Goal: Information Seeking & Learning: Check status

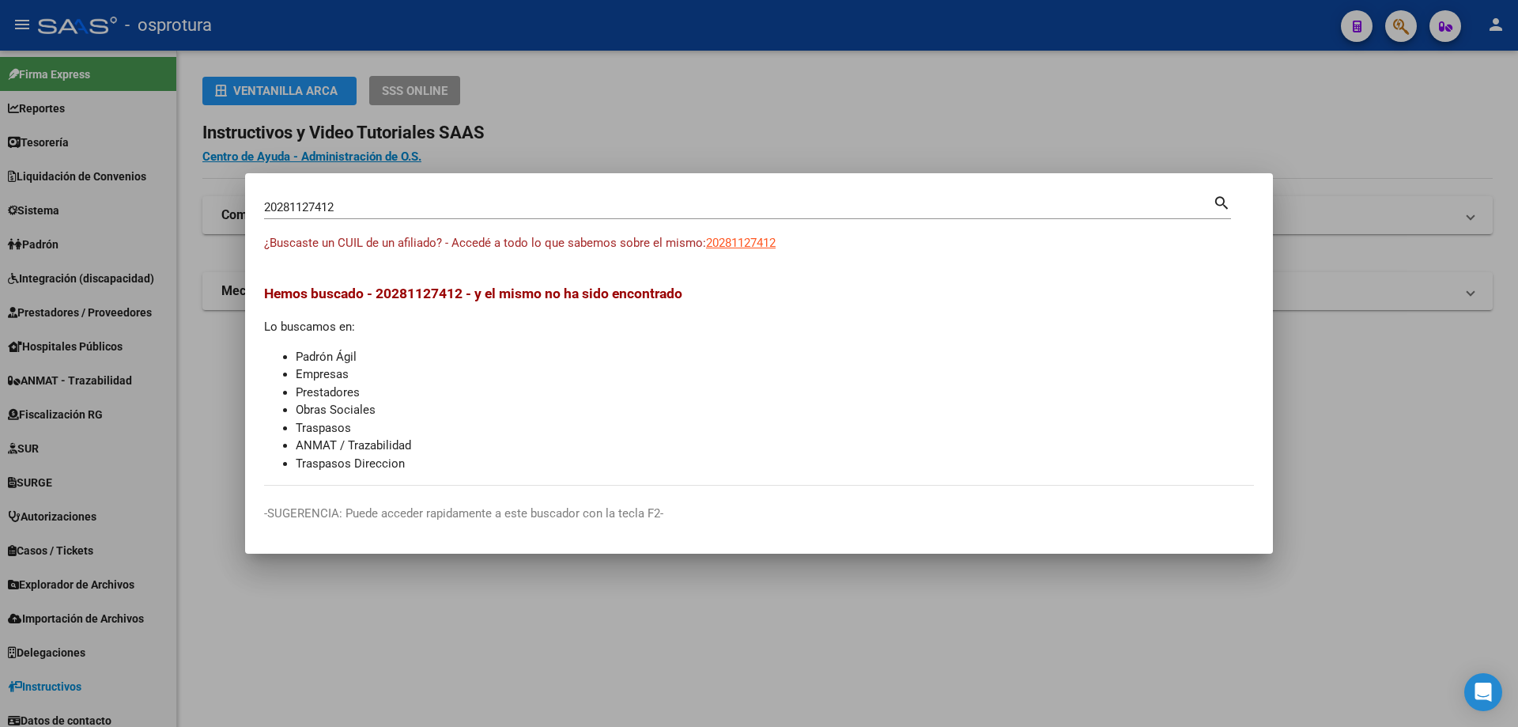
click at [327, 204] on input "20281127412" at bounding box center [738, 207] width 949 height 14
paste input "-28119958-8"
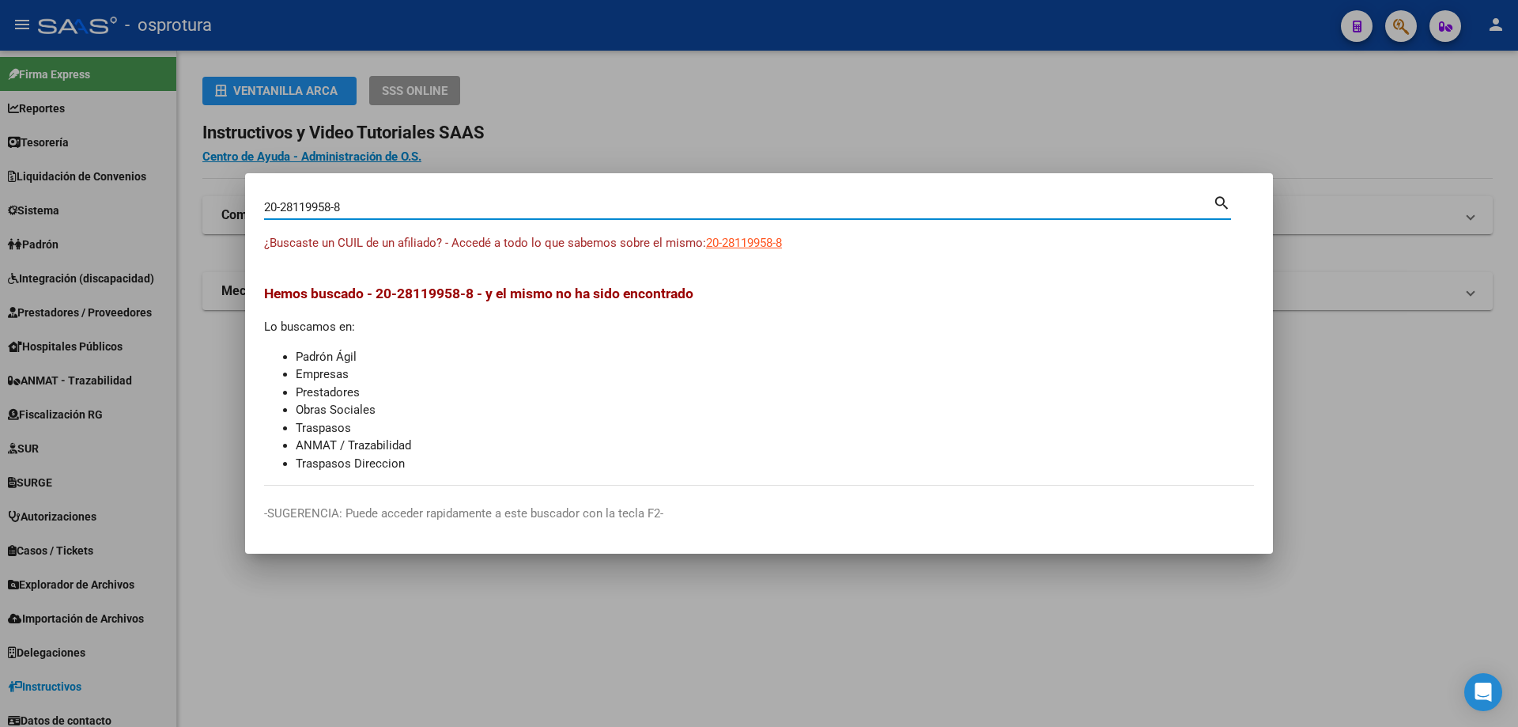
type input "20281199588"
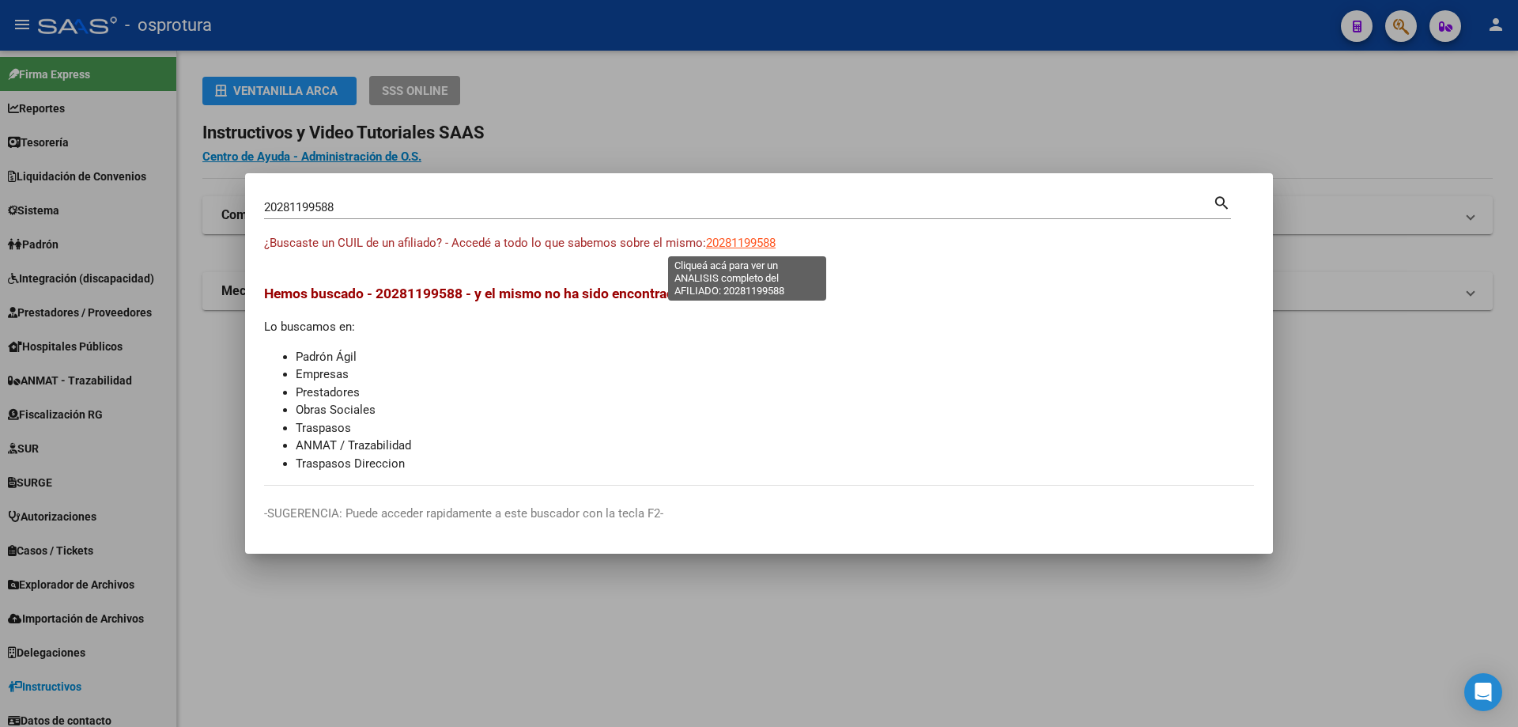
click at [740, 246] on span "20281199588" at bounding box center [741, 243] width 70 height 14
type textarea "20281199588"
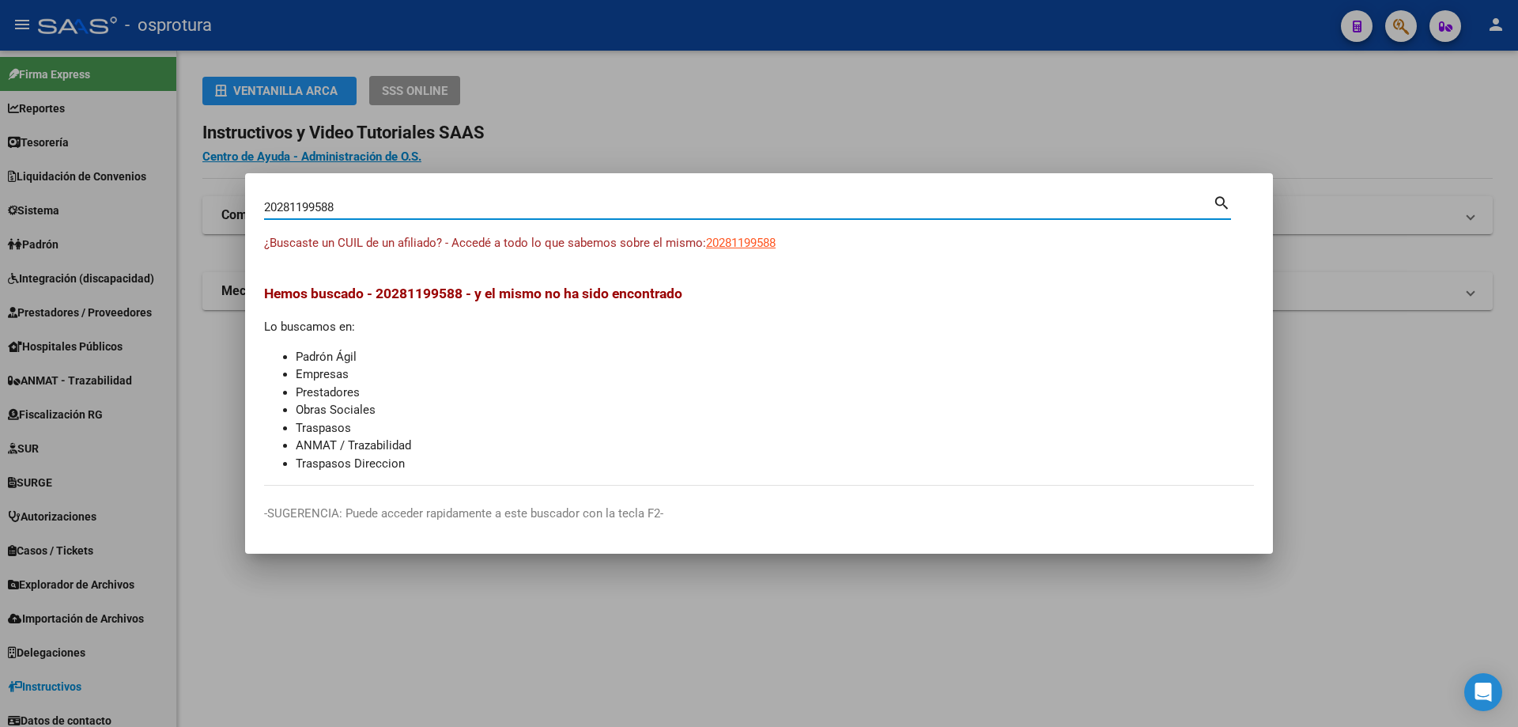
click at [375, 211] on input "20281199588" at bounding box center [738, 207] width 949 height 14
paste input "-28139370-"
type input "20281393708"
click at [751, 247] on span "20281393708" at bounding box center [741, 243] width 70 height 14
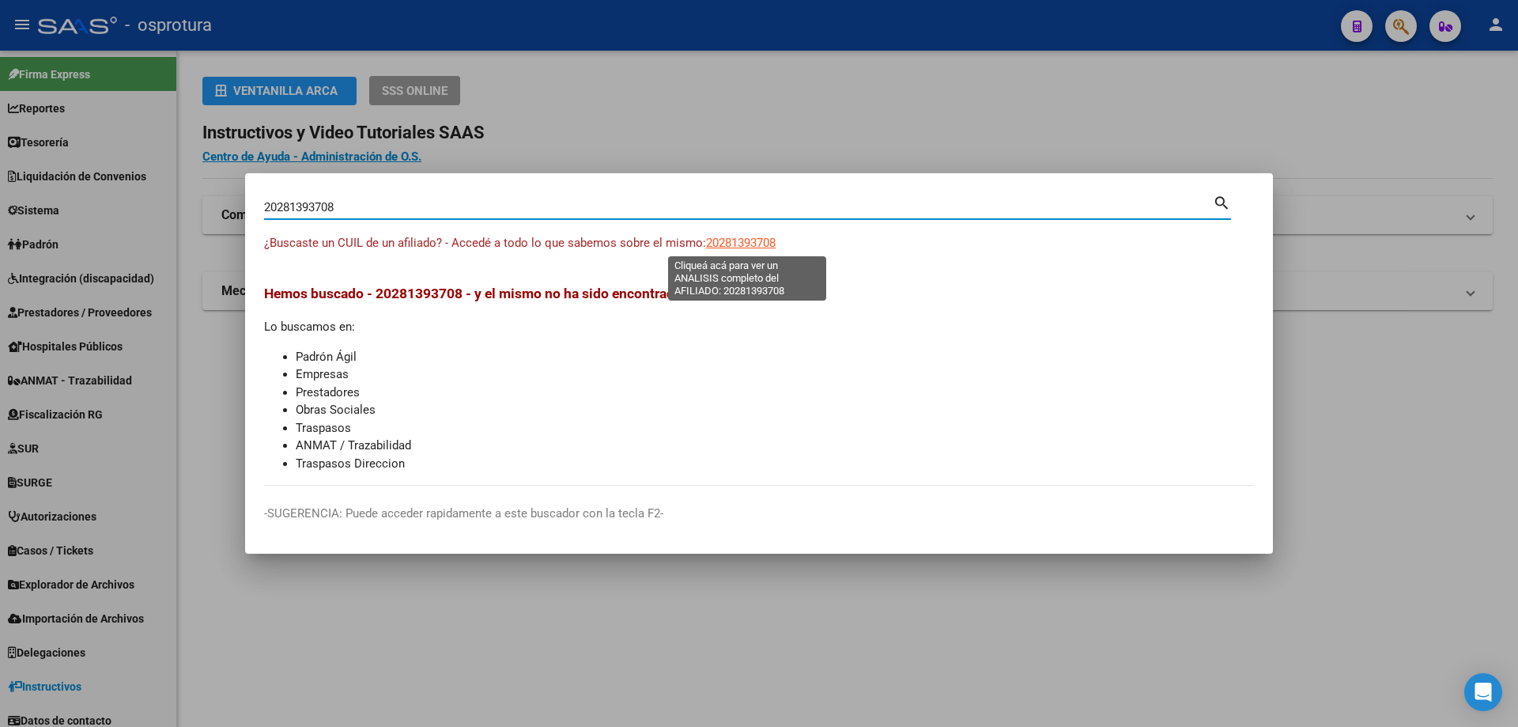
type textarea "20281393708"
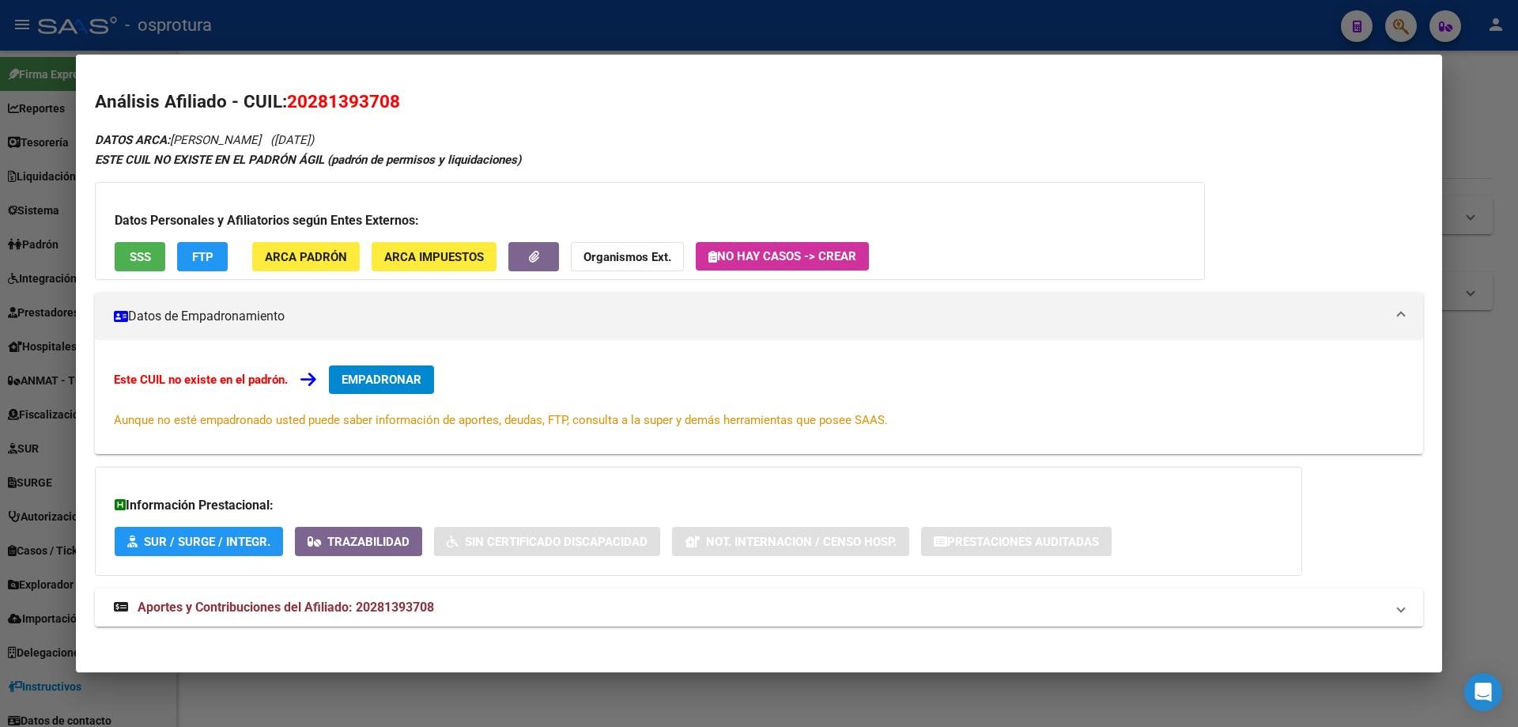
scroll to position [9, 0]
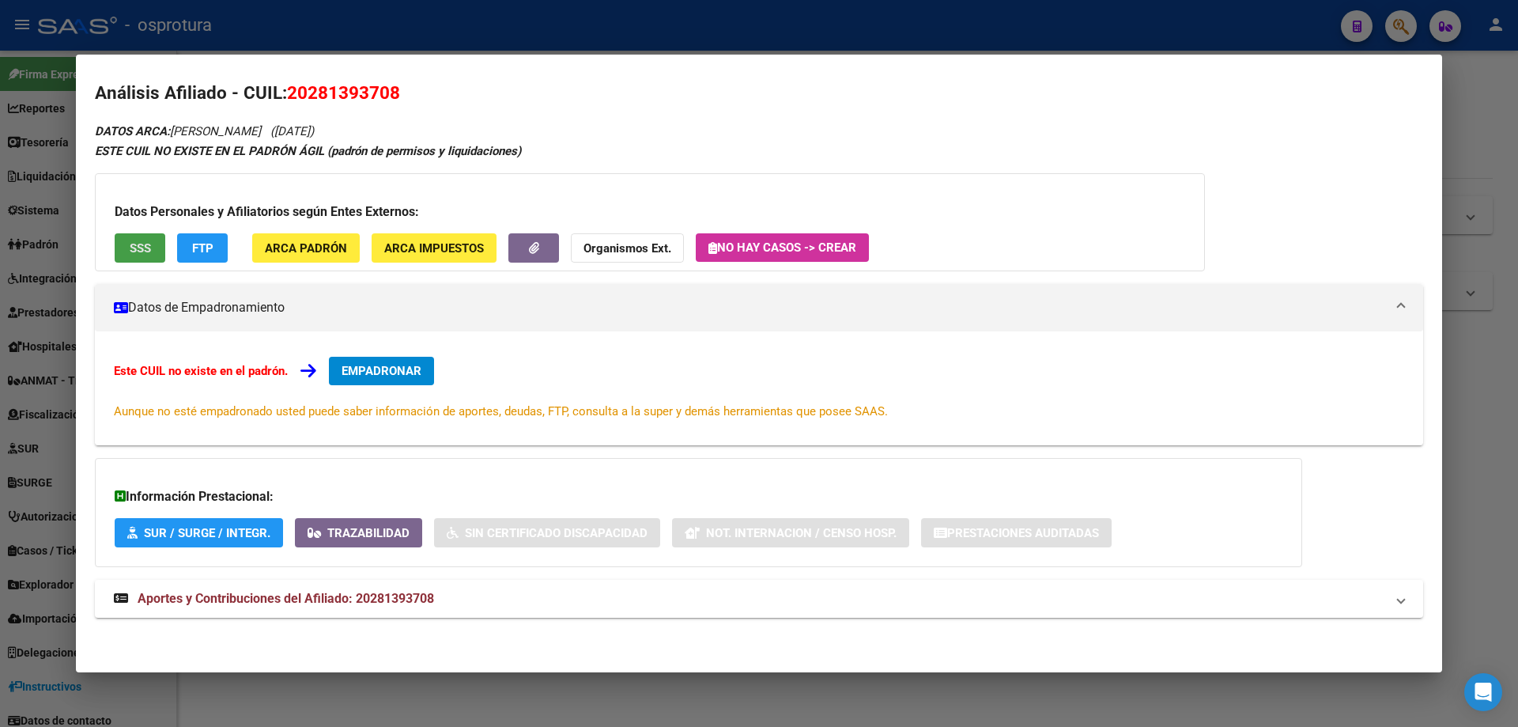
click at [123, 250] on button "SSS" at bounding box center [140, 247] width 51 height 29
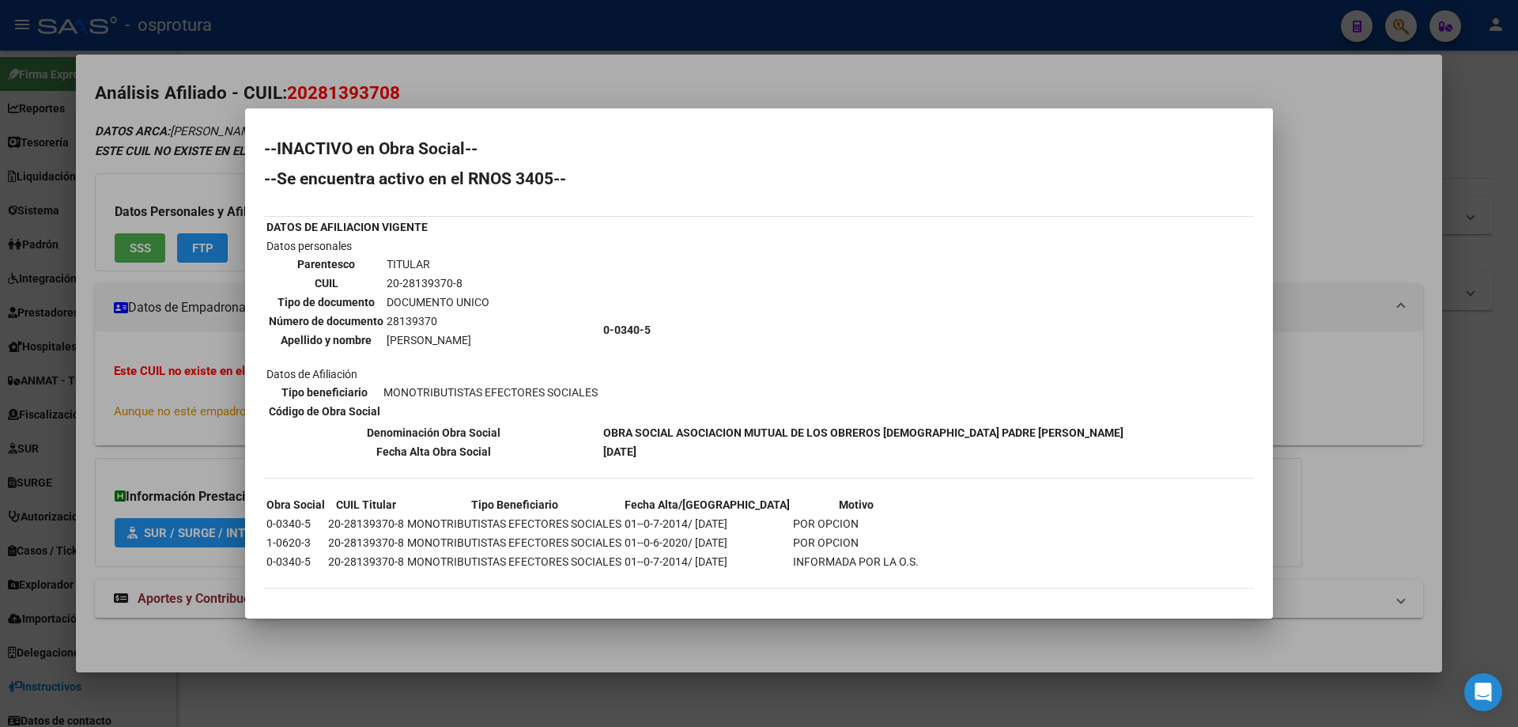
scroll to position [5, 0]
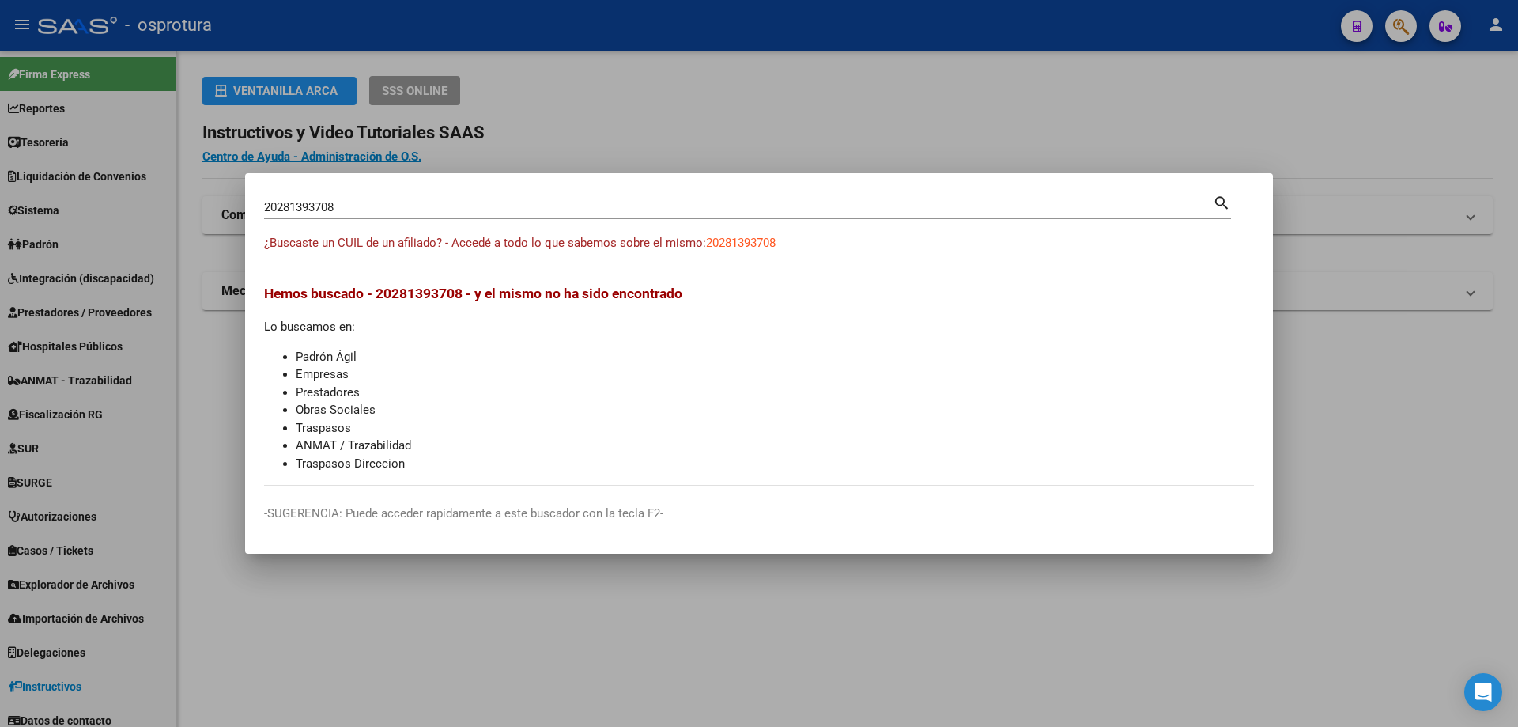
click at [471, 217] on div "20281393708 [PERSON_NAME] (apellido, dni, [PERSON_NAME], [PERSON_NAME], cuit, o…" at bounding box center [738, 207] width 949 height 24
click at [462, 210] on input "20281393708" at bounding box center [738, 207] width 949 height 14
paste input "-28151963-9"
type input "20281519639"
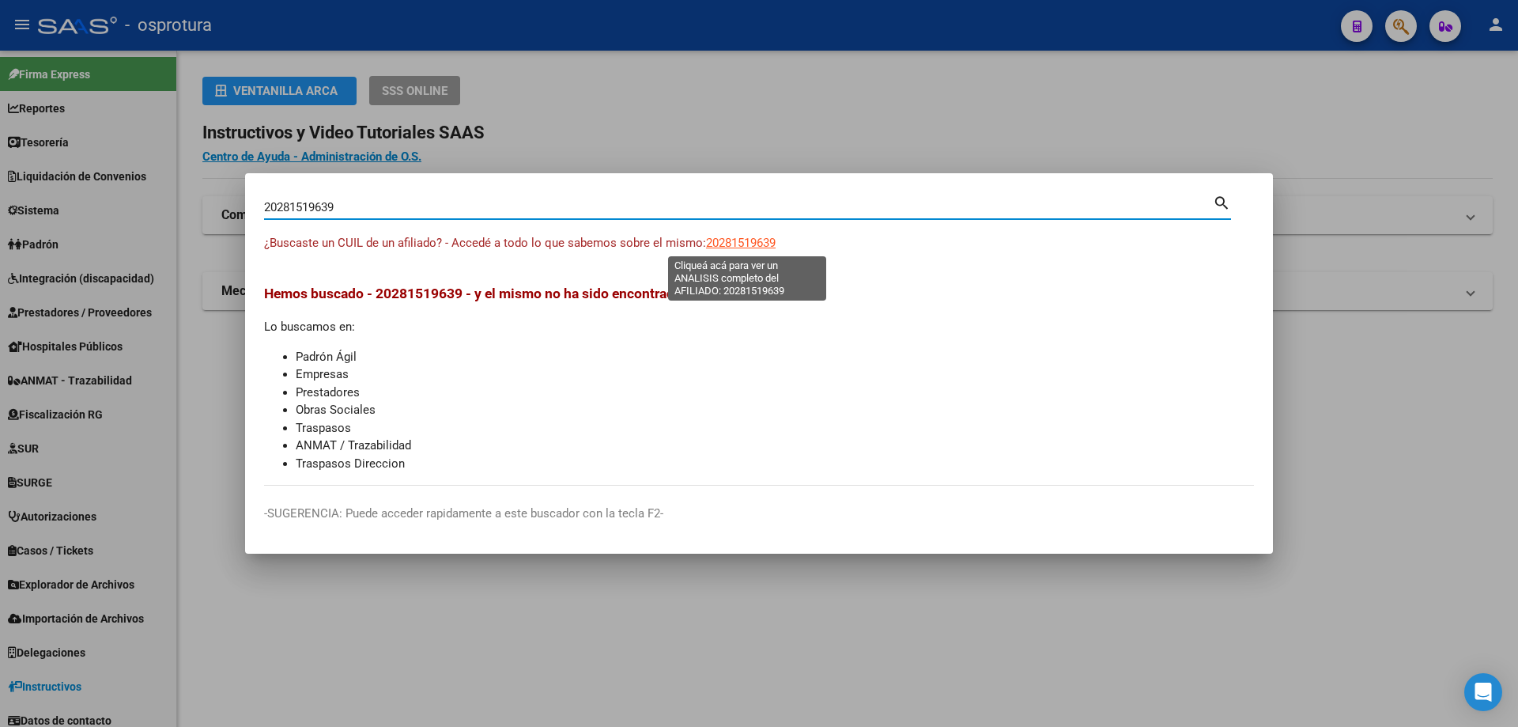
click at [739, 240] on span "20281519639" at bounding box center [741, 243] width 70 height 14
type textarea "20281519639"
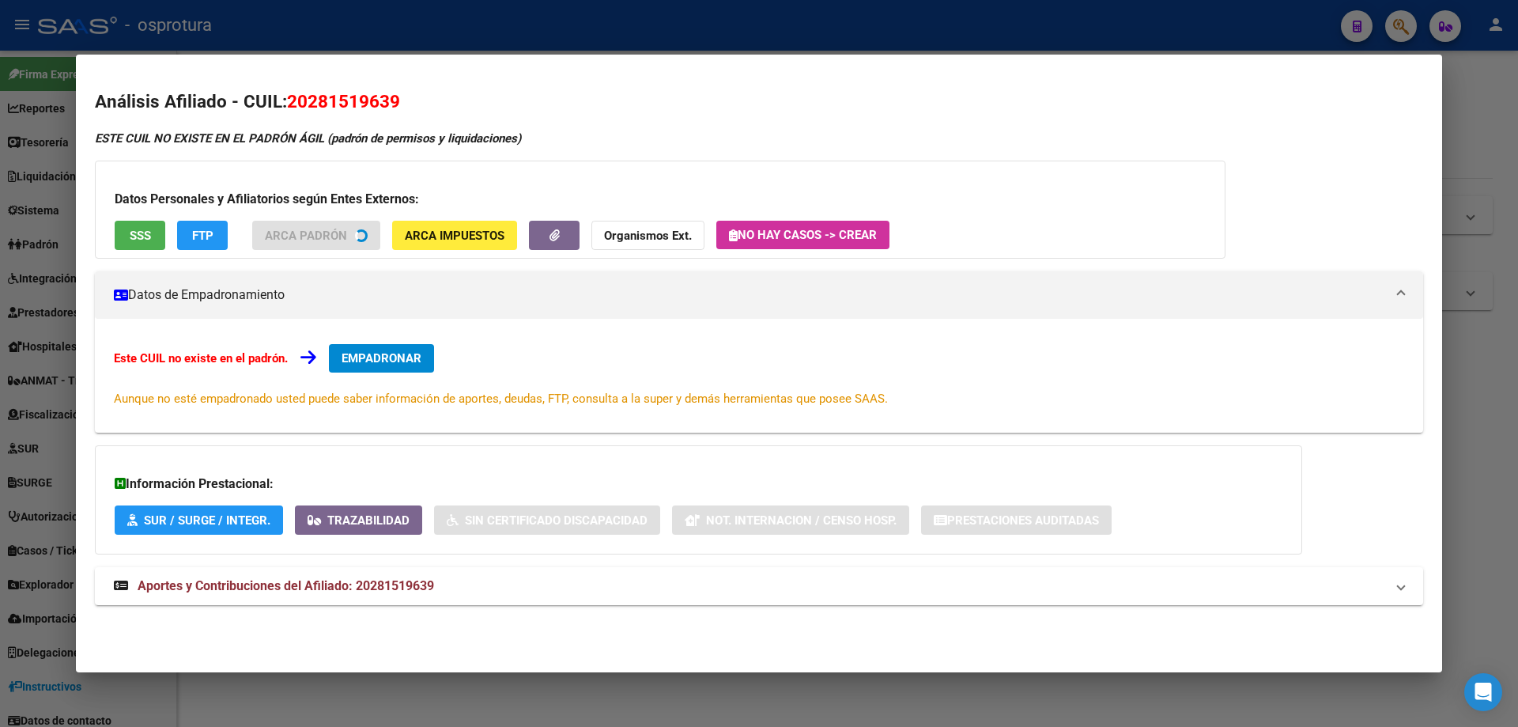
click at [134, 242] on span "SSS" at bounding box center [140, 235] width 21 height 14
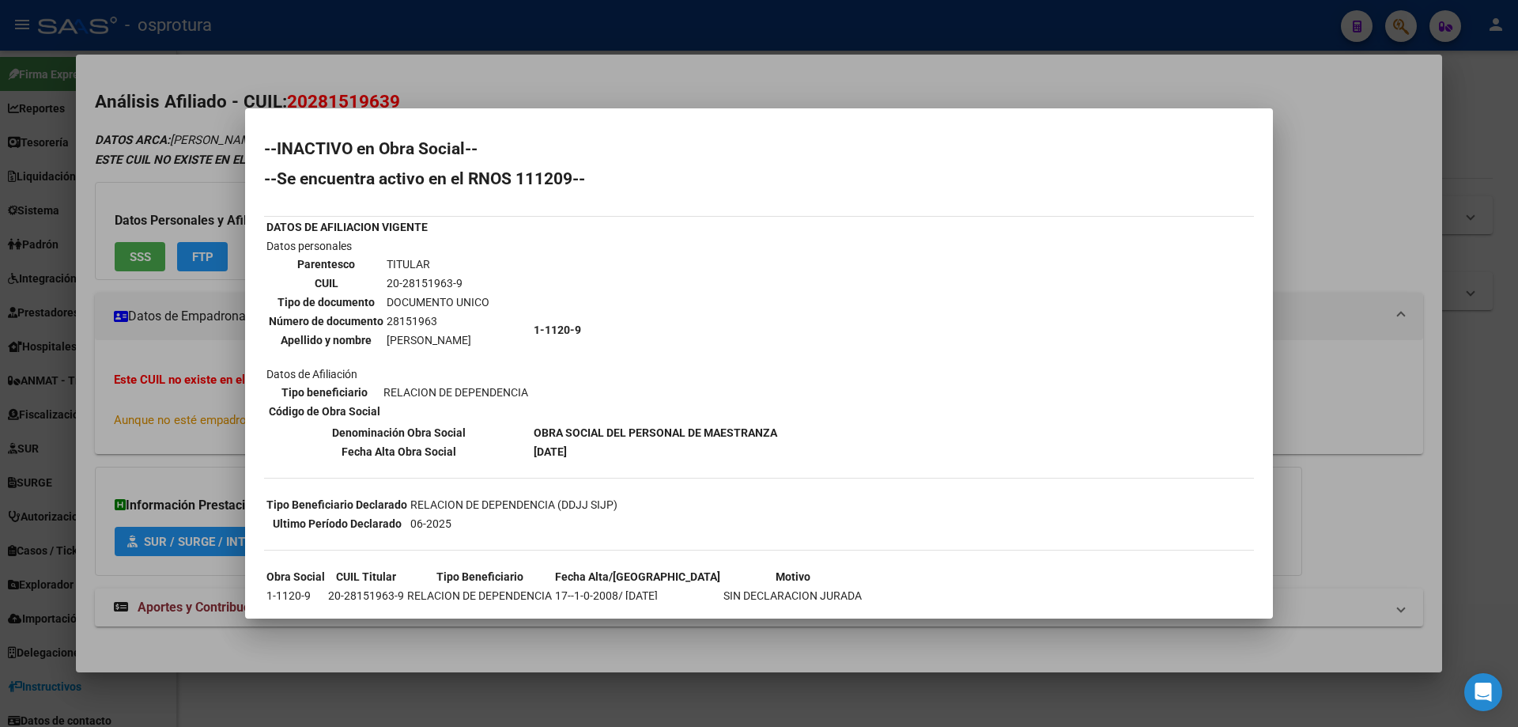
scroll to position [115, 0]
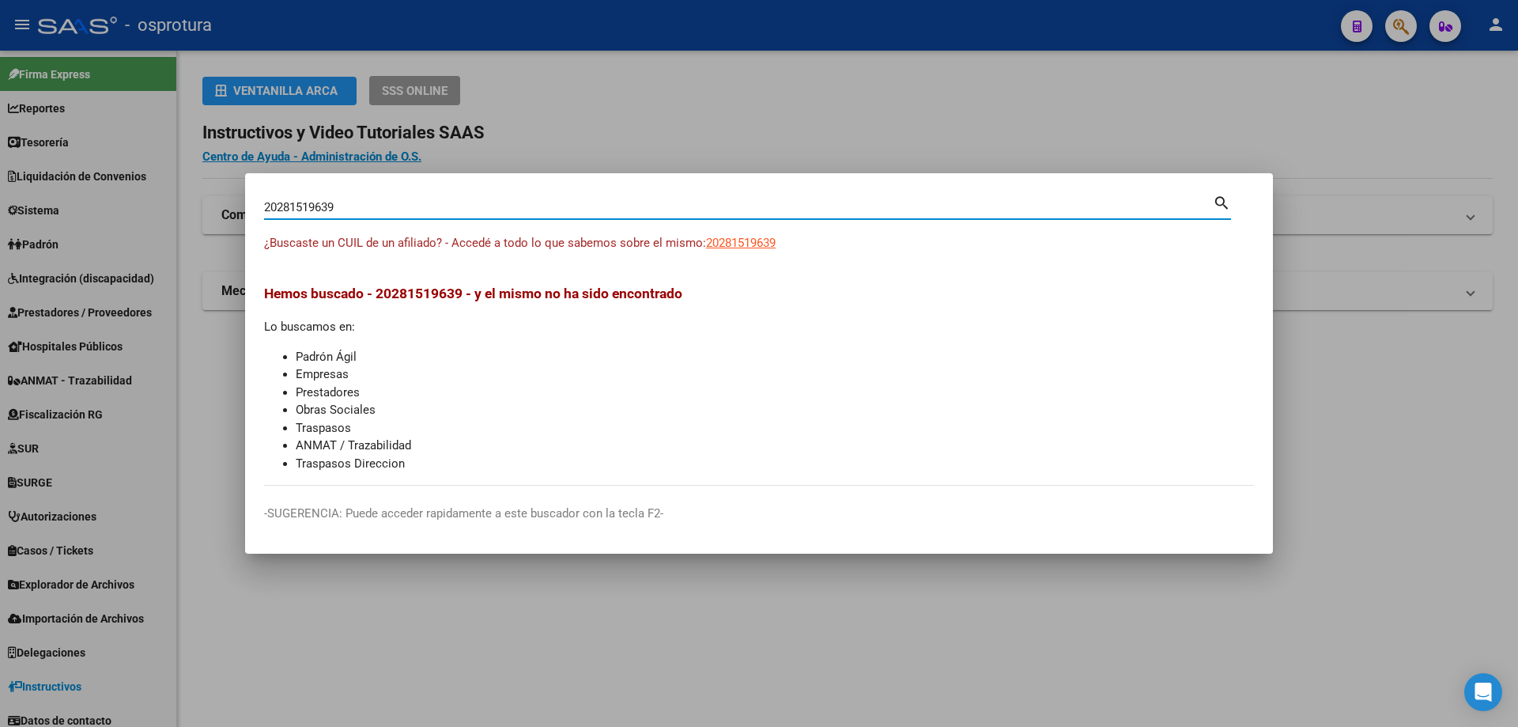
click at [470, 210] on input "20281519639" at bounding box center [738, 207] width 949 height 14
paste input "-28189588-6"
type input "20281895886"
click at [740, 244] on span "20281895886" at bounding box center [741, 243] width 70 height 14
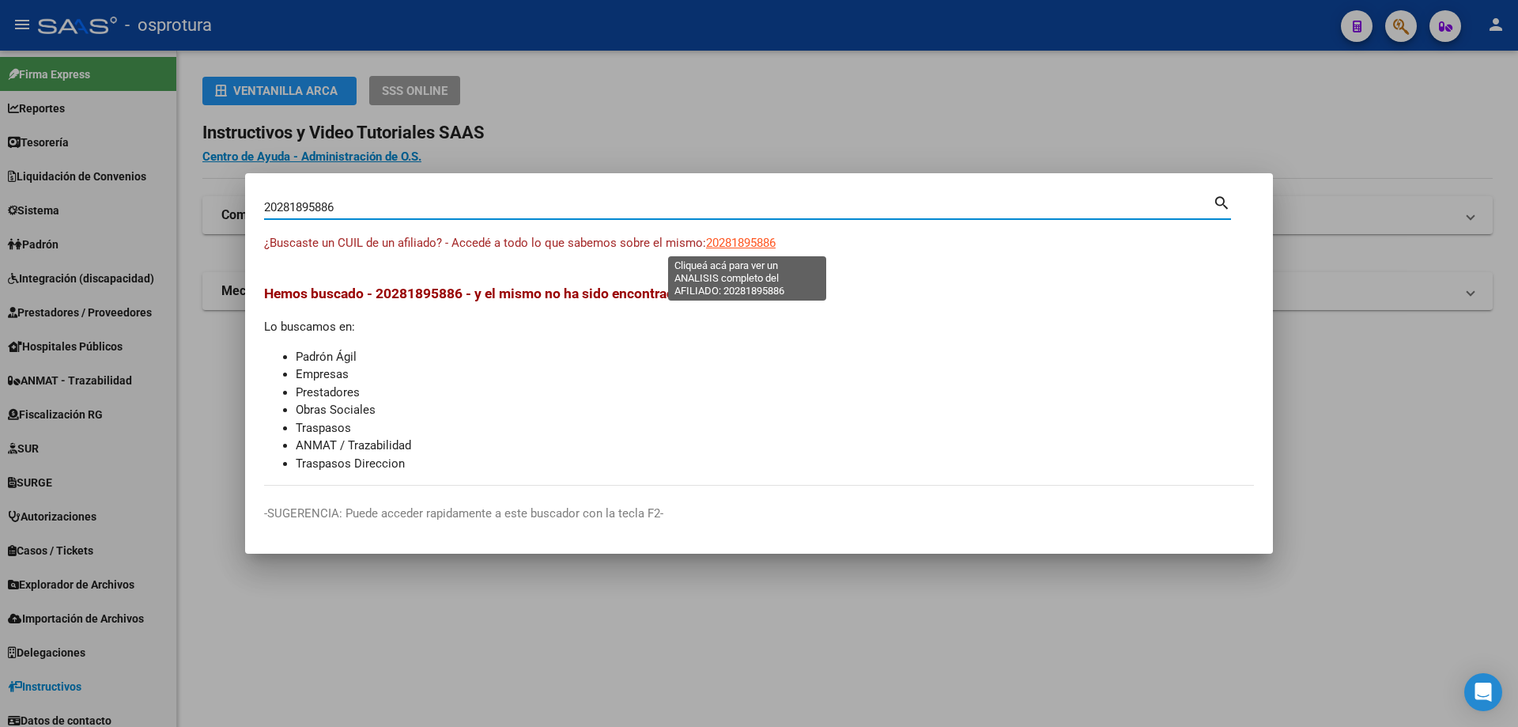
type textarea "20281895886"
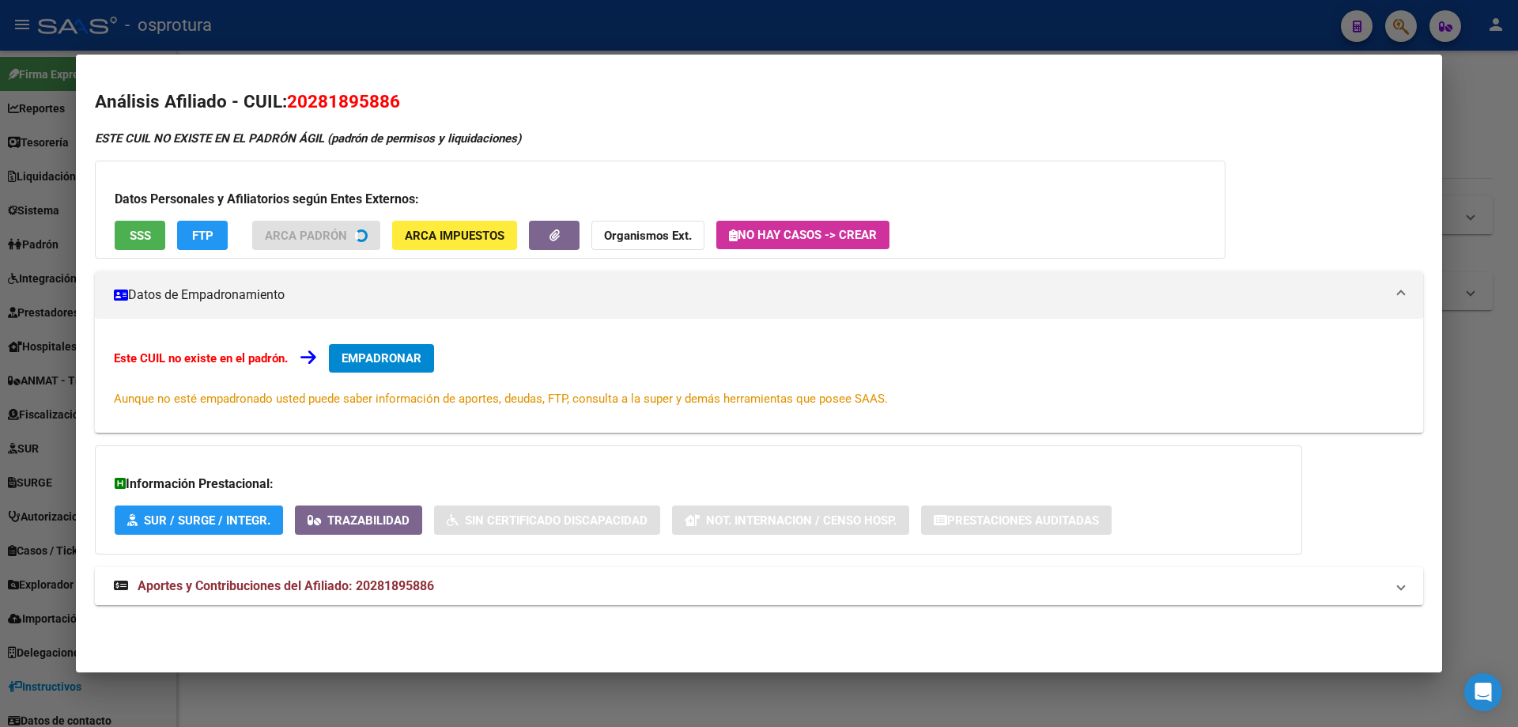
click at [125, 240] on button "SSS" at bounding box center [140, 235] width 51 height 29
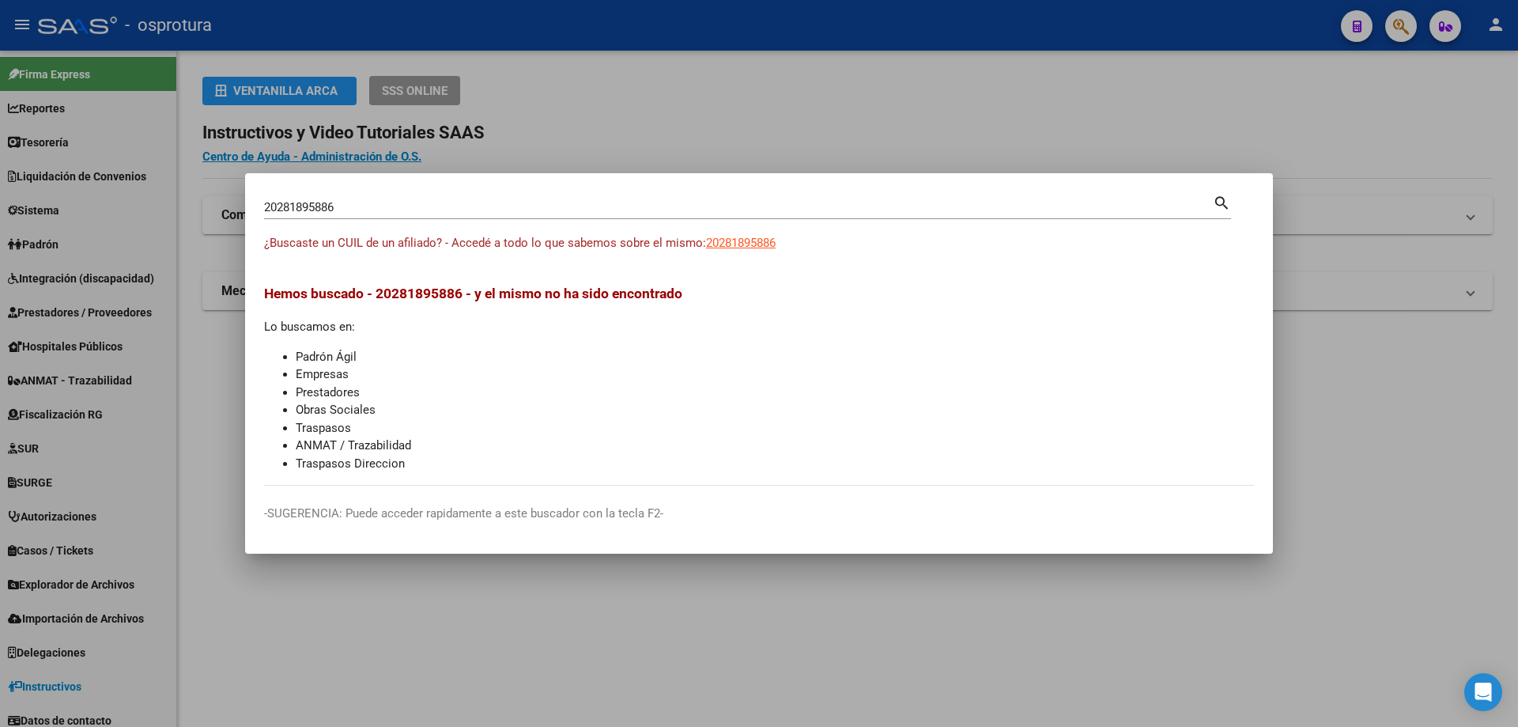
click at [449, 211] on input "20281895886" at bounding box center [738, 207] width 949 height 14
paste input "-28198098-0"
click at [311, 206] on input "20281980980" at bounding box center [738, 207] width 949 height 14
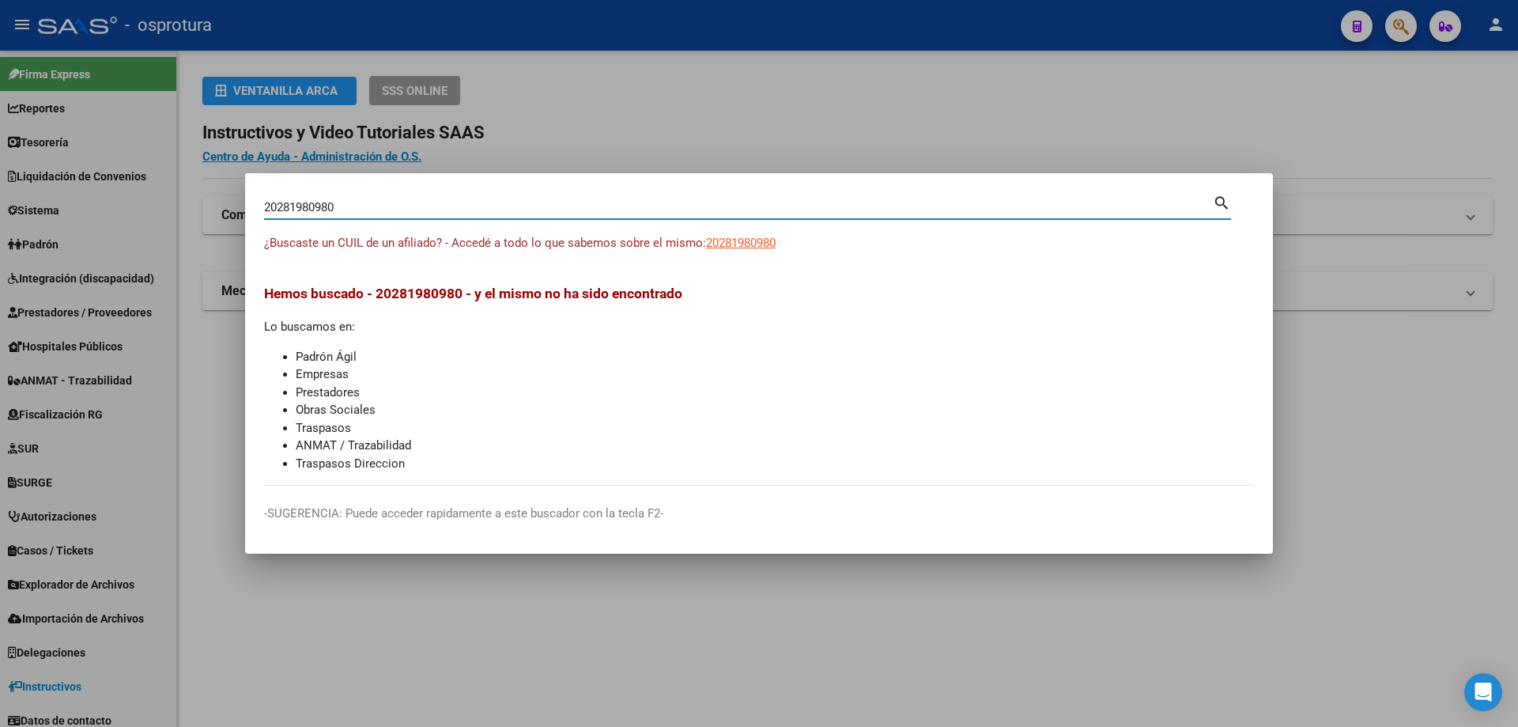
paste input "-28273980-2"
type input "20282739802"
click at [766, 247] on span "20282739802" at bounding box center [741, 243] width 70 height 14
type textarea "20282739802"
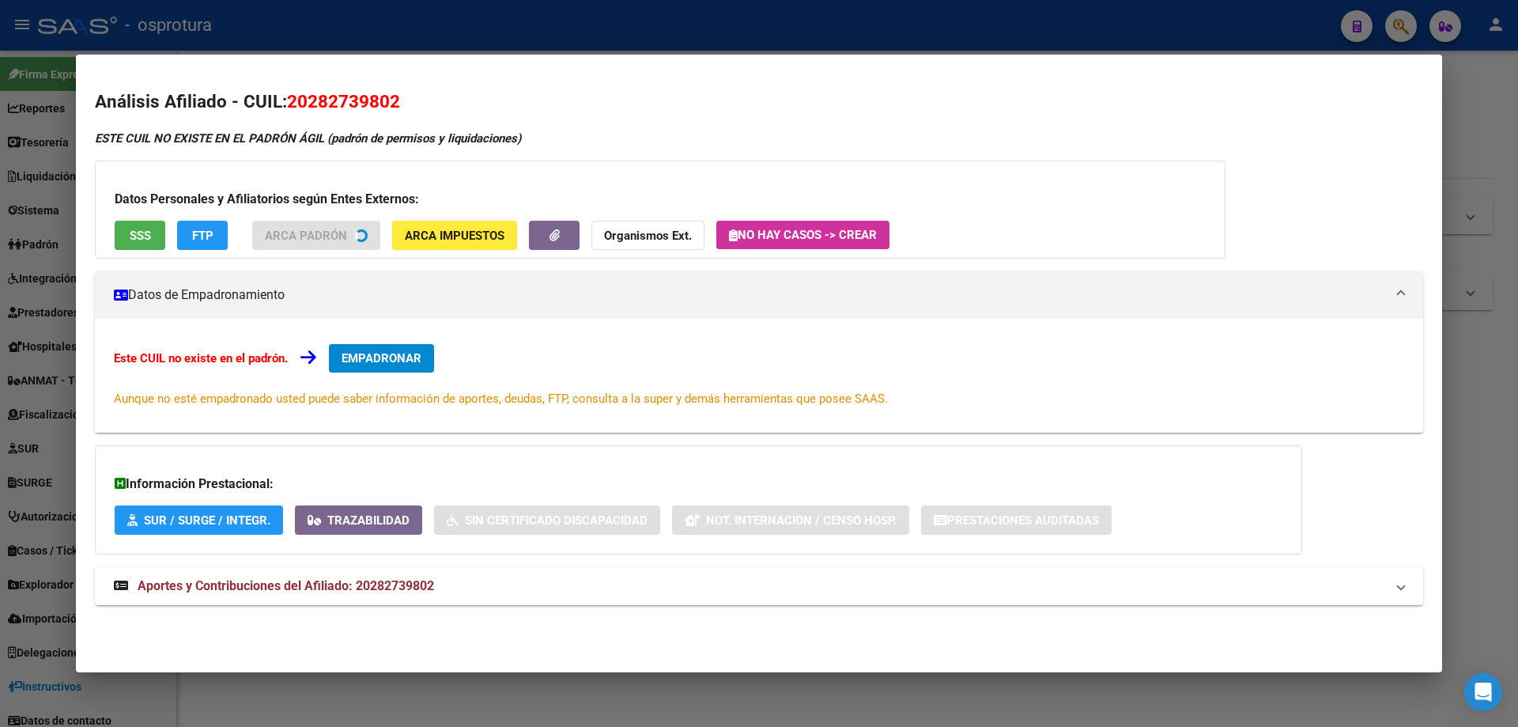
click at [126, 243] on button "SSS" at bounding box center [140, 235] width 51 height 29
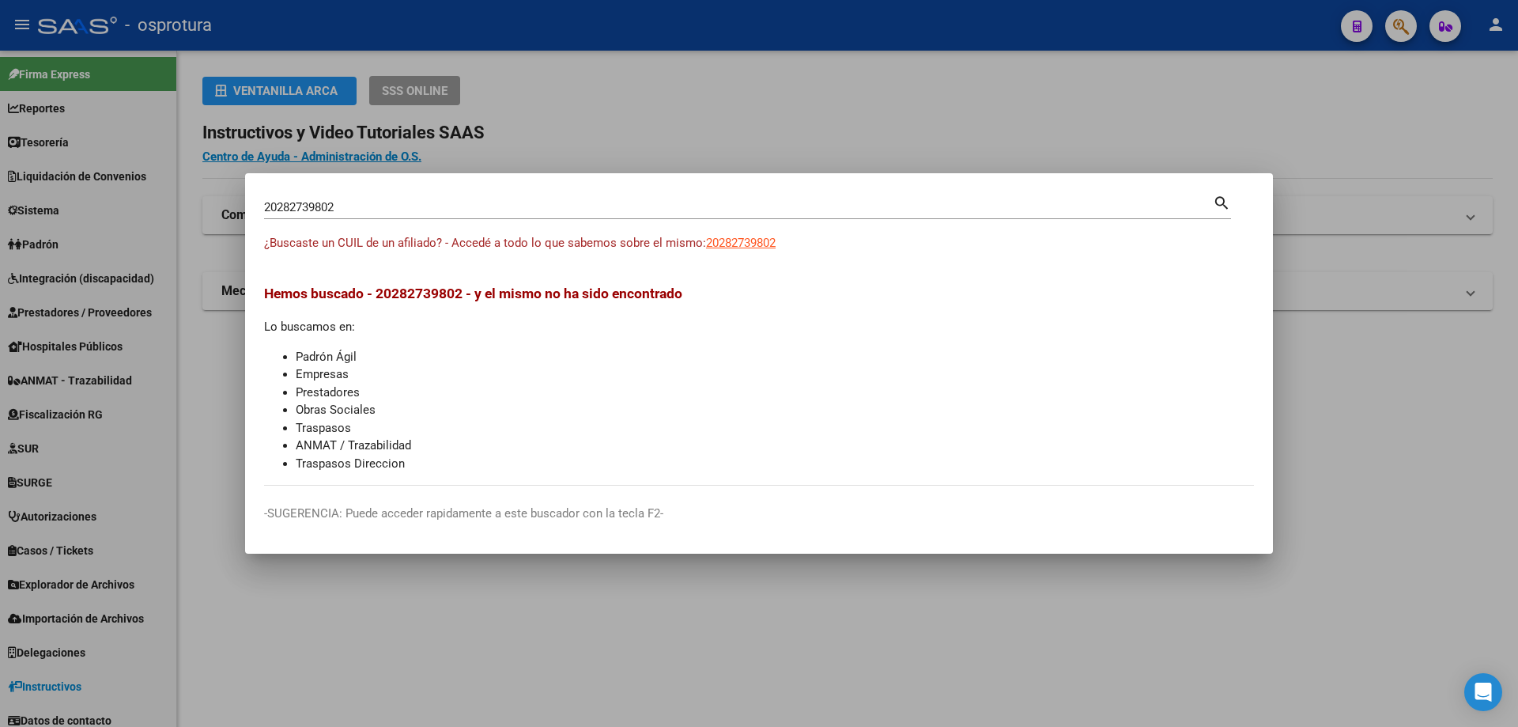
click at [451, 213] on input "20282739802" at bounding box center [738, 207] width 949 height 14
paste input "-28328536-8"
click at [648, 213] on input "20283285368" at bounding box center [738, 207] width 949 height 14
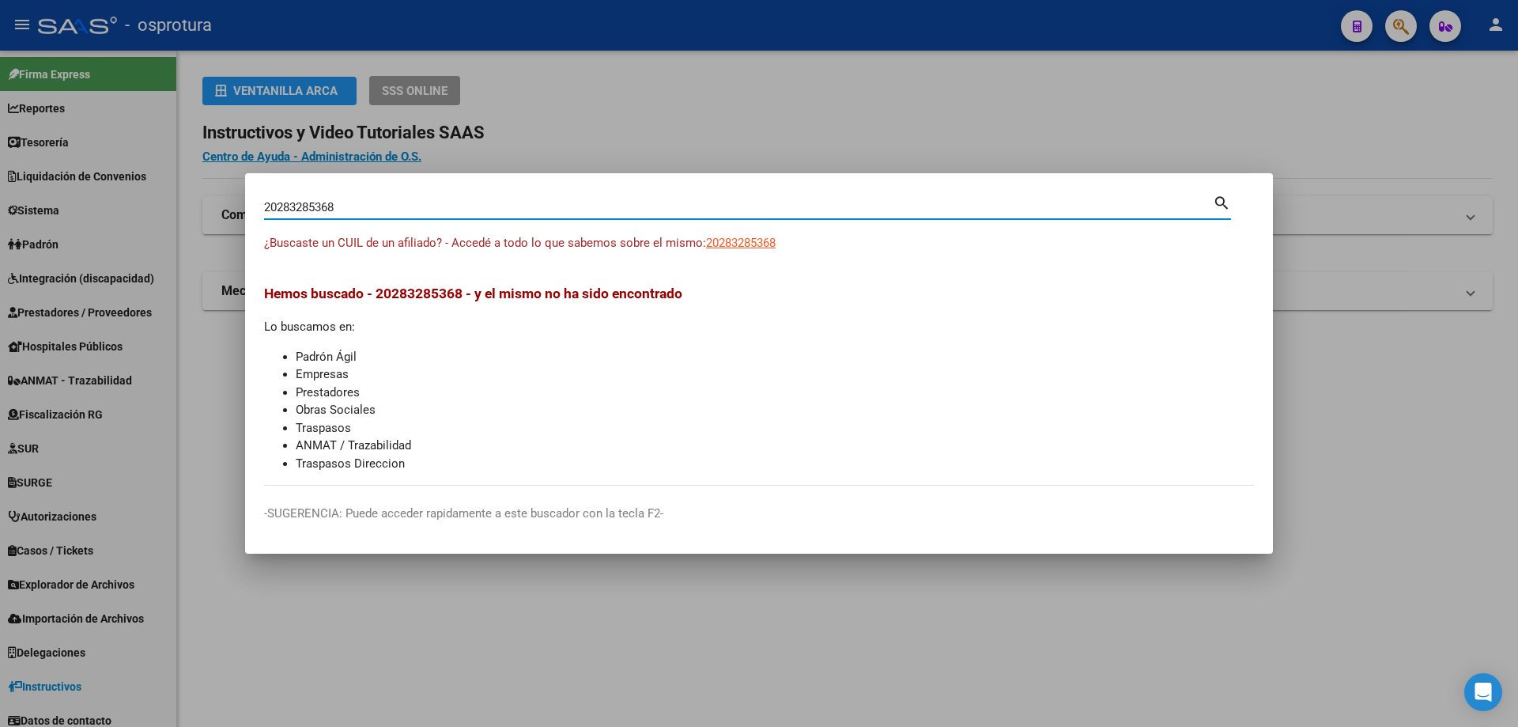
paste input "-28328536-"
type input "20283285368"
click at [747, 241] on span "20283285368" at bounding box center [741, 243] width 70 height 14
type textarea "20283285368"
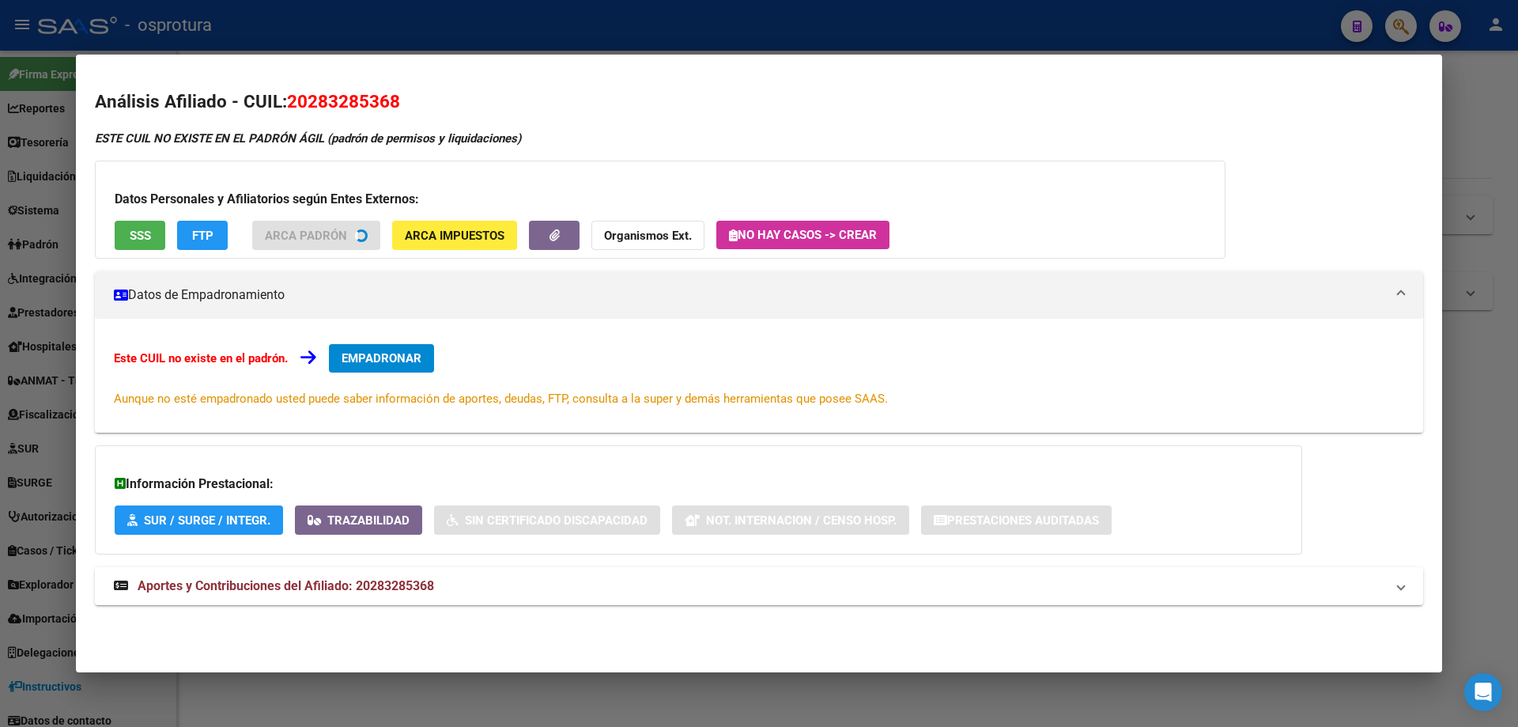
click at [142, 242] on button "SSS" at bounding box center [140, 235] width 51 height 29
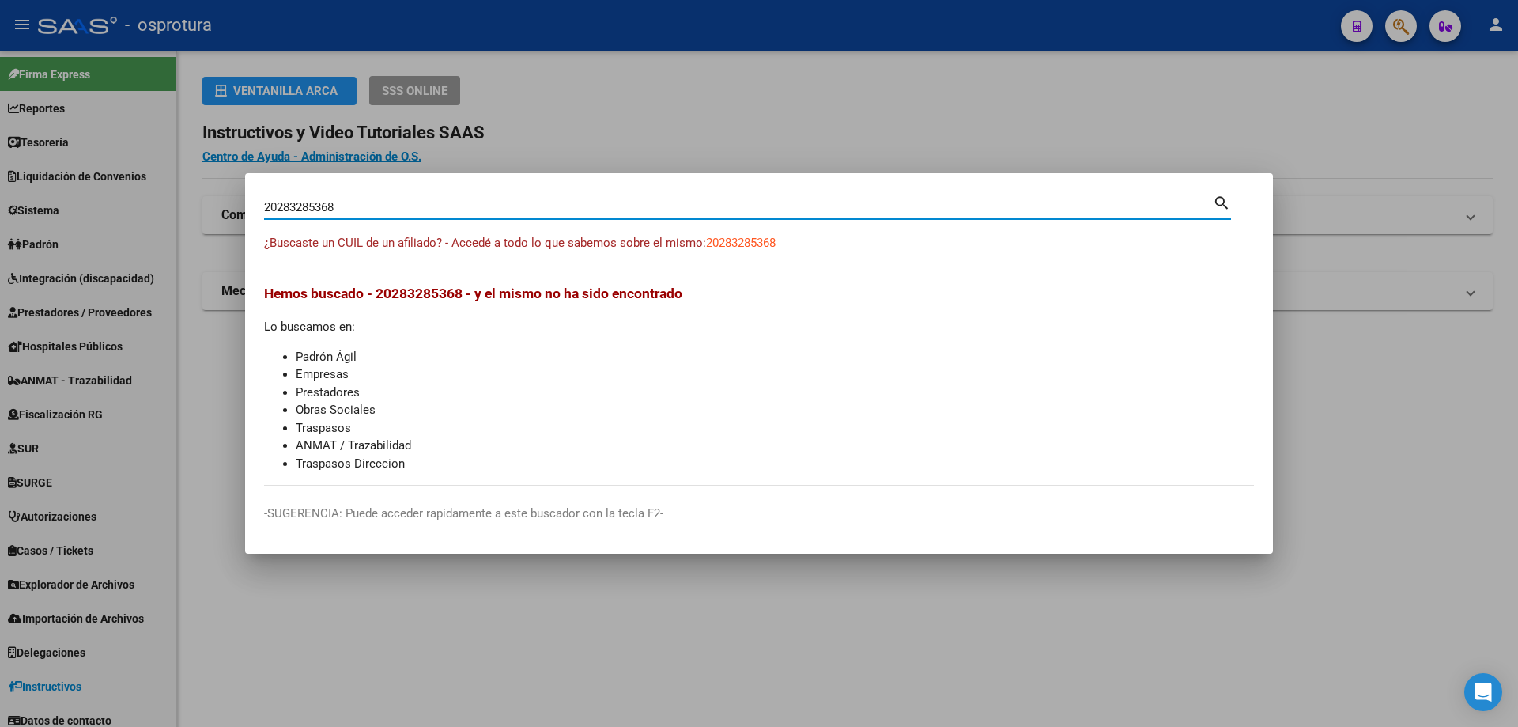
click at [389, 213] on input "20283285368" at bounding box center [738, 207] width 949 height 14
paste input "-28332514-9"
type input "20283325149"
click at [739, 236] on span "20283325149" at bounding box center [741, 243] width 70 height 14
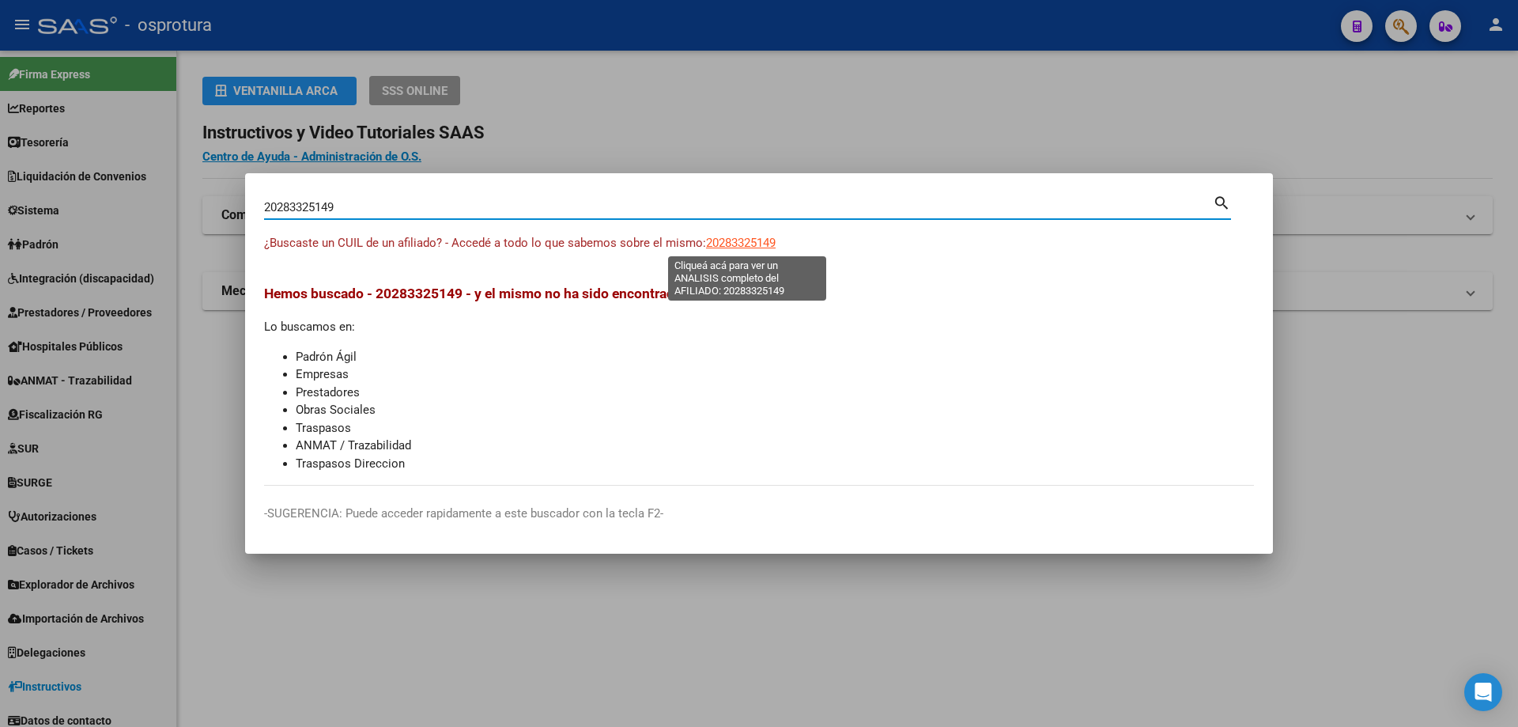
type textarea "20283325149"
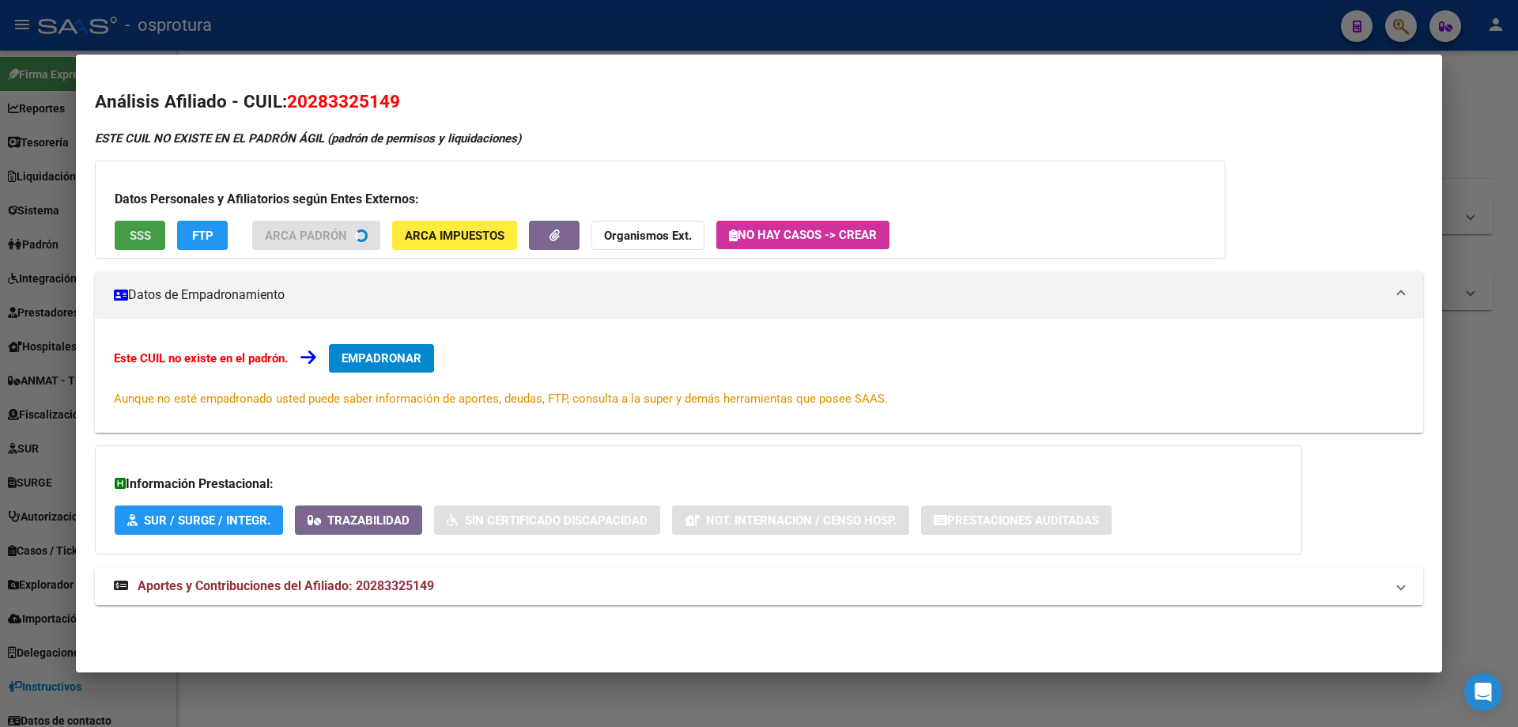
click at [119, 236] on button "SSS" at bounding box center [140, 235] width 51 height 29
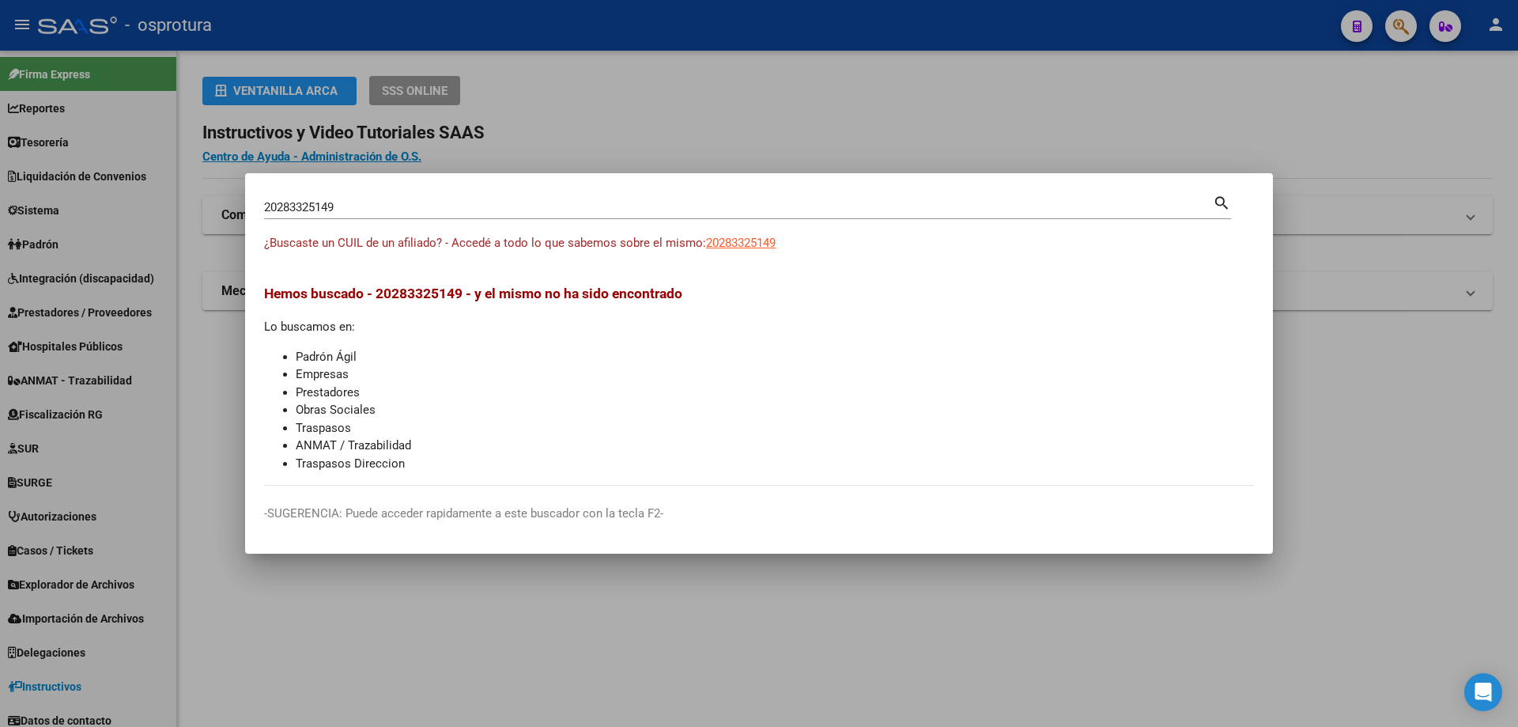
click at [482, 210] on input "20283325149" at bounding box center [738, 207] width 949 height 14
paste input "-28350097-8"
type input "20283500978"
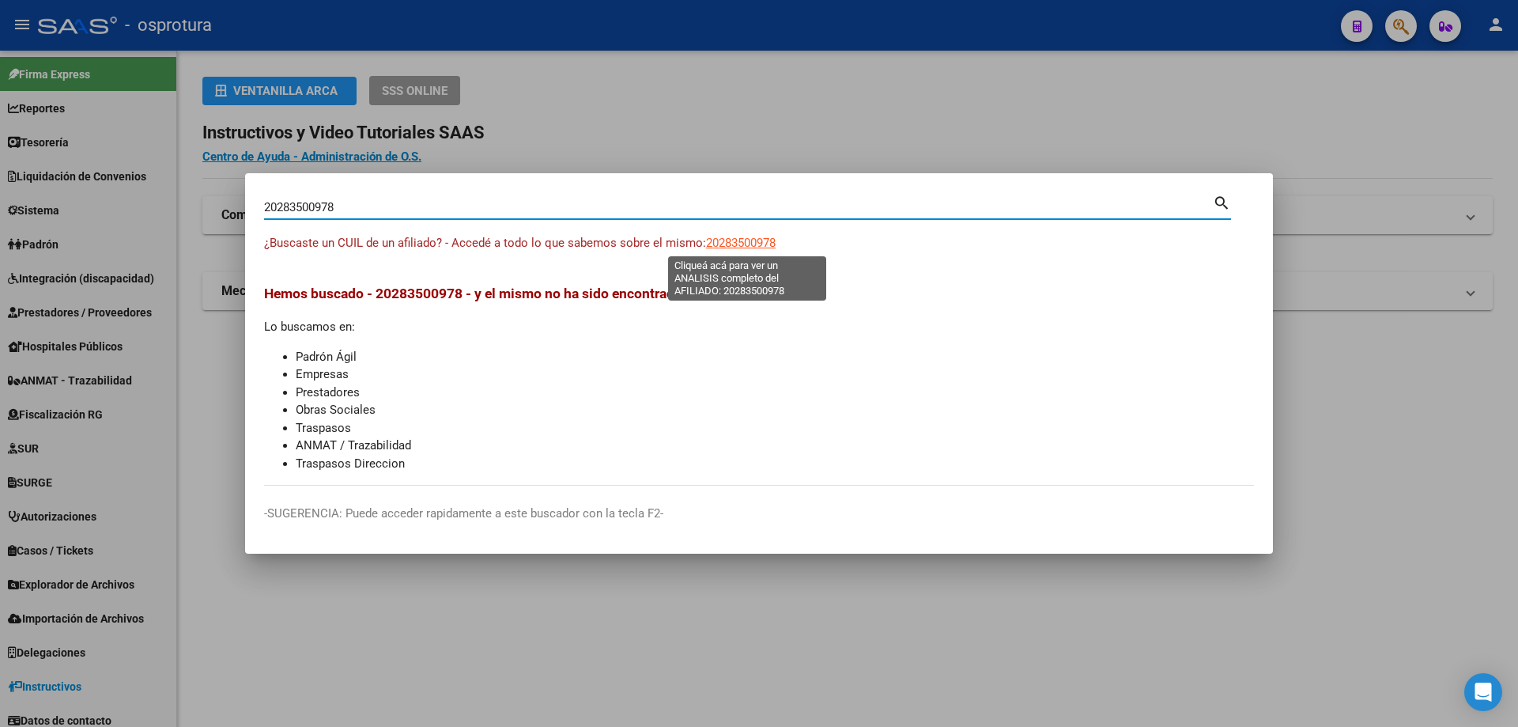
click at [754, 238] on span "20283500978" at bounding box center [741, 243] width 70 height 14
type textarea "20283500978"
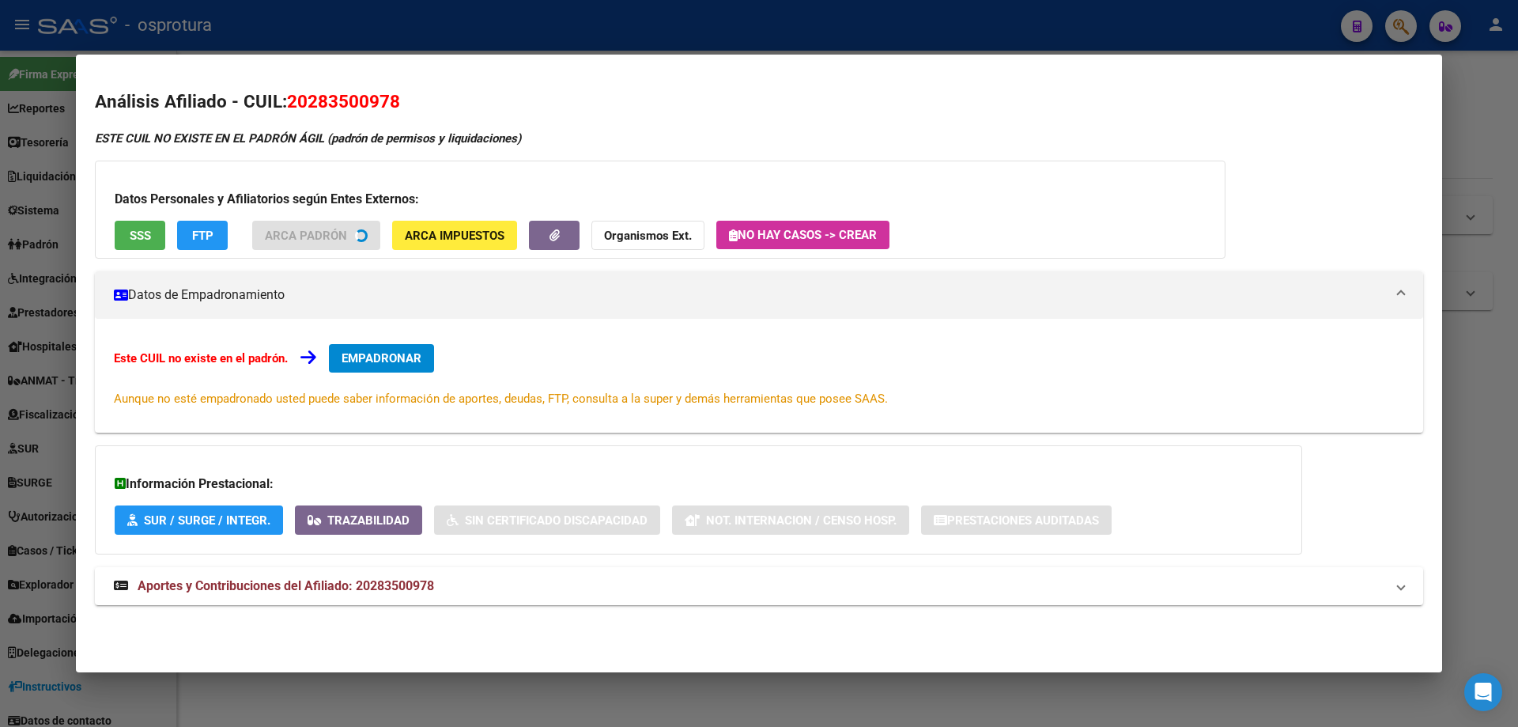
click at [143, 243] on button "SSS" at bounding box center [140, 235] width 51 height 29
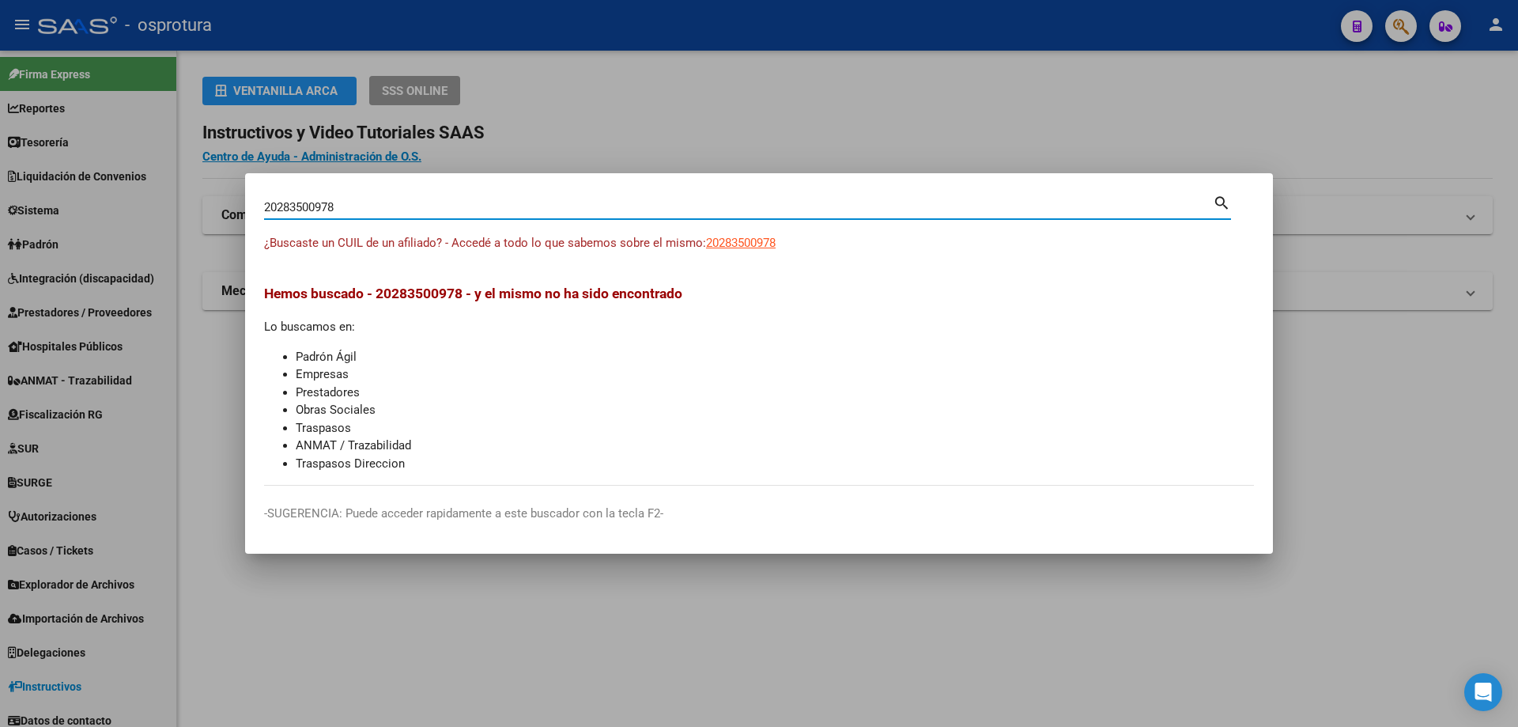
click at [439, 207] on input "20283500978" at bounding box center [738, 207] width 949 height 14
paste input "-28365268-9"
type input "20283652689"
click at [730, 243] on span "20283652689" at bounding box center [741, 243] width 70 height 14
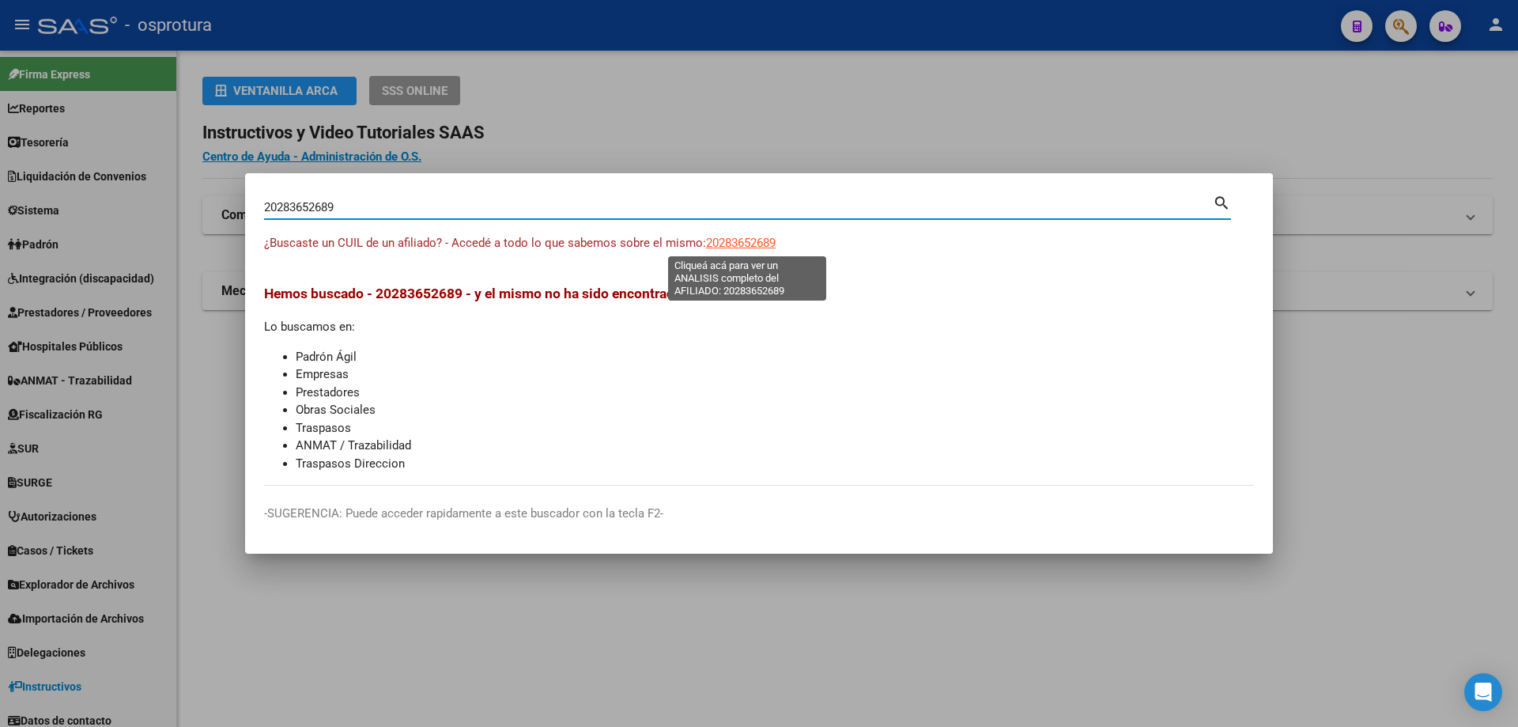
type textarea "20283652689"
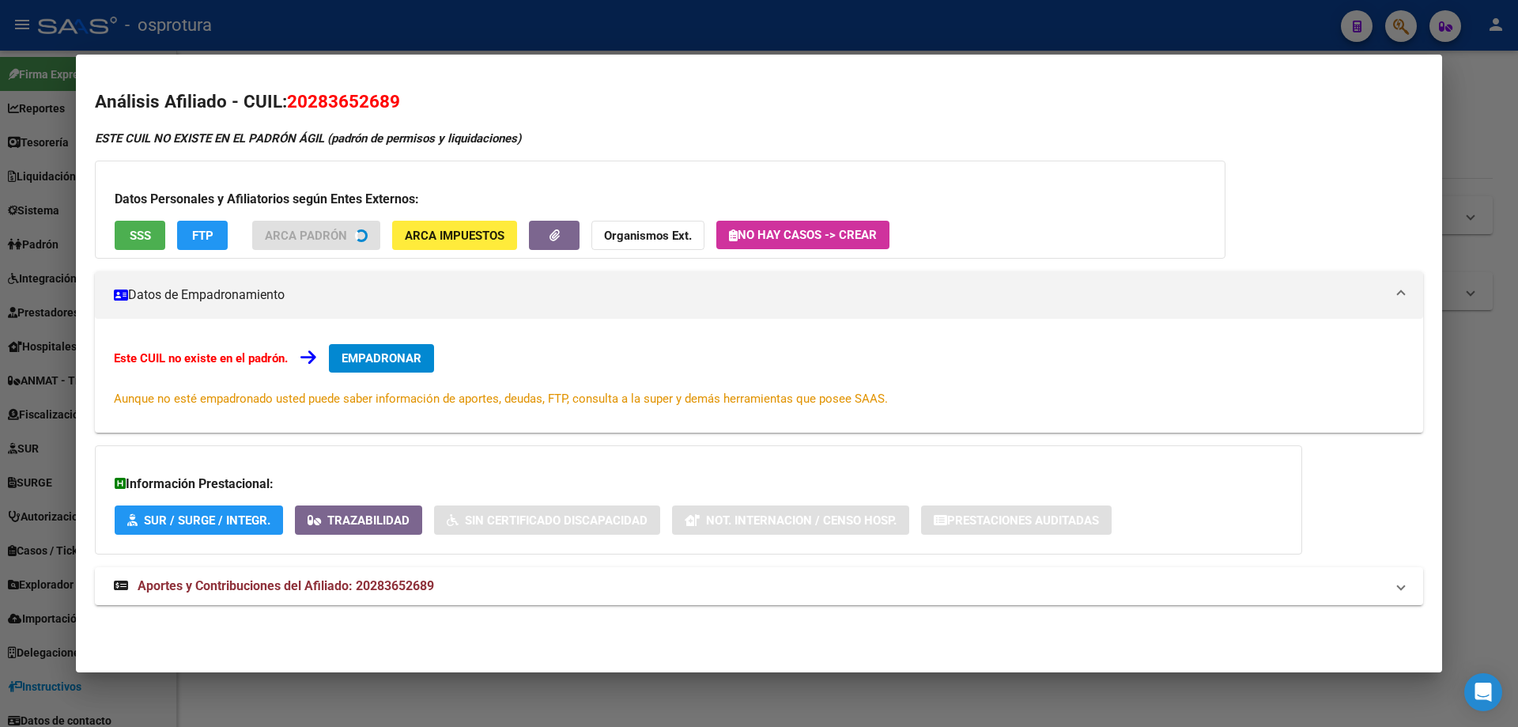
click at [123, 226] on button "SSS" at bounding box center [140, 235] width 51 height 29
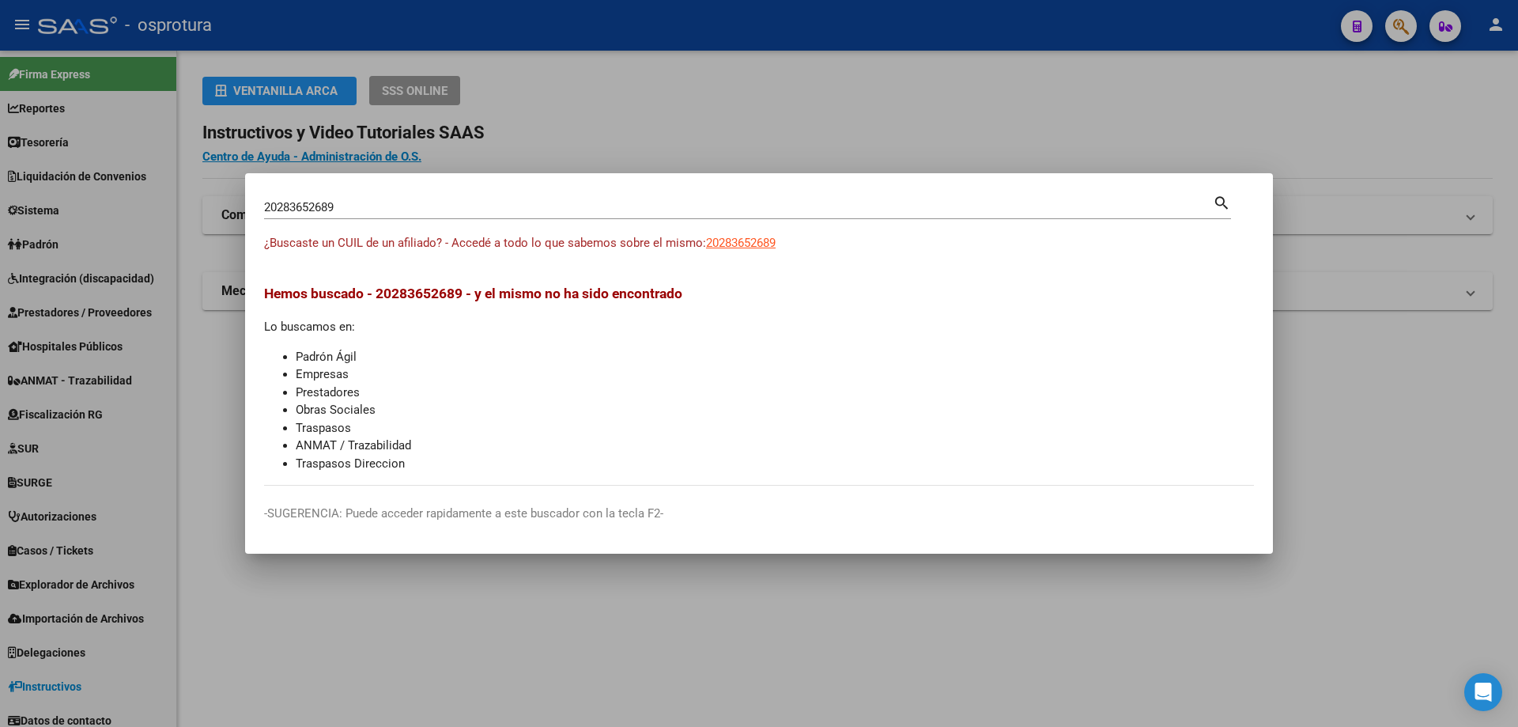
click at [360, 208] on input "20283652689" at bounding box center [738, 207] width 949 height 14
paste input "-28385857-0"
type input "20283858570"
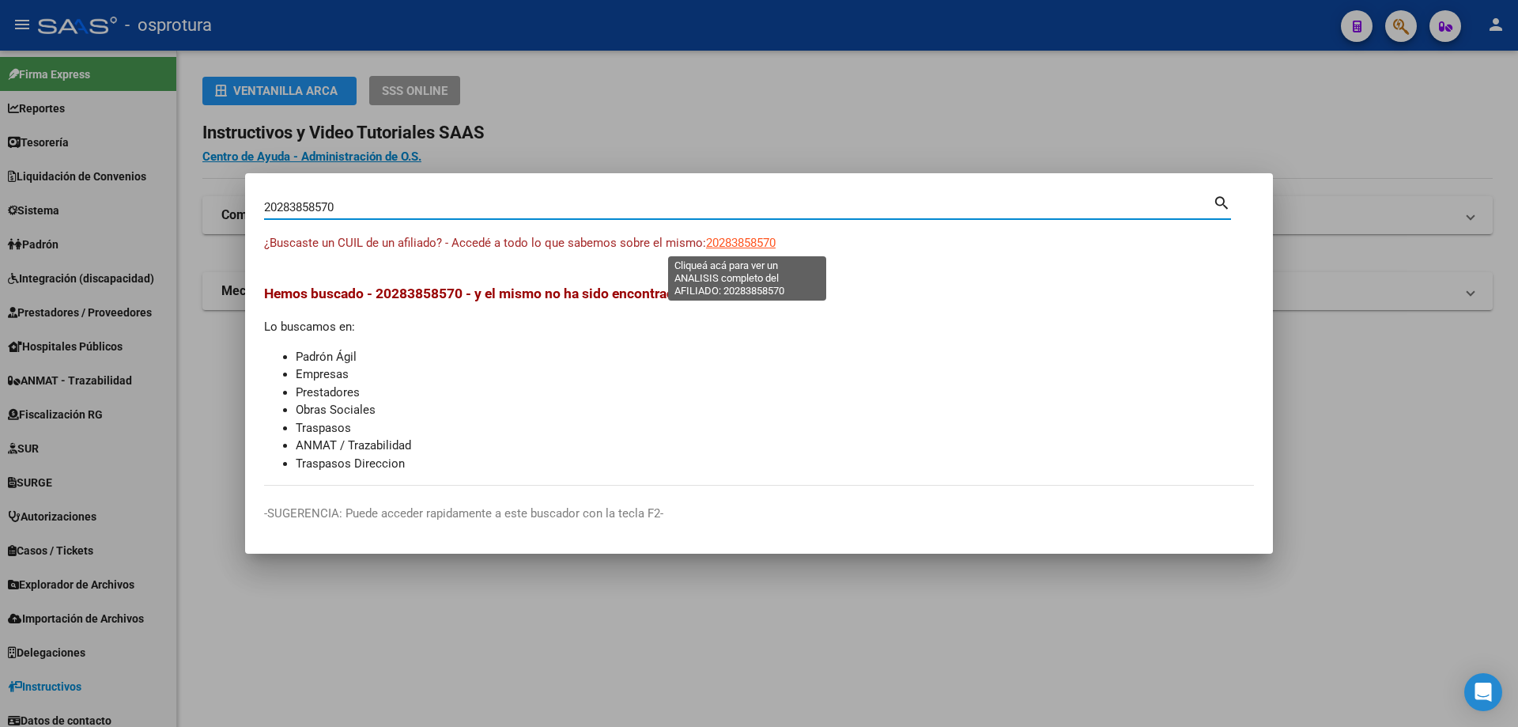
click at [748, 238] on span "20283858570" at bounding box center [741, 243] width 70 height 14
type textarea "20283858570"
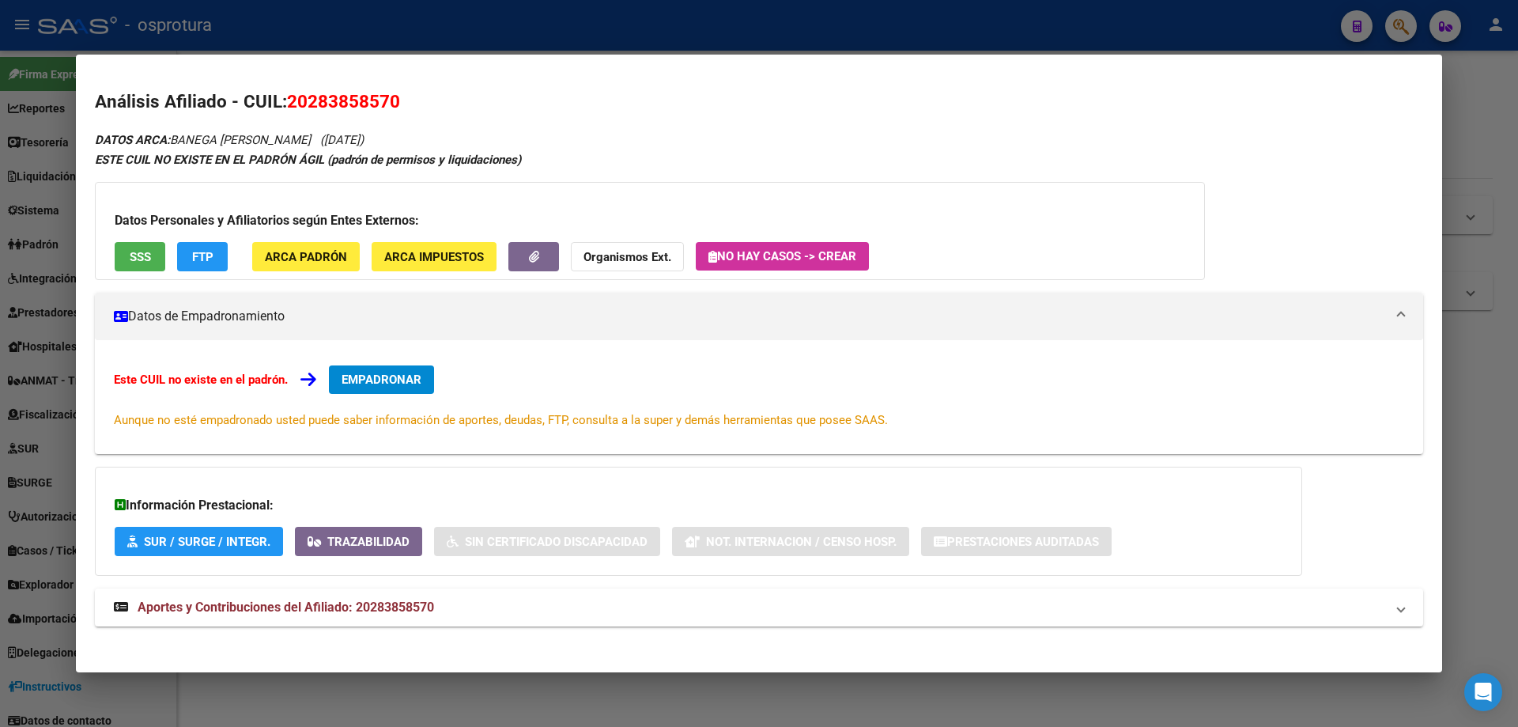
click at [128, 257] on button "SSS" at bounding box center [140, 256] width 51 height 29
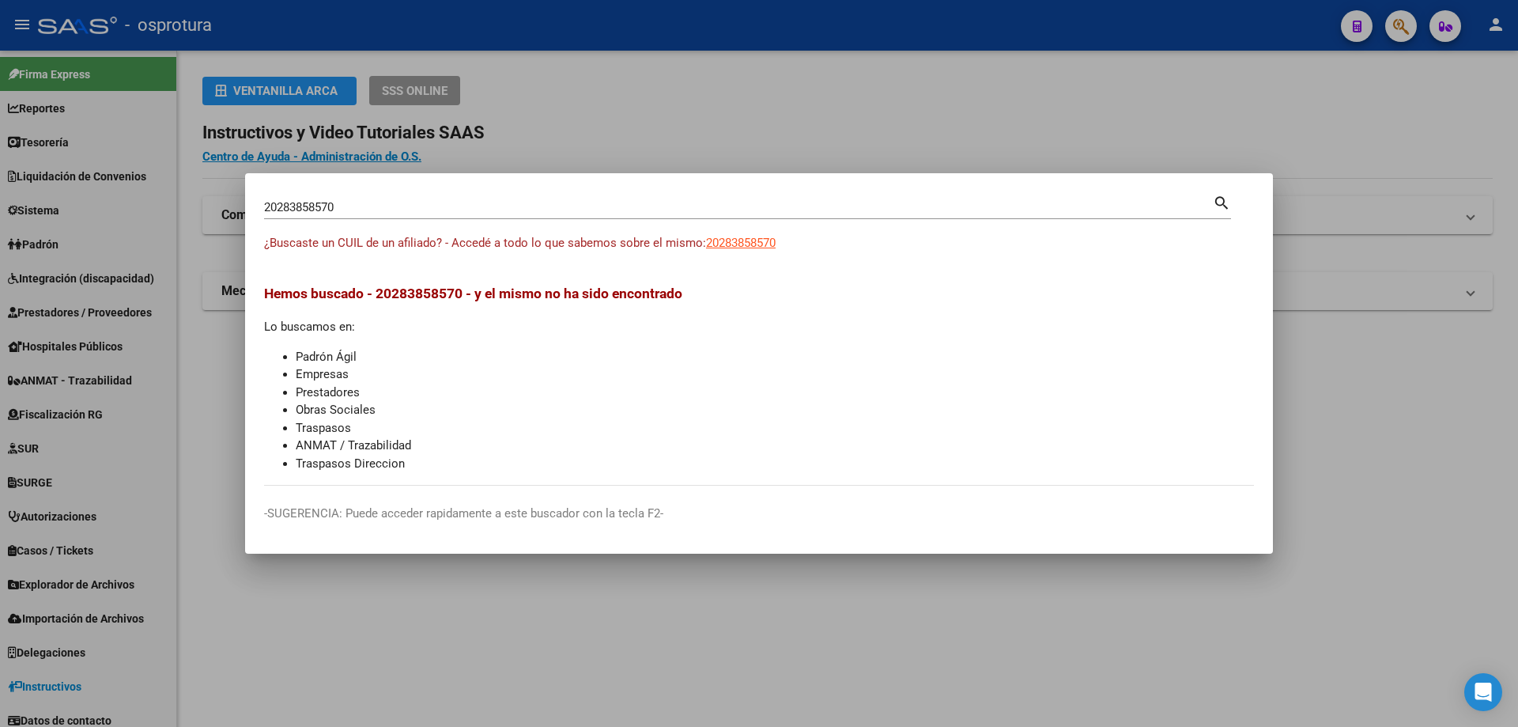
click at [339, 198] on div "20283858570 Buscar (apellido, dni, cuil, [PERSON_NAME], cuit, obra social)" at bounding box center [738, 207] width 949 height 24
click at [341, 214] on input "20283858570" at bounding box center [738, 207] width 949 height 14
paste input "-28409444-2"
type input "20284094442"
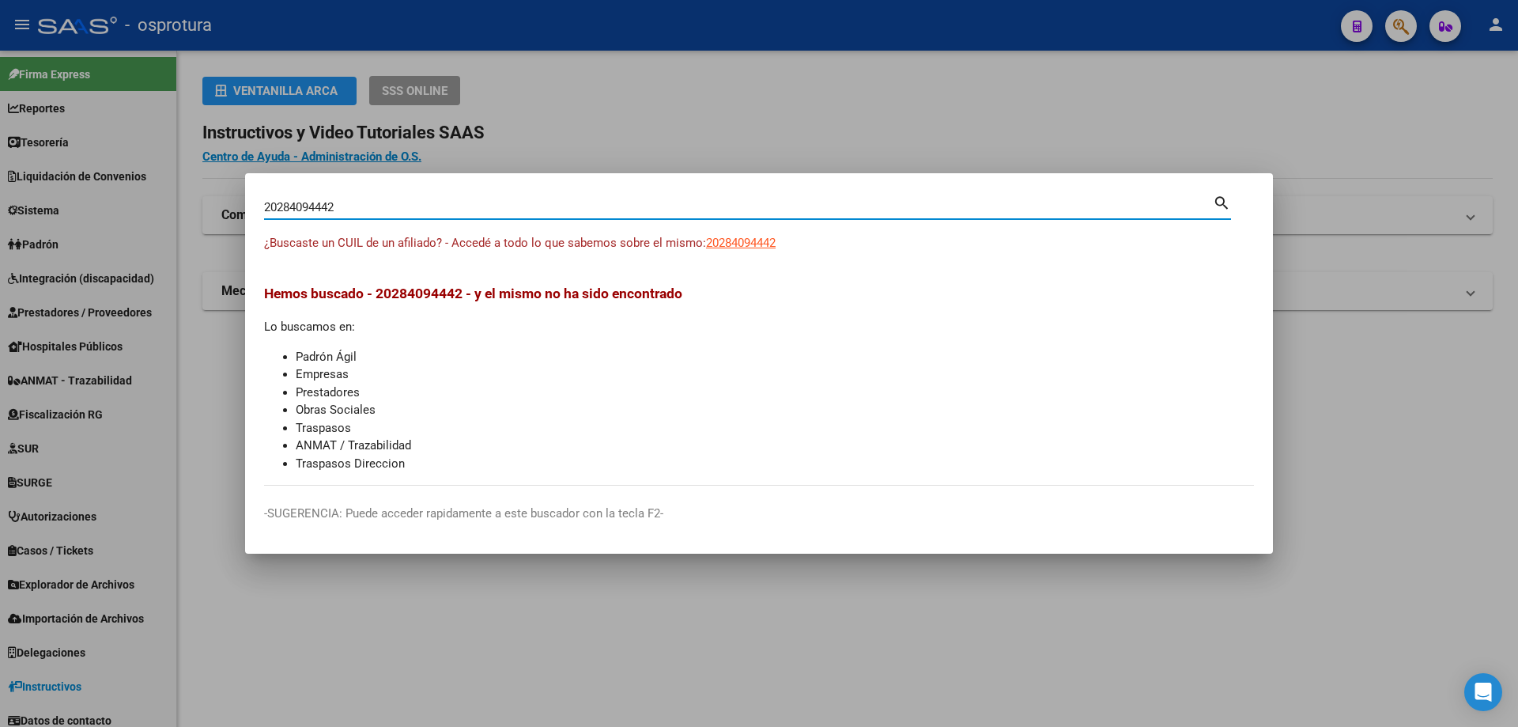
click at [771, 251] on app-link-go-to "20284094442" at bounding box center [741, 243] width 70 height 18
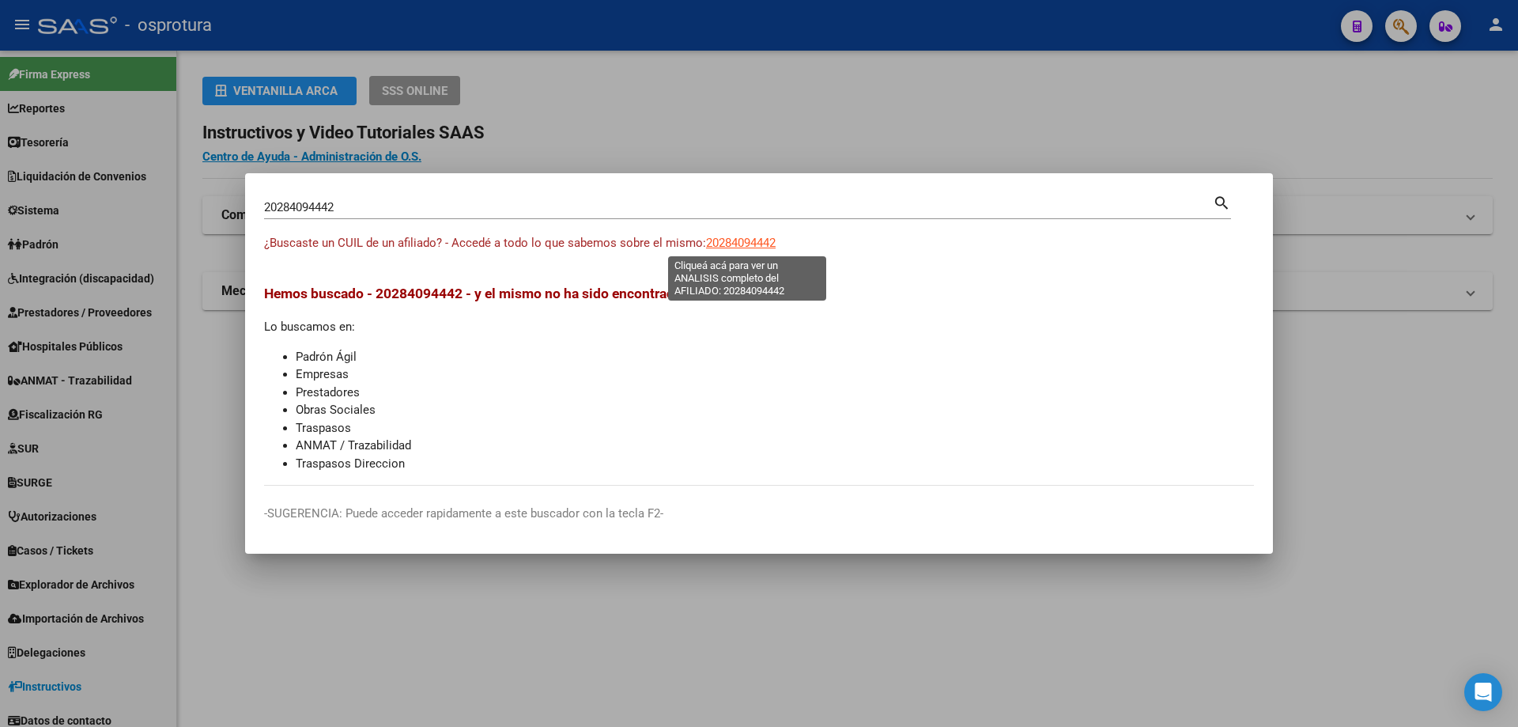
click at [730, 236] on span "20284094442" at bounding box center [741, 243] width 70 height 14
type textarea "20284094442"
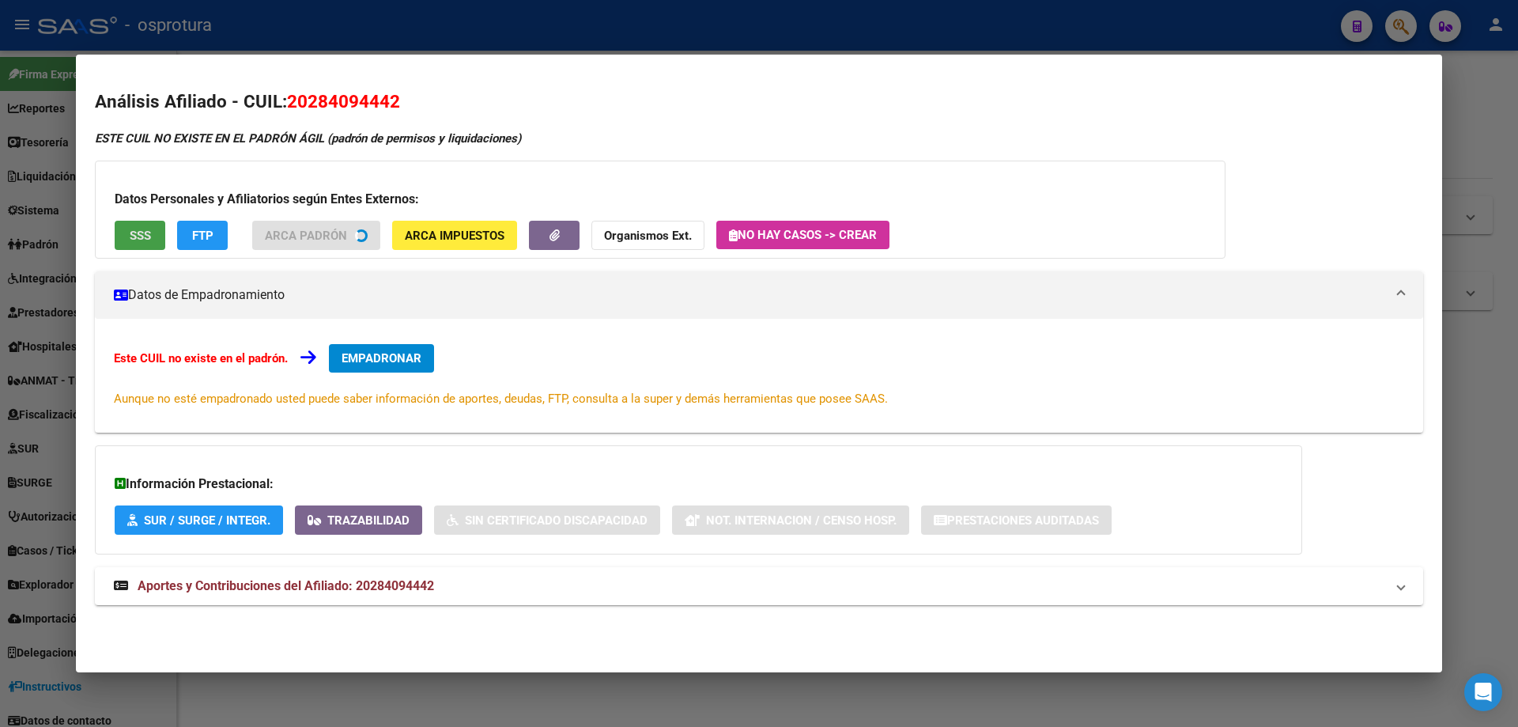
click at [141, 231] on span "SSS" at bounding box center [140, 235] width 21 height 14
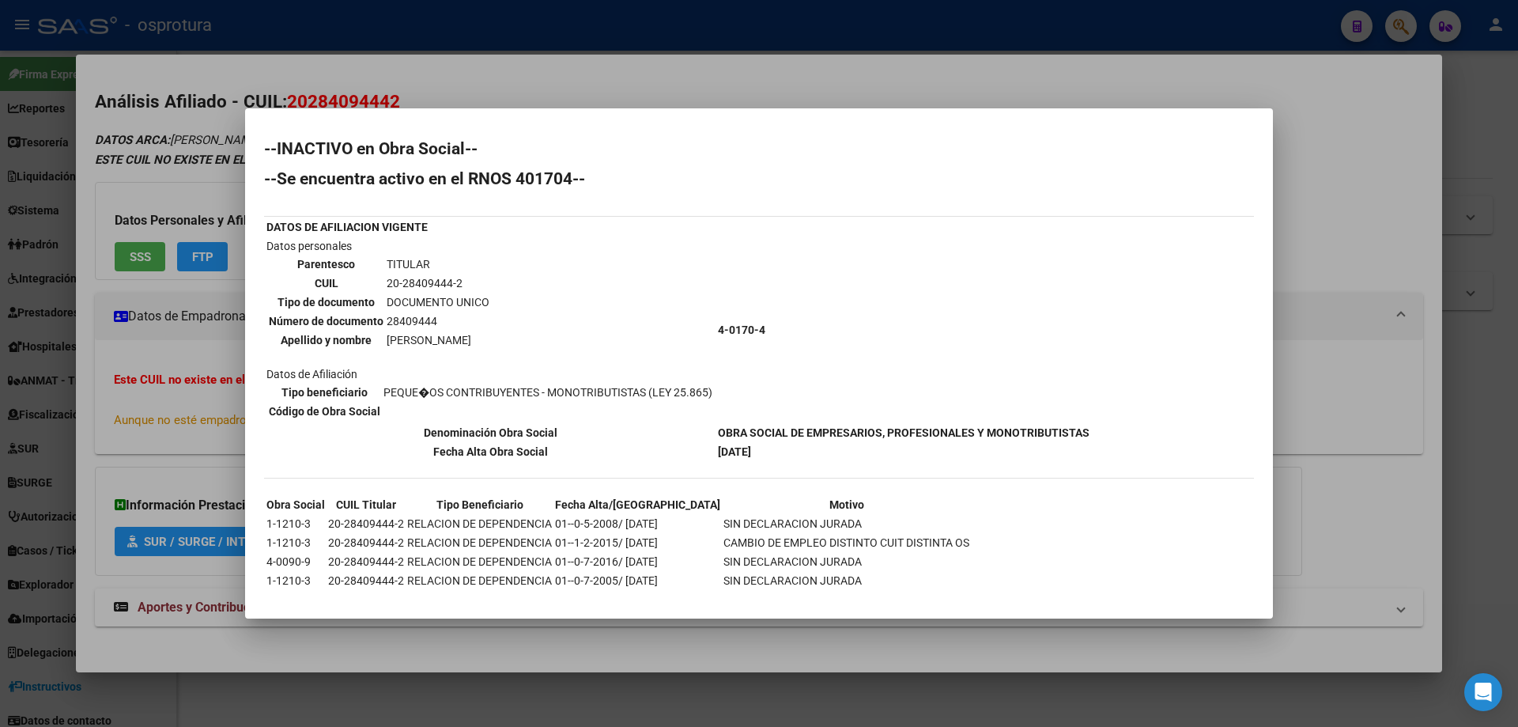
scroll to position [24, 0]
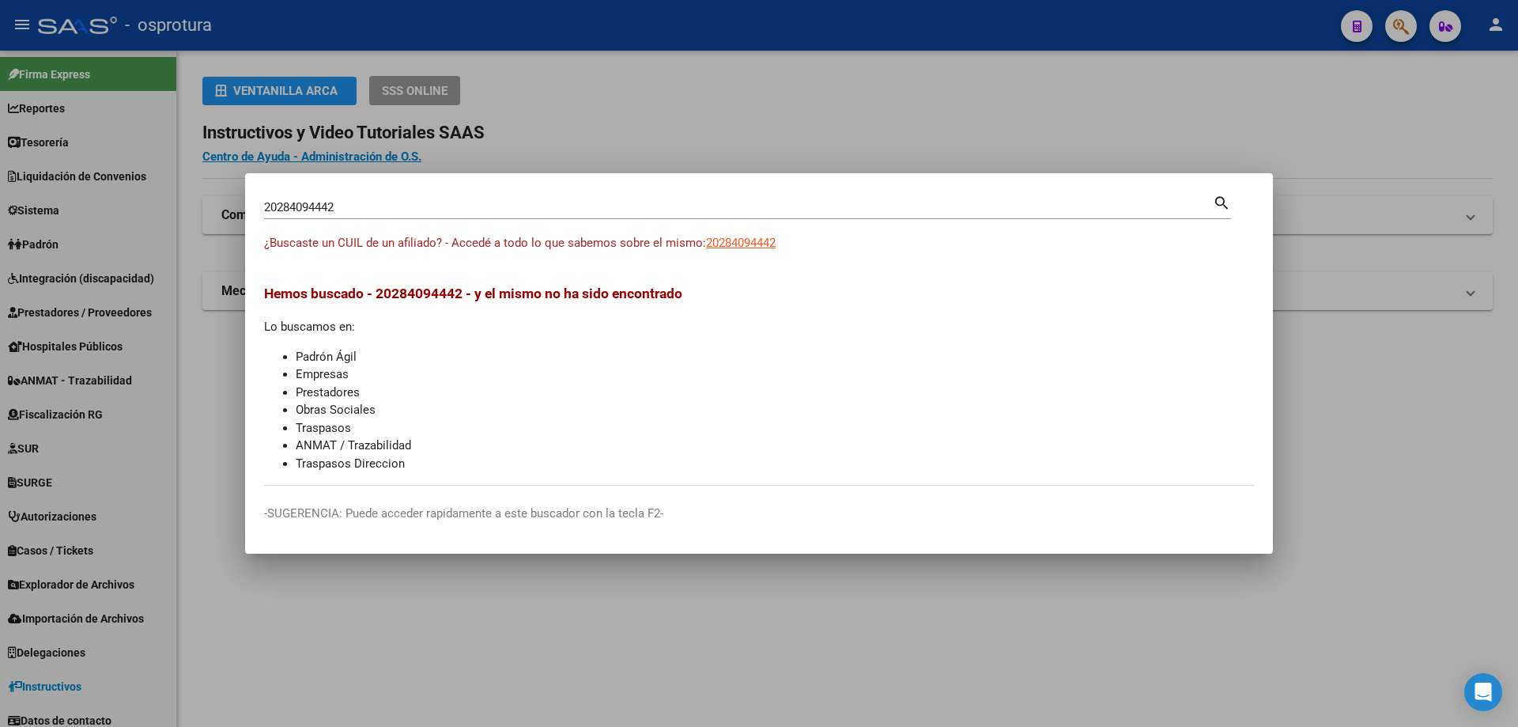
click at [564, 210] on input "20284094442" at bounding box center [738, 207] width 949 height 14
paste input "-28409689-5"
type input "20284096895"
click at [729, 238] on span "20284096895" at bounding box center [741, 243] width 70 height 14
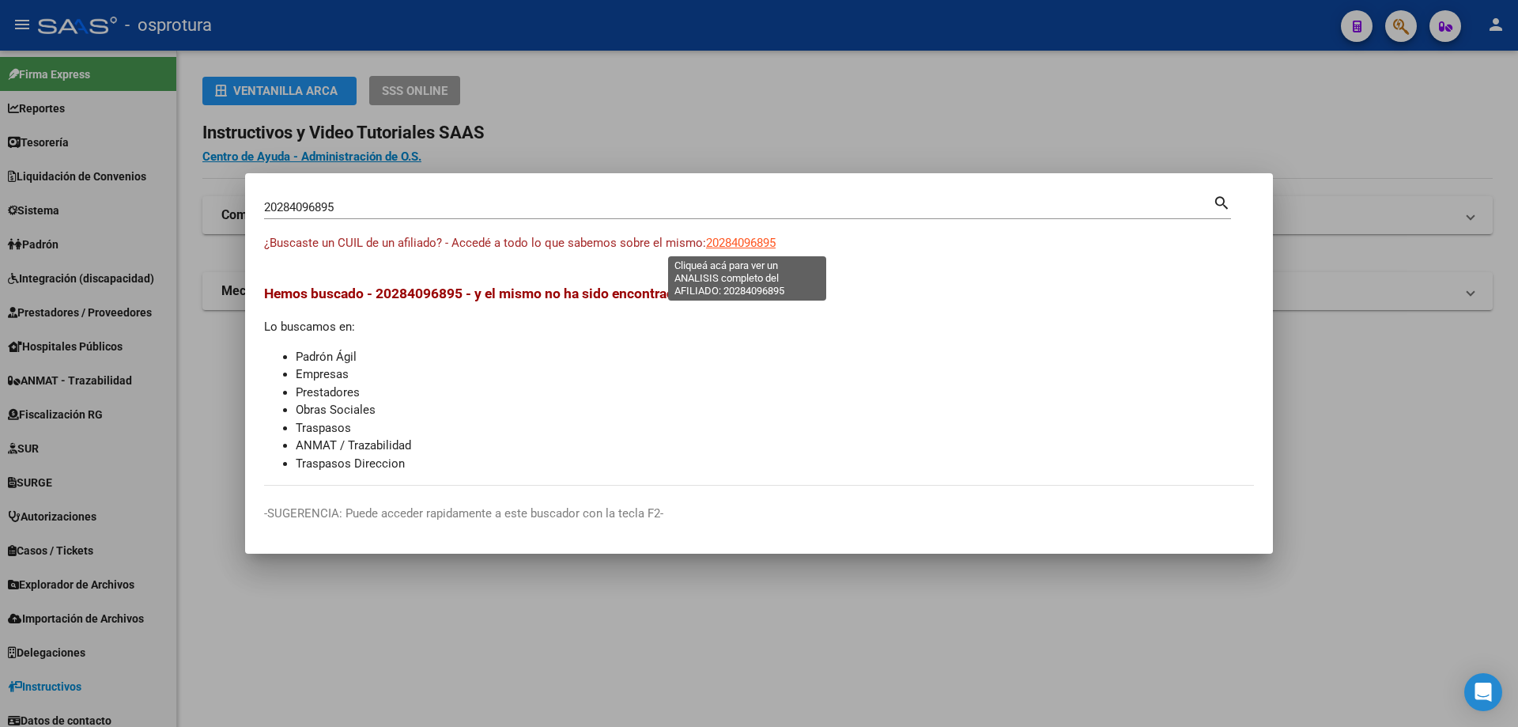
type textarea "20284096895"
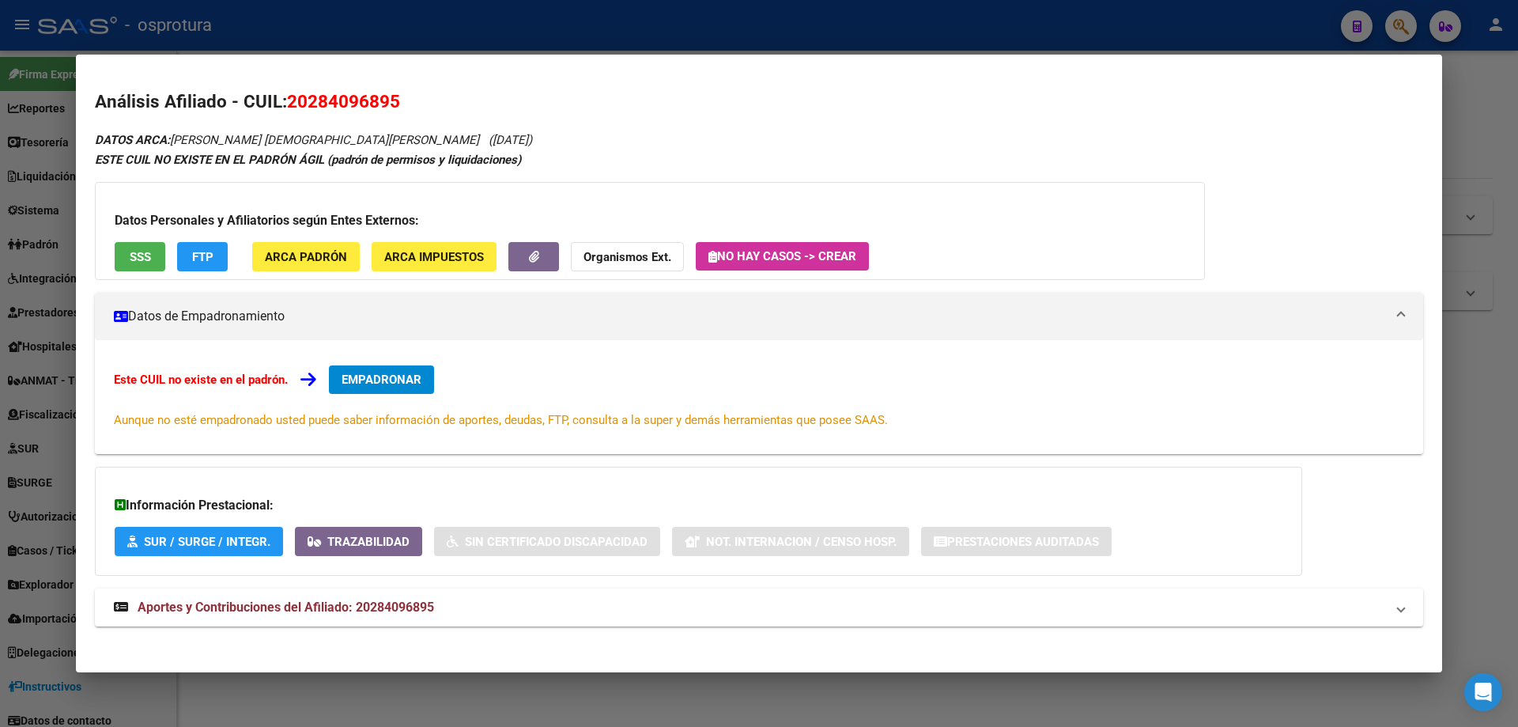
click at [123, 246] on button "SSS" at bounding box center [140, 256] width 51 height 29
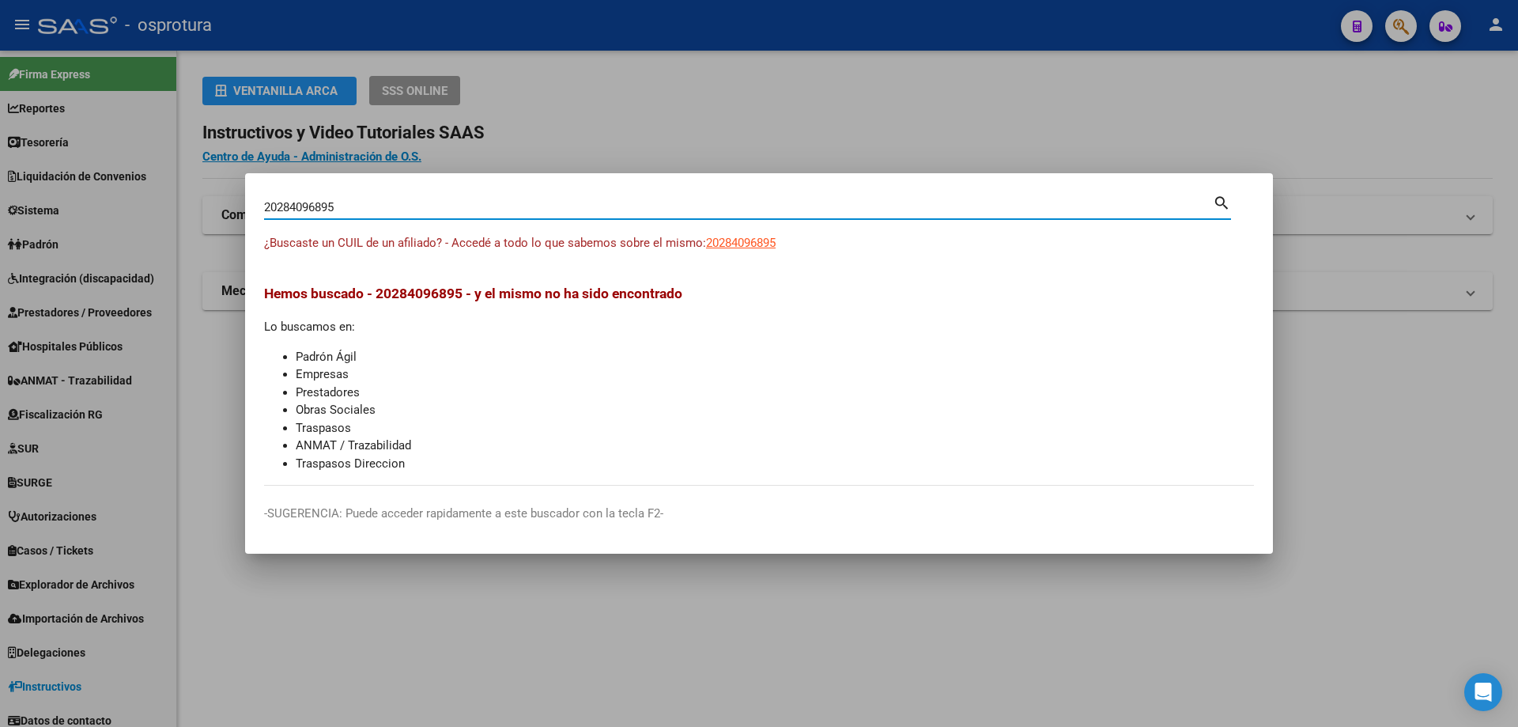
click at [380, 212] on input "20284096895" at bounding box center [738, 207] width 949 height 14
paste input "-28411502-4"
type input "20284115024"
click at [763, 239] on span "20284115024" at bounding box center [741, 243] width 70 height 14
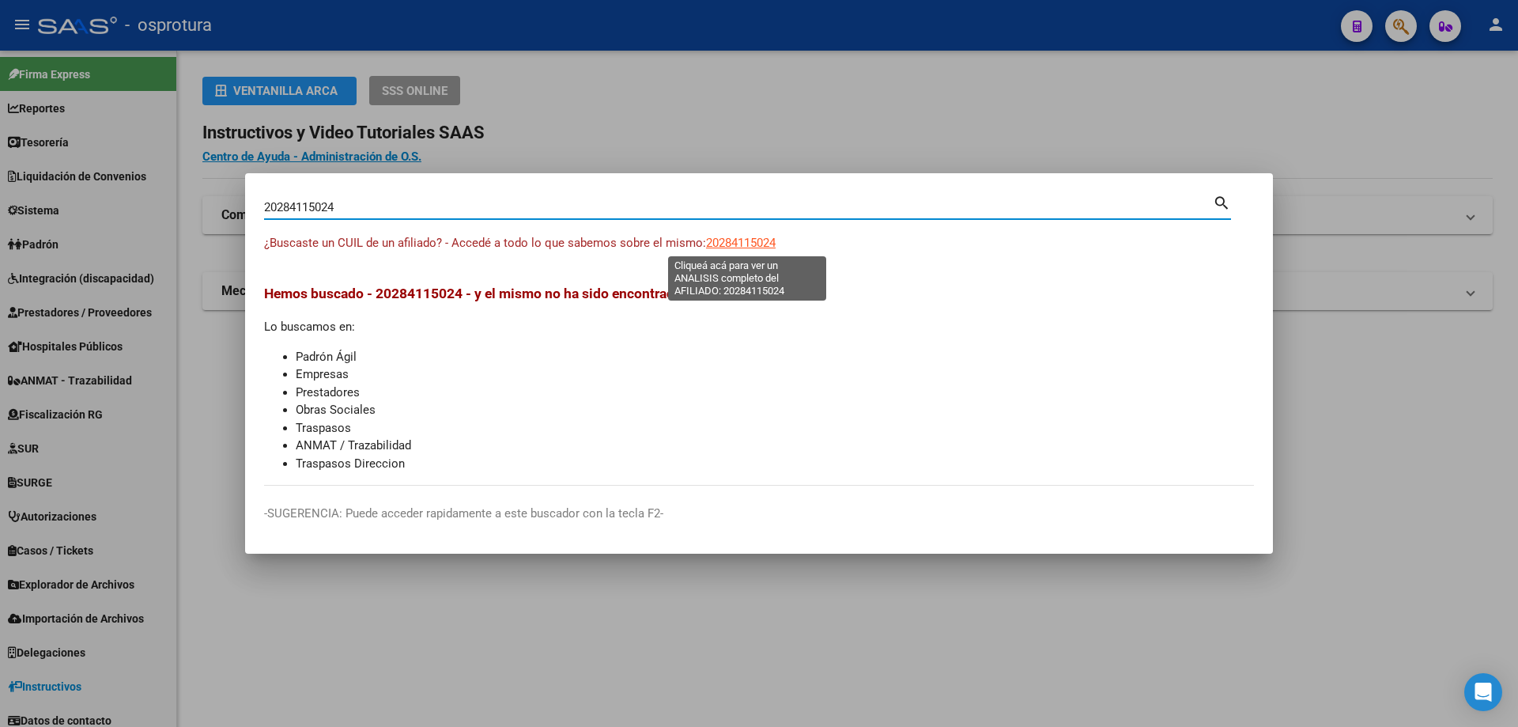
type textarea "20284115024"
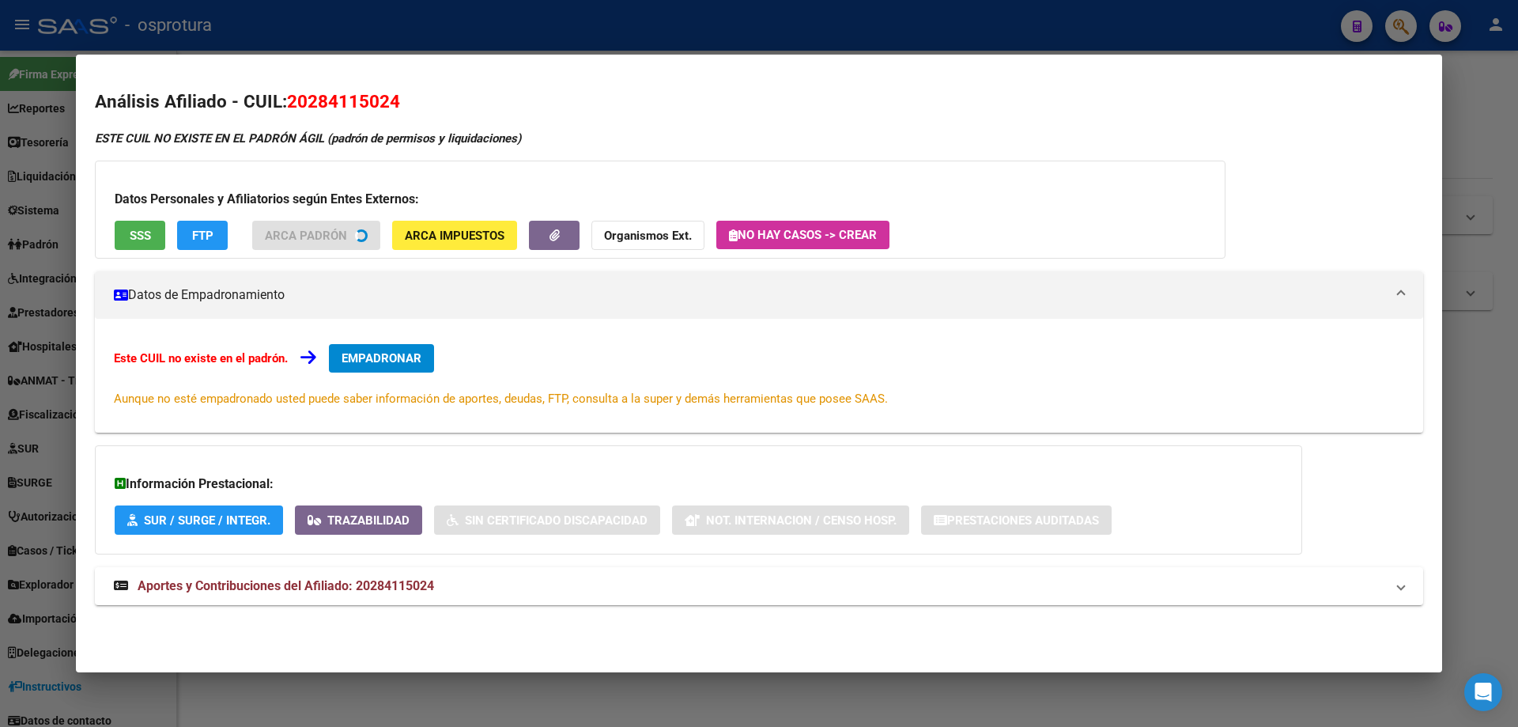
click at [133, 230] on span "SSS" at bounding box center [140, 235] width 21 height 14
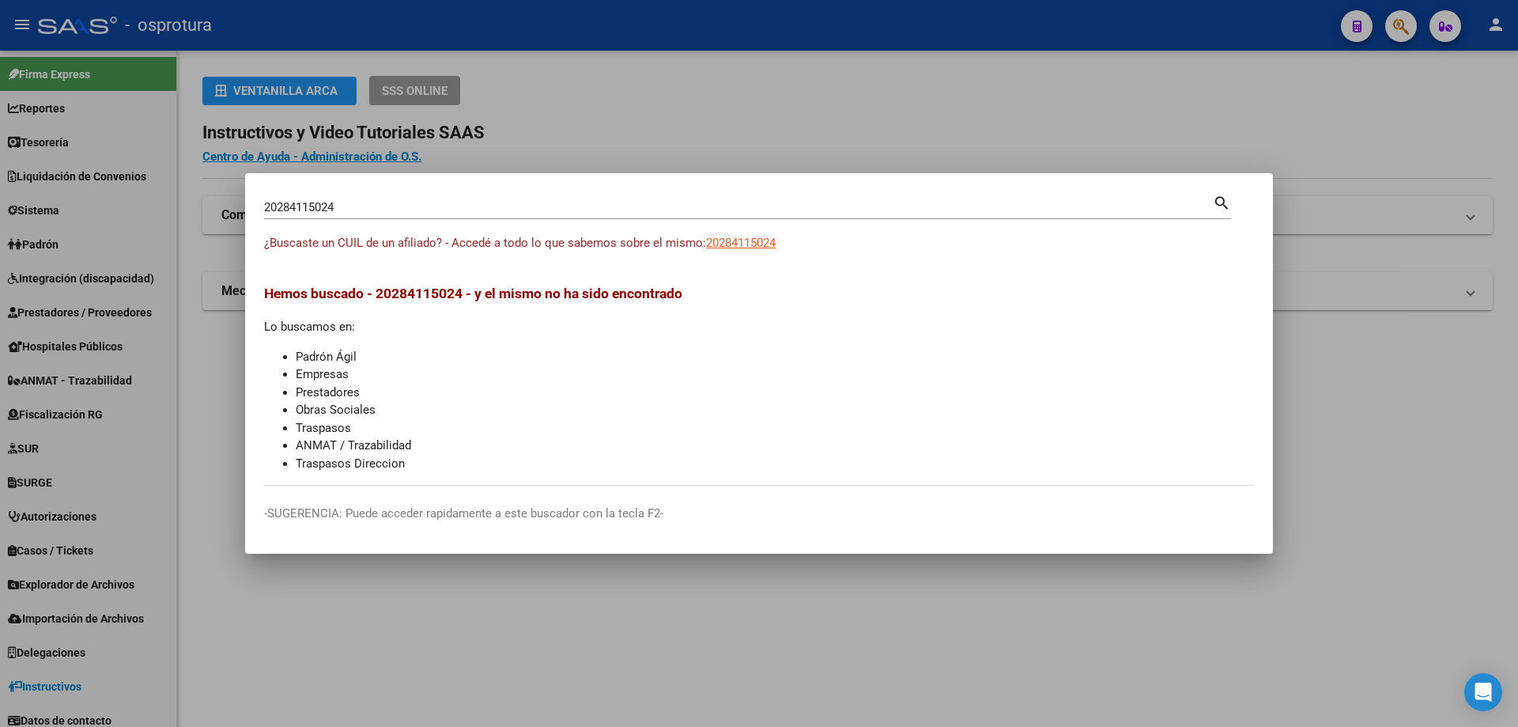
click at [521, 203] on input "20284115024" at bounding box center [738, 207] width 949 height 14
paste input "-28456691-3"
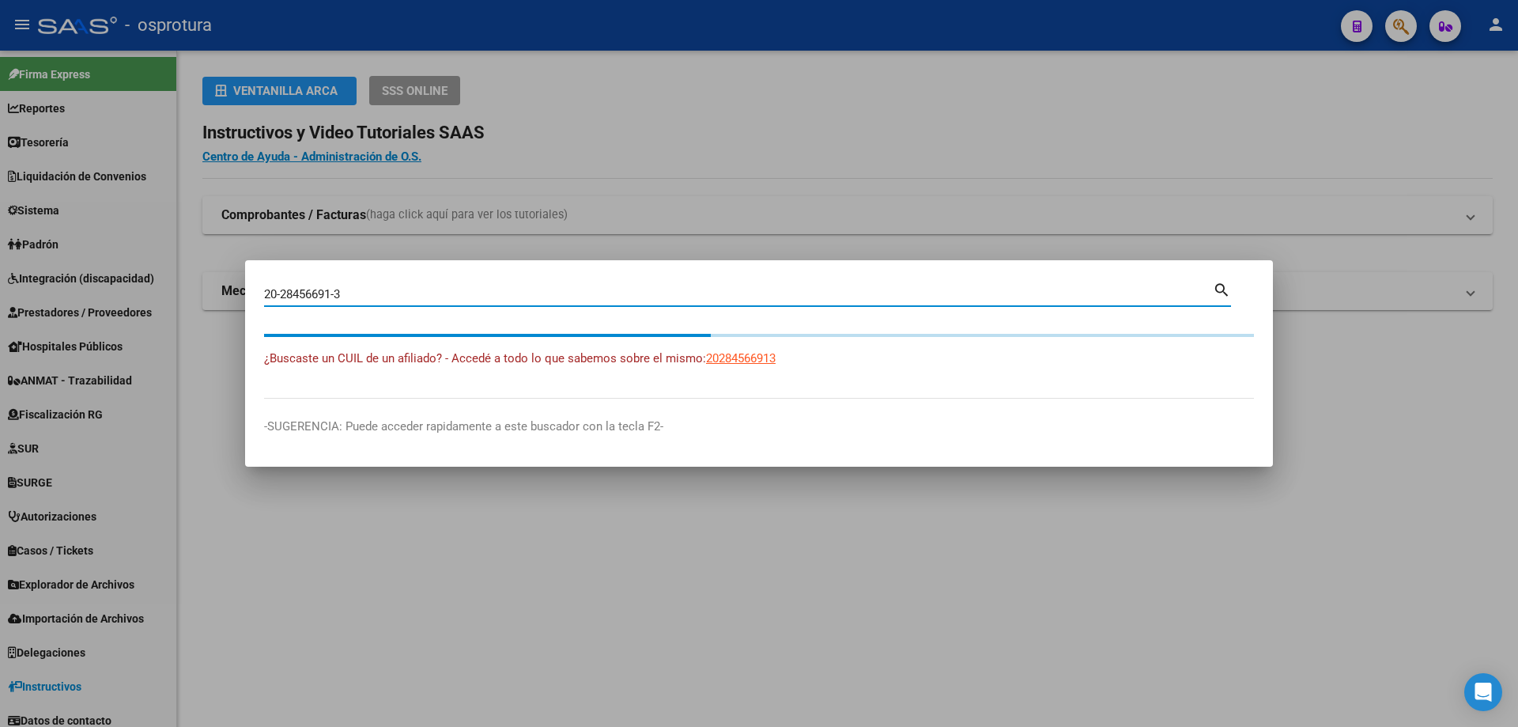
type input "20284566913"
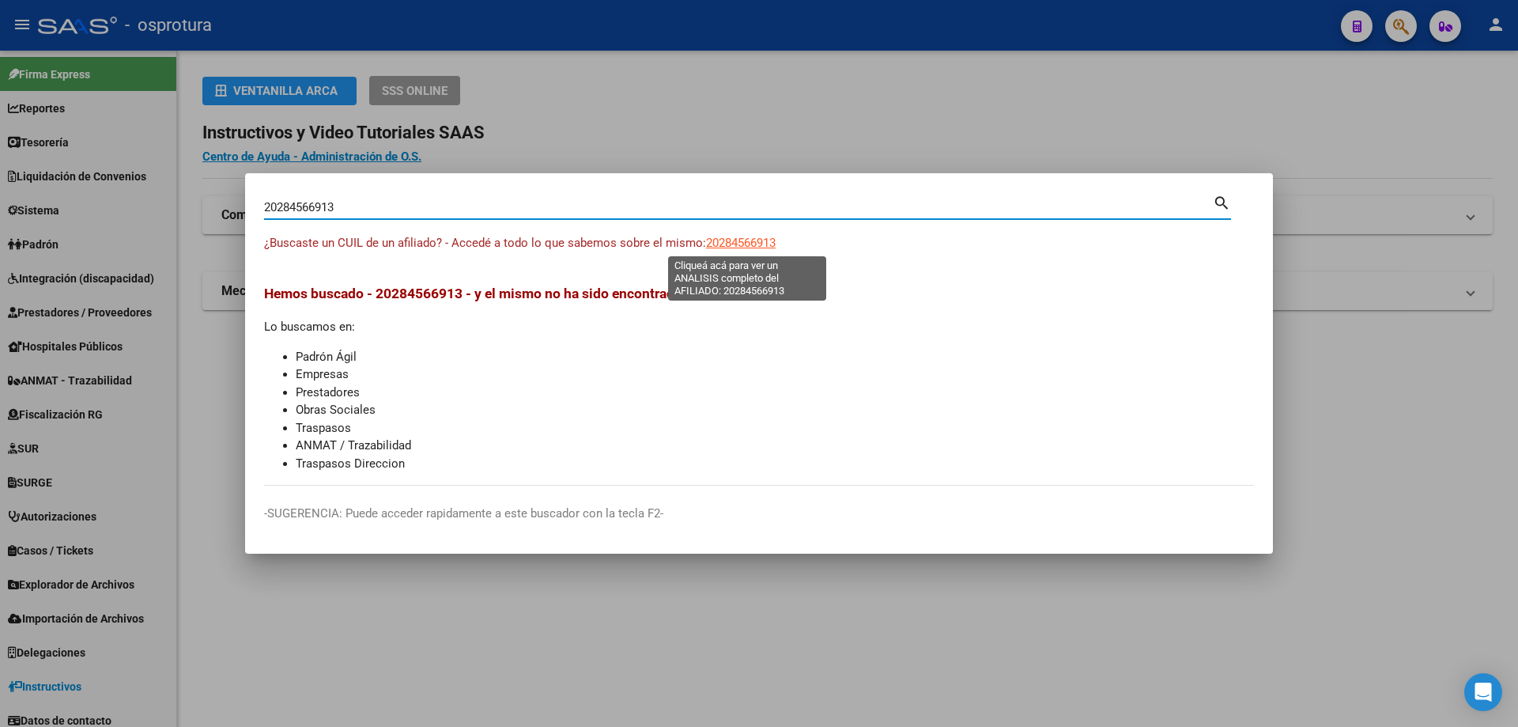
click at [759, 244] on span "20284566913" at bounding box center [741, 243] width 70 height 14
type textarea "20284566913"
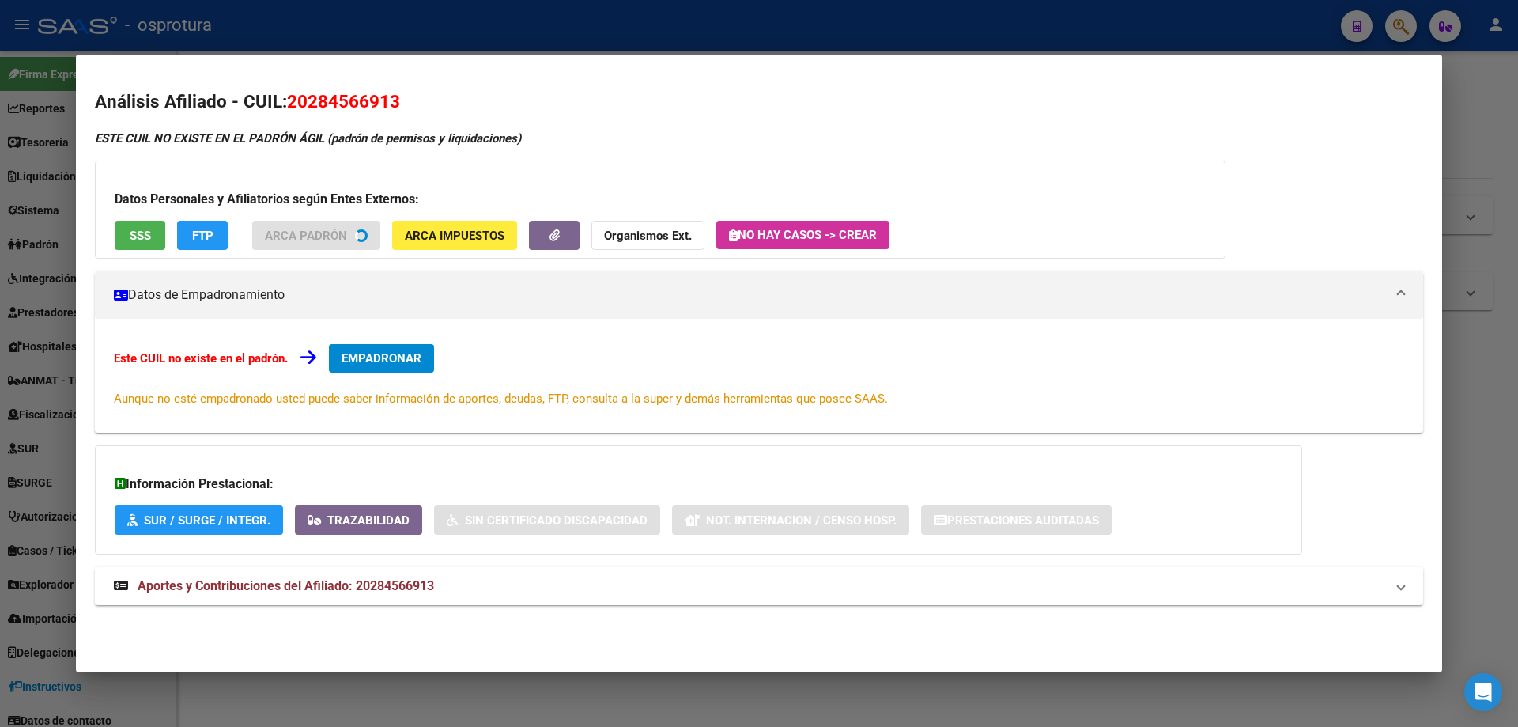
click at [140, 234] on span "SSS" at bounding box center [140, 235] width 21 height 14
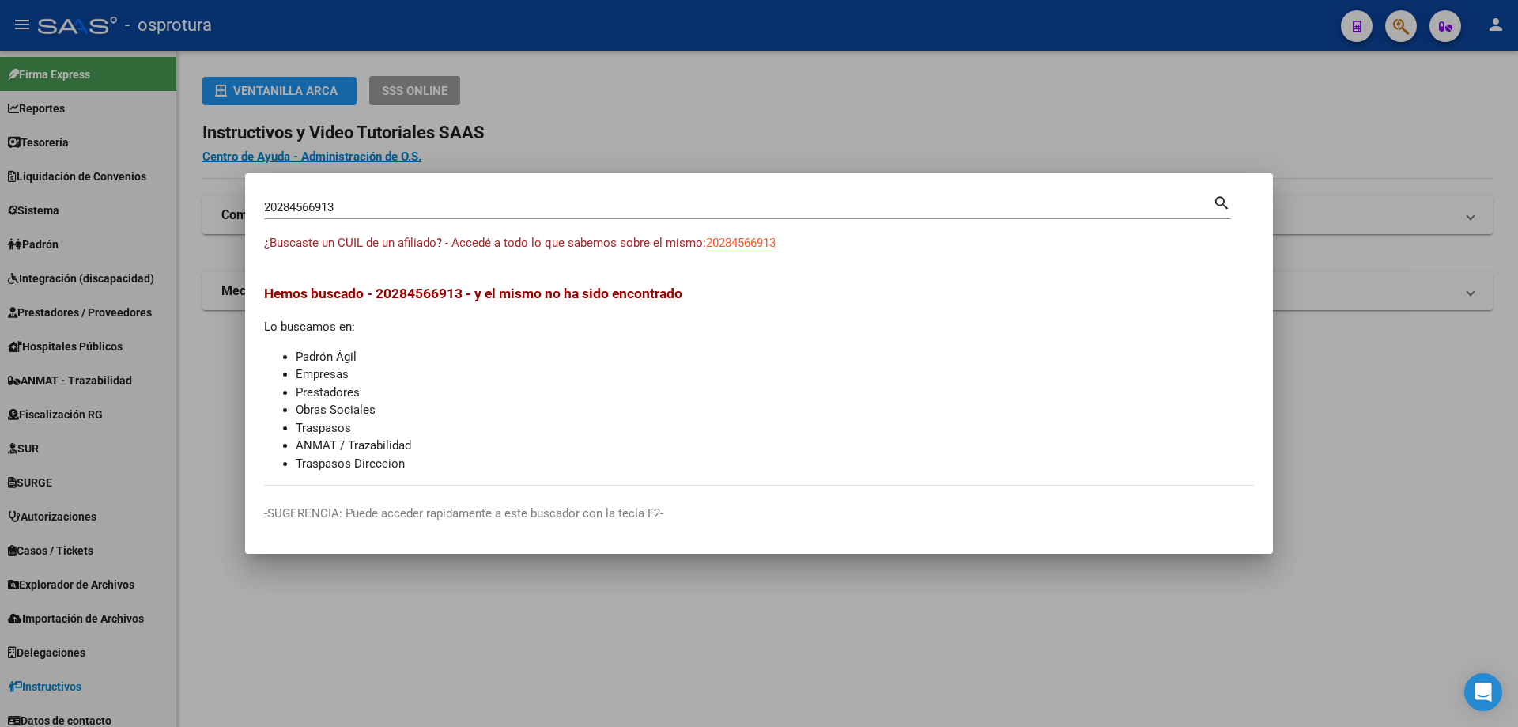
click at [341, 205] on input "20284566913" at bounding box center [738, 207] width 949 height 14
paste input "-28456691-"
type input "20284566913"
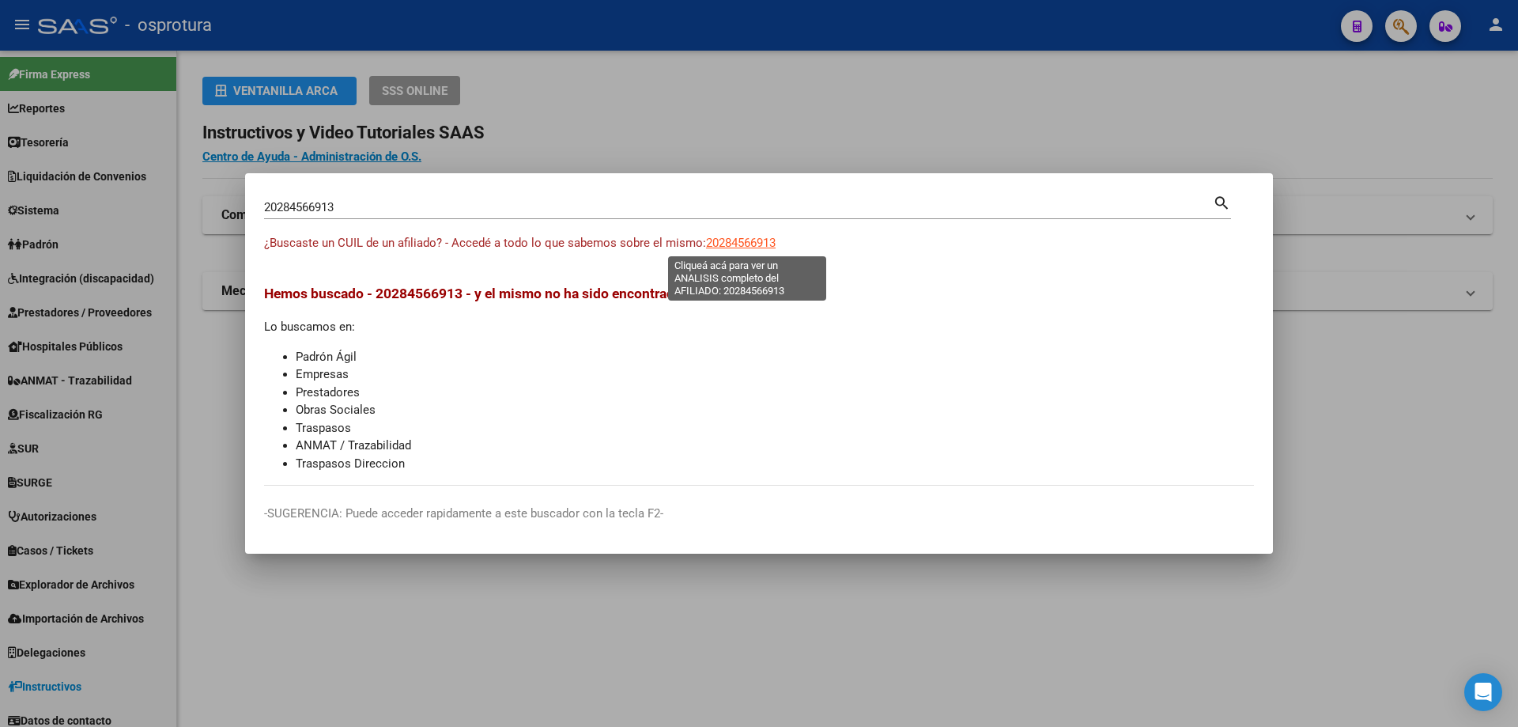
click at [752, 248] on span "20284566913" at bounding box center [741, 243] width 70 height 14
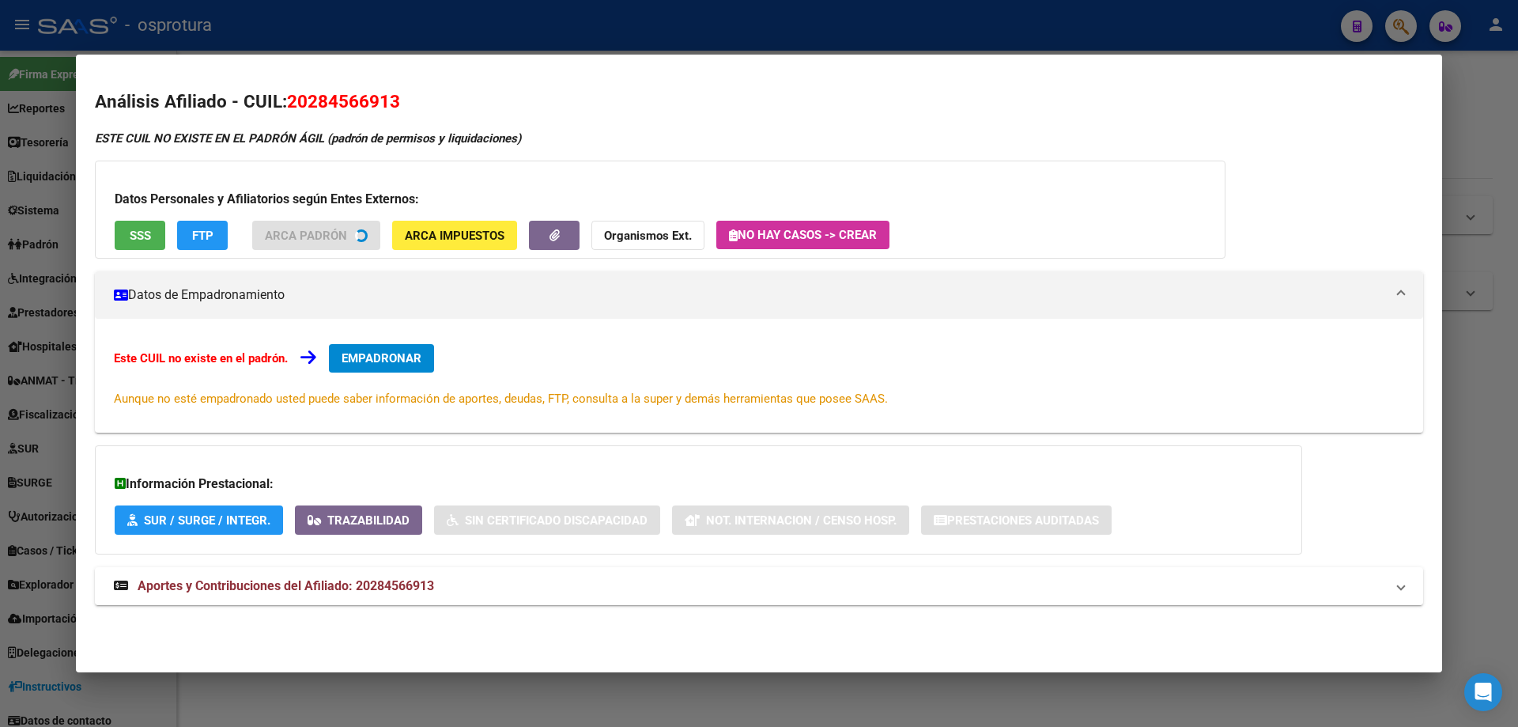
click at [135, 246] on button "SSS" at bounding box center [140, 235] width 51 height 29
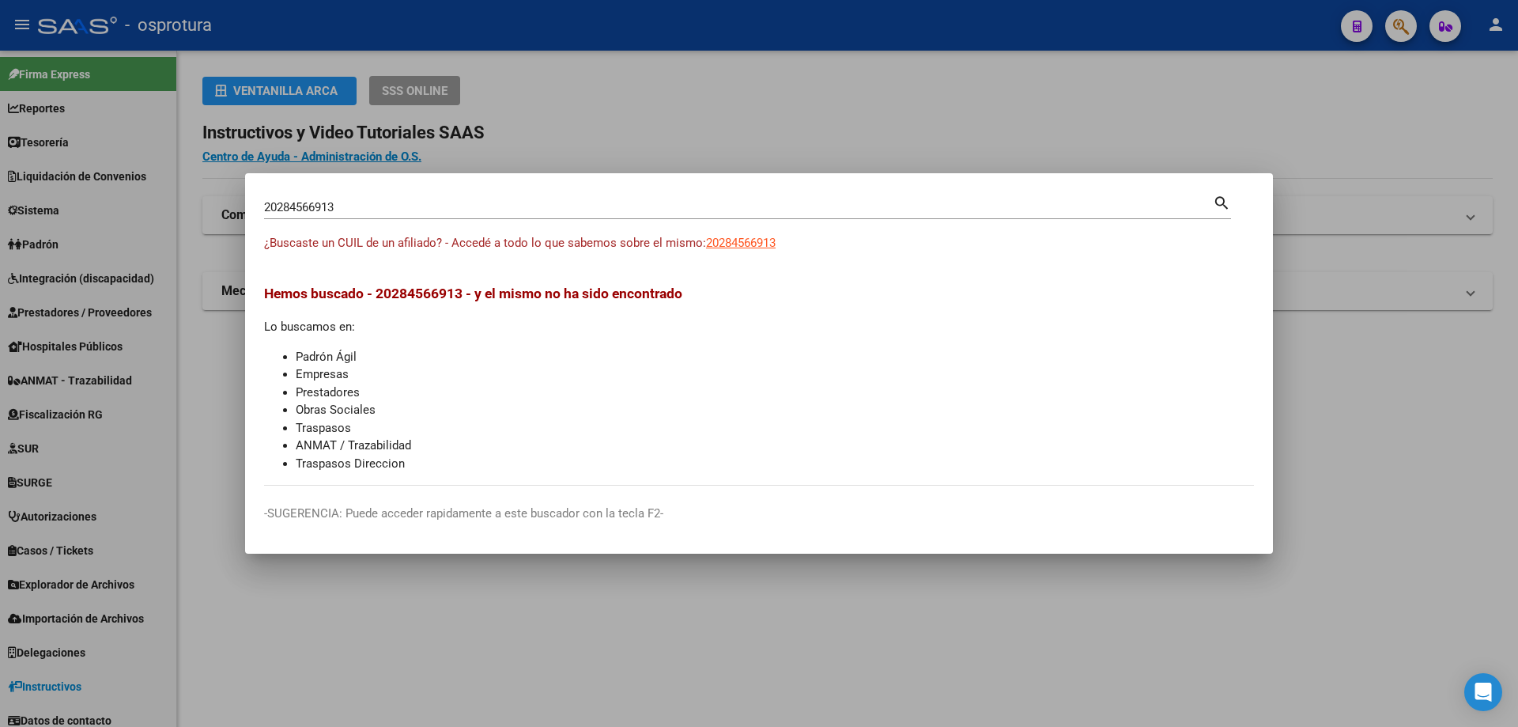
click at [425, 206] on input "20284566913" at bounding box center [738, 207] width 949 height 14
paste input "-28535529-0"
click at [352, 203] on input "20285355290" at bounding box center [738, 207] width 949 height 14
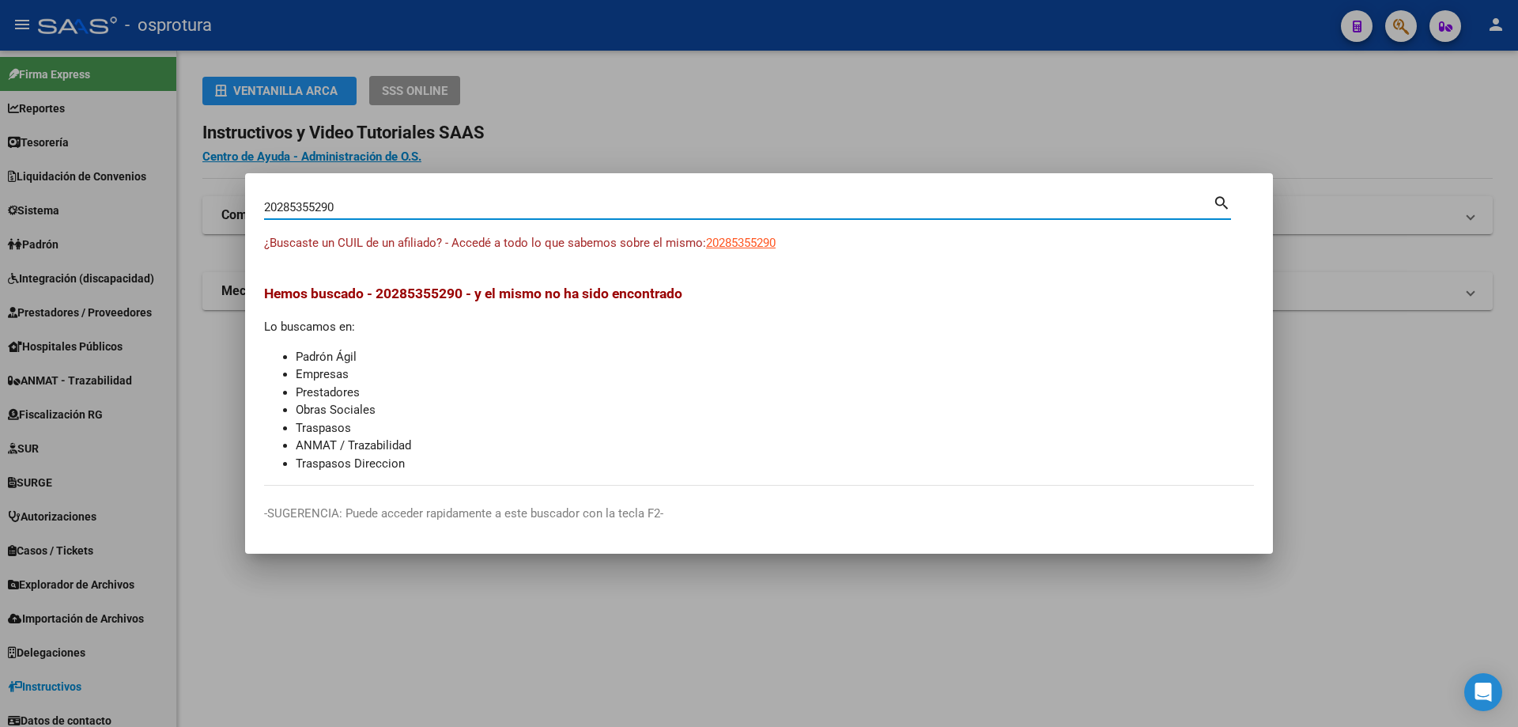
paste input "-28628881-3"
type input "20286288813"
click at [735, 238] on span "20286288813" at bounding box center [741, 243] width 70 height 14
type textarea "20286288813"
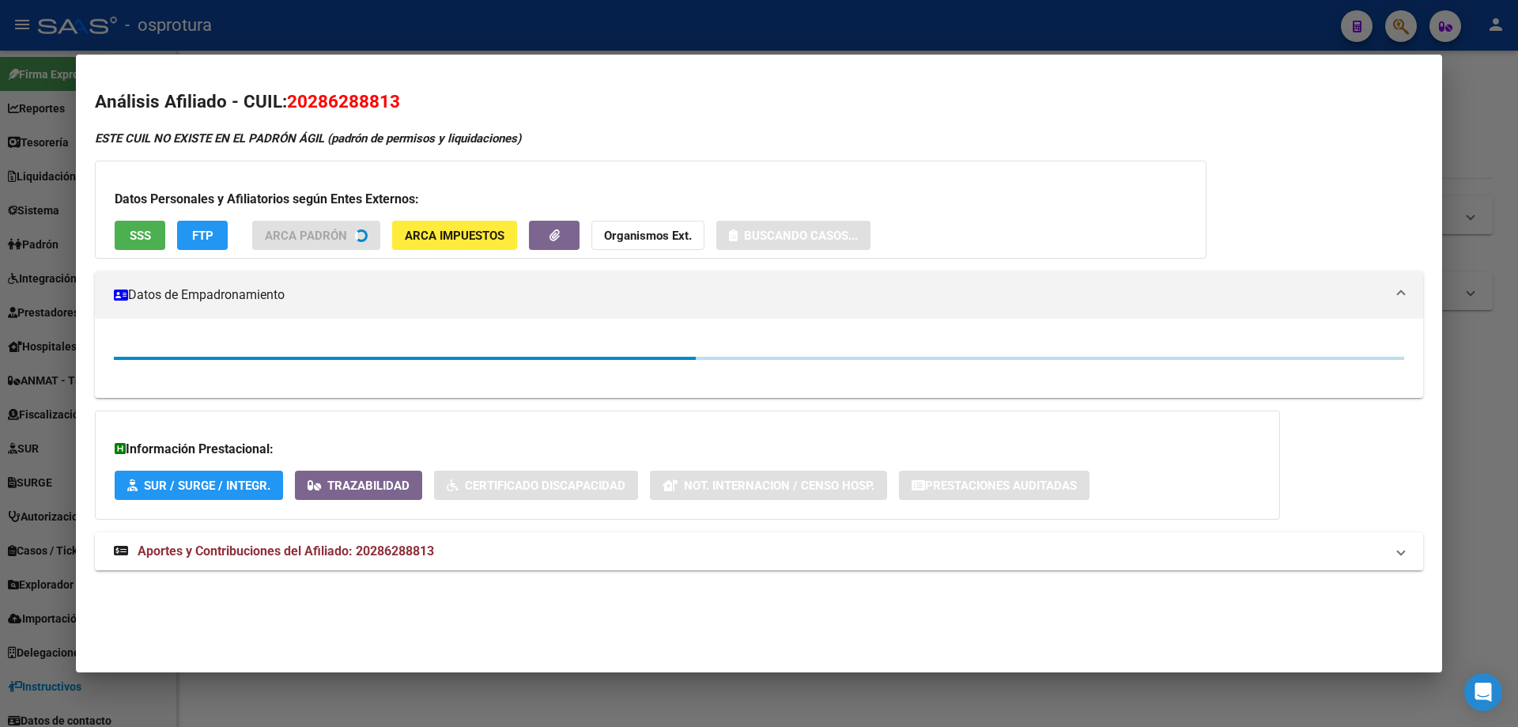
click at [134, 235] on span "SSS" at bounding box center [140, 235] width 21 height 14
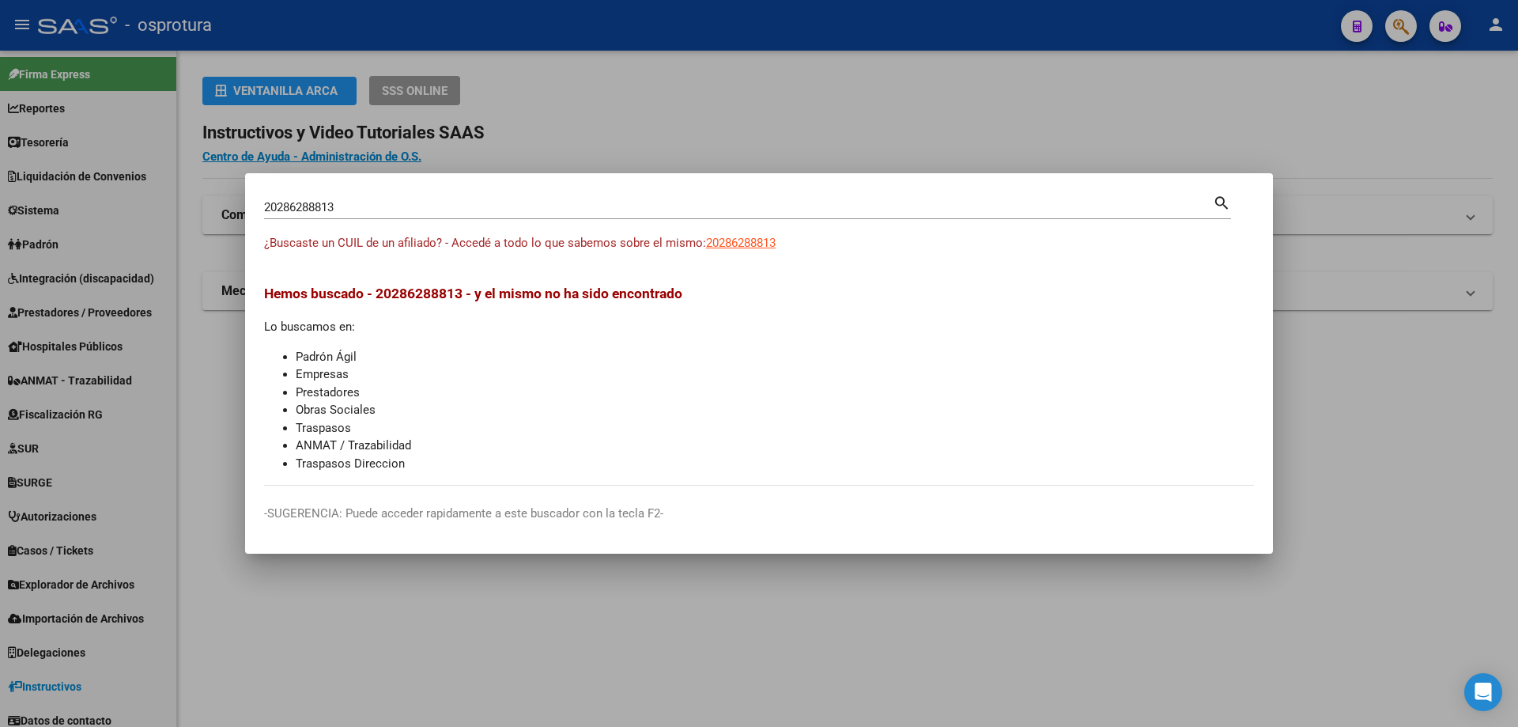
click at [441, 212] on input "20286288813" at bounding box center [738, 207] width 949 height 14
paste input "-28693772-2"
type input "20286937722"
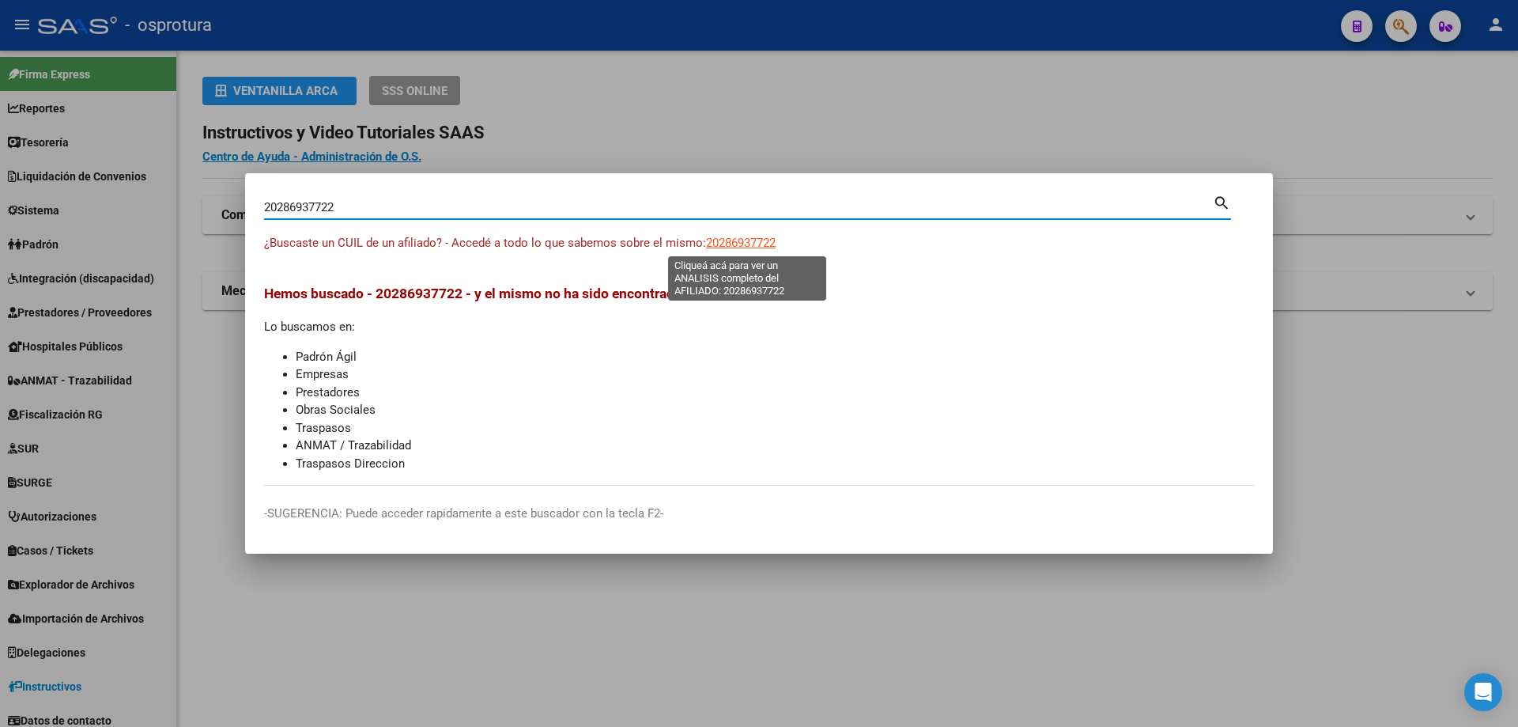
click at [776, 241] on span "20286937722" at bounding box center [741, 243] width 70 height 14
type textarea "20286937722"
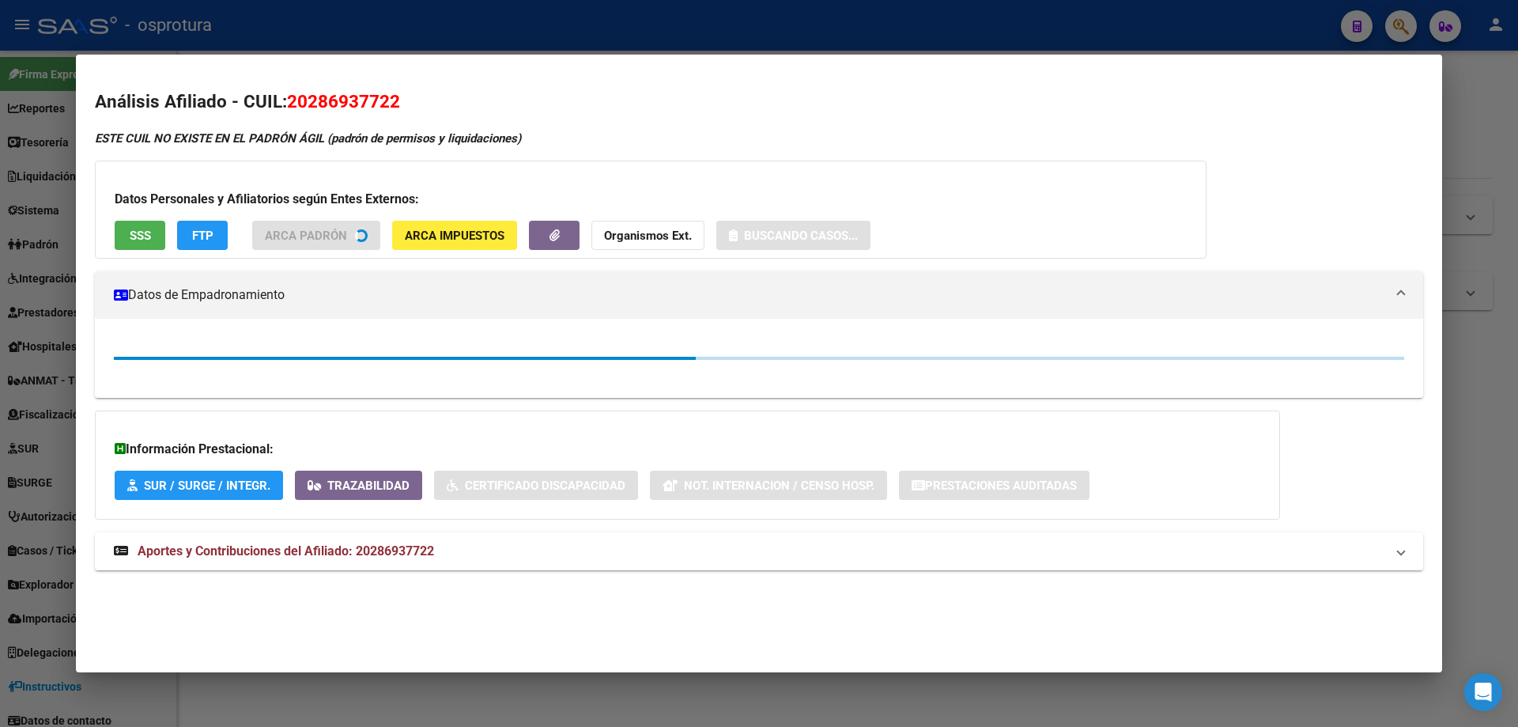
click at [144, 232] on span "SSS" at bounding box center [140, 235] width 21 height 14
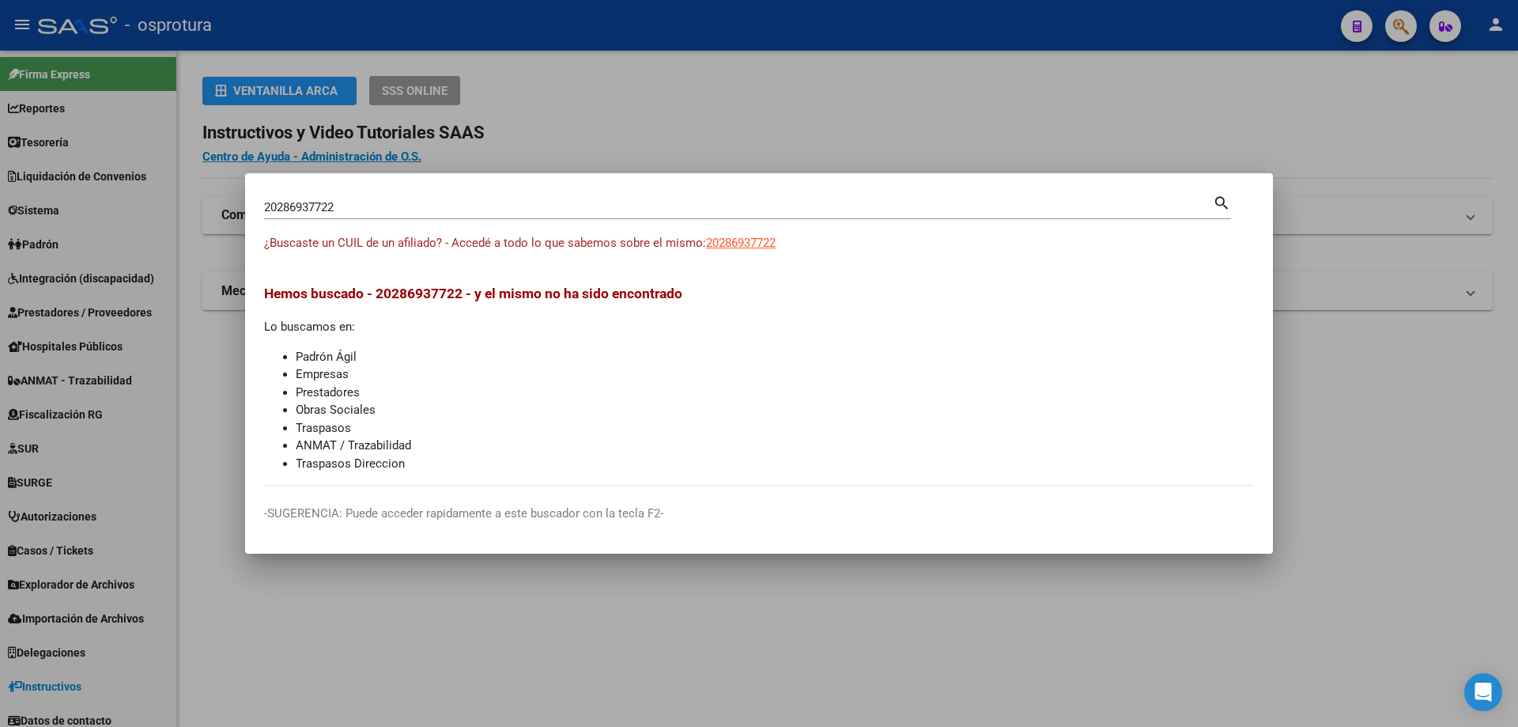
click at [345, 204] on input "20286937722" at bounding box center [738, 207] width 949 height 14
paste input "-28768932-3"
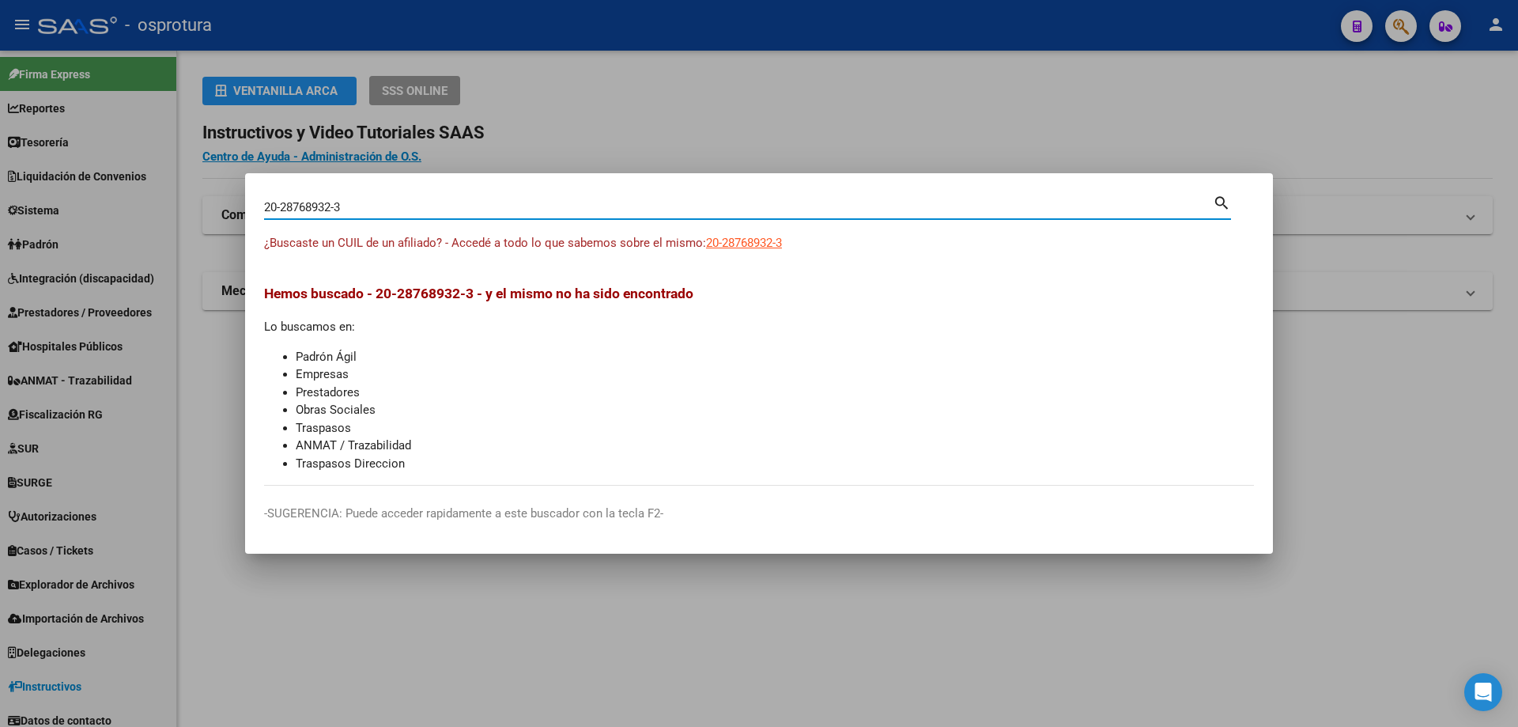
type input "20287689323"
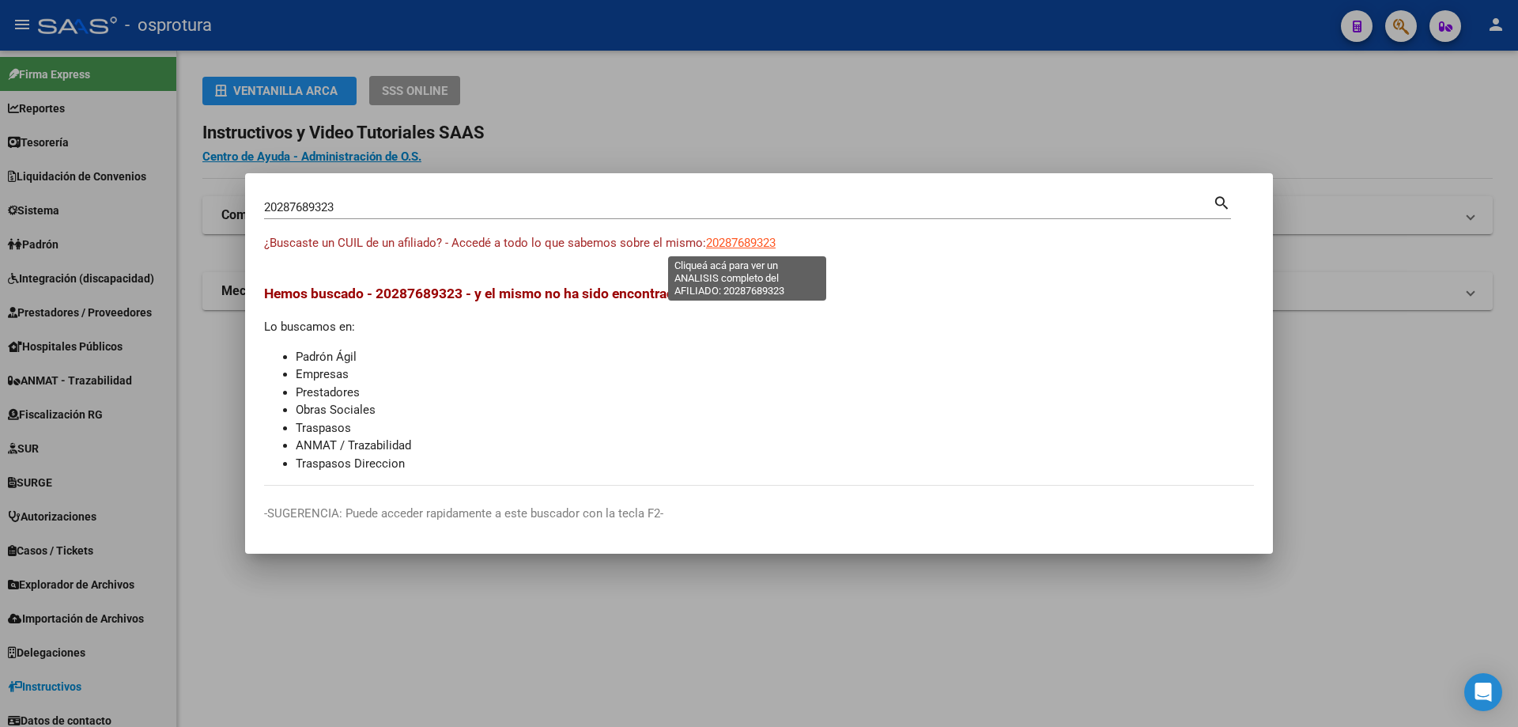
click at [732, 236] on span "20287689323" at bounding box center [741, 243] width 70 height 14
type textarea "20287689323"
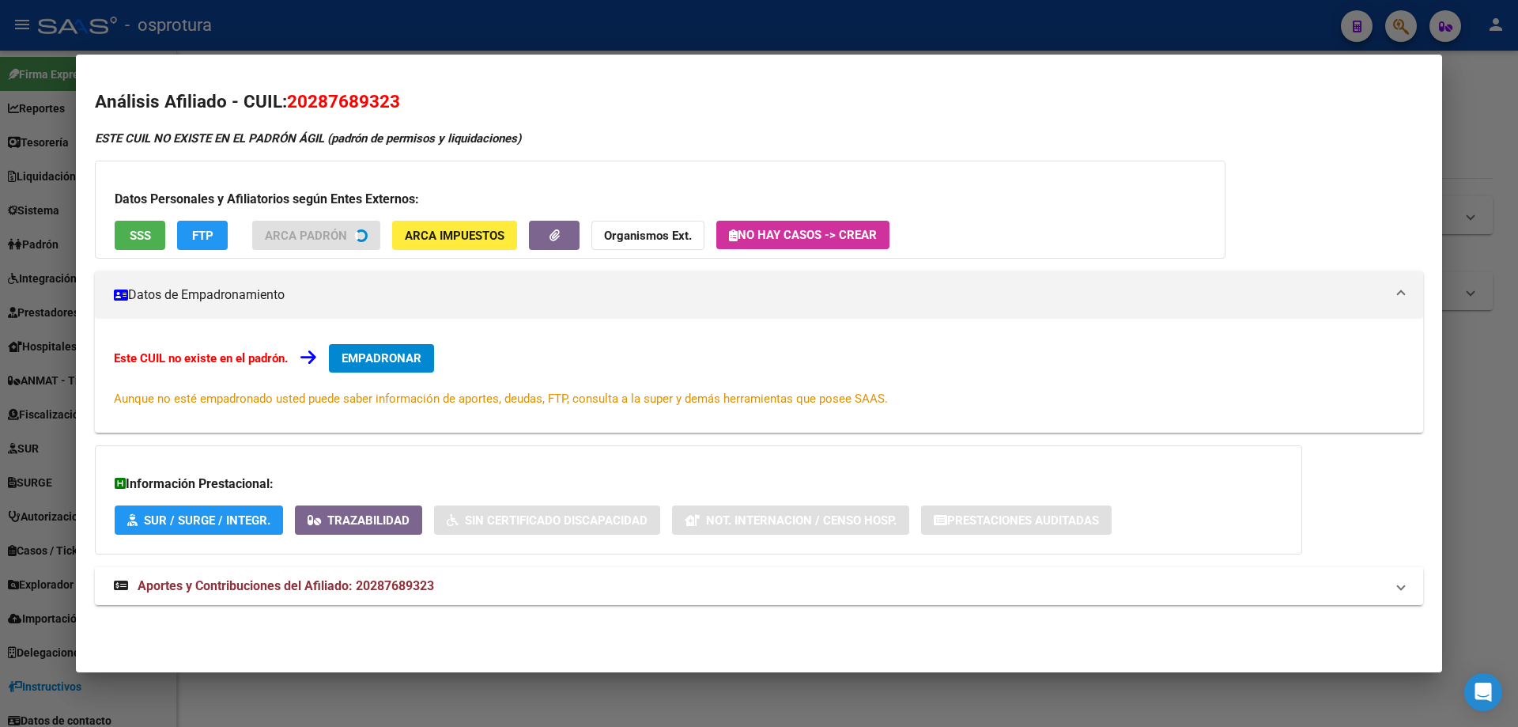
click at [145, 239] on span "SSS" at bounding box center [140, 235] width 21 height 14
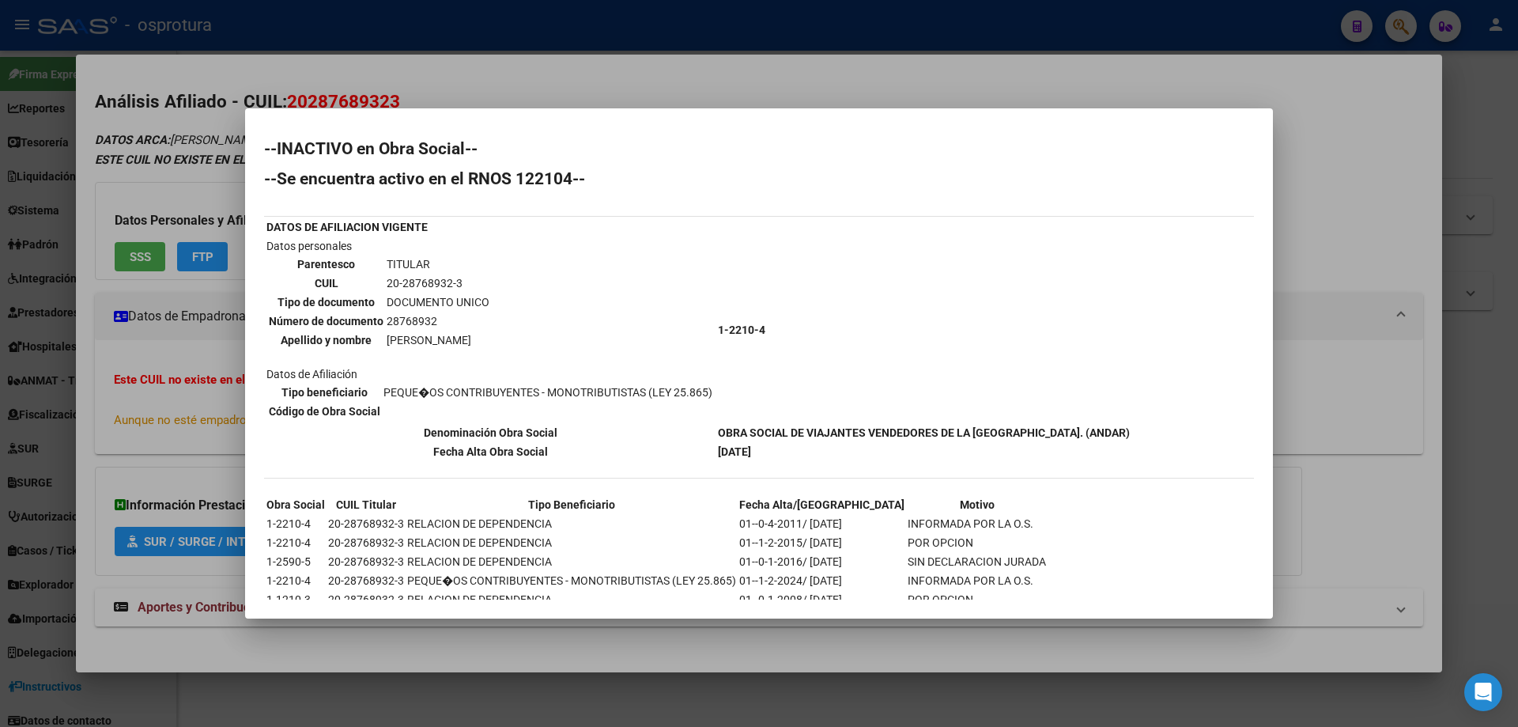
scroll to position [43, 0]
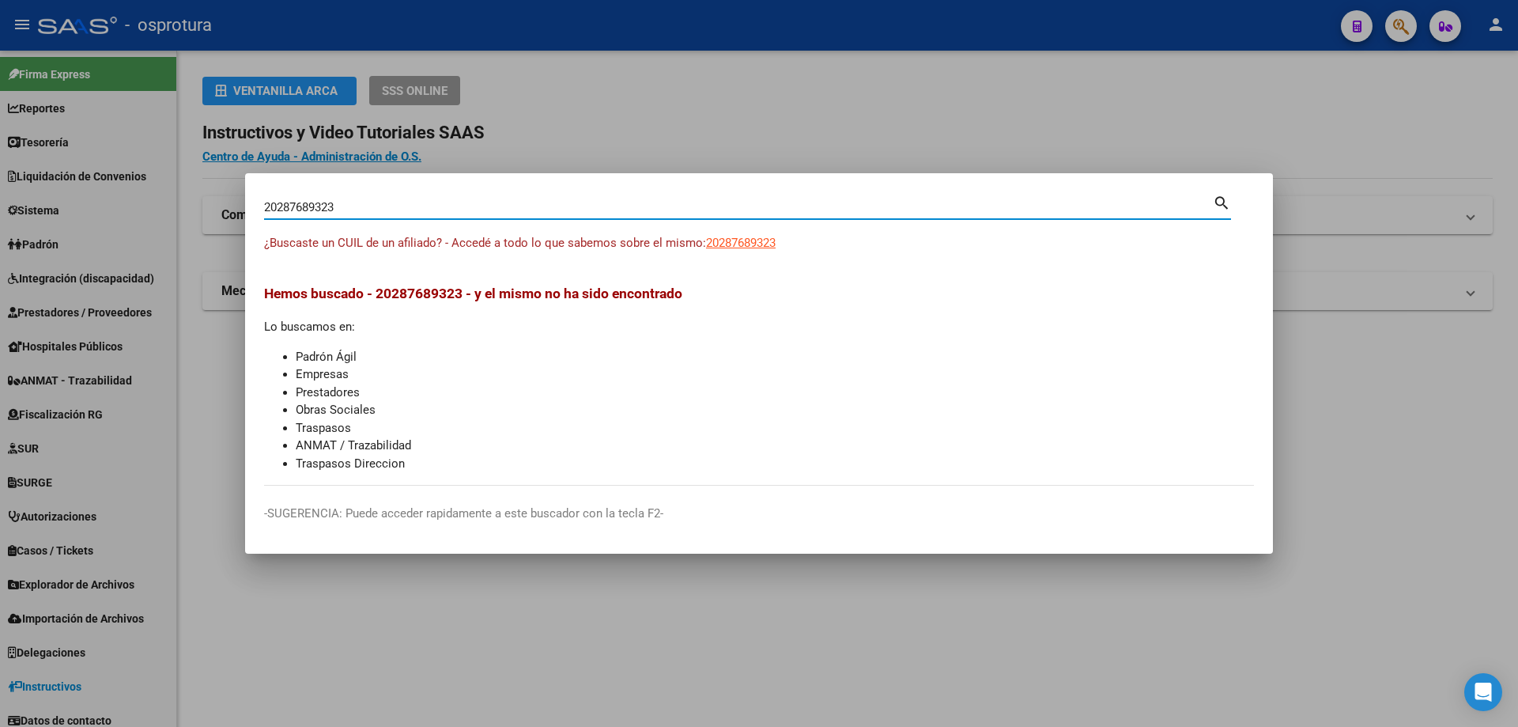
click at [323, 210] on input "20287689323" at bounding box center [738, 207] width 949 height 14
paste input "-28775682-9"
type input "20287756829"
click at [740, 240] on span "20287756829" at bounding box center [741, 243] width 70 height 14
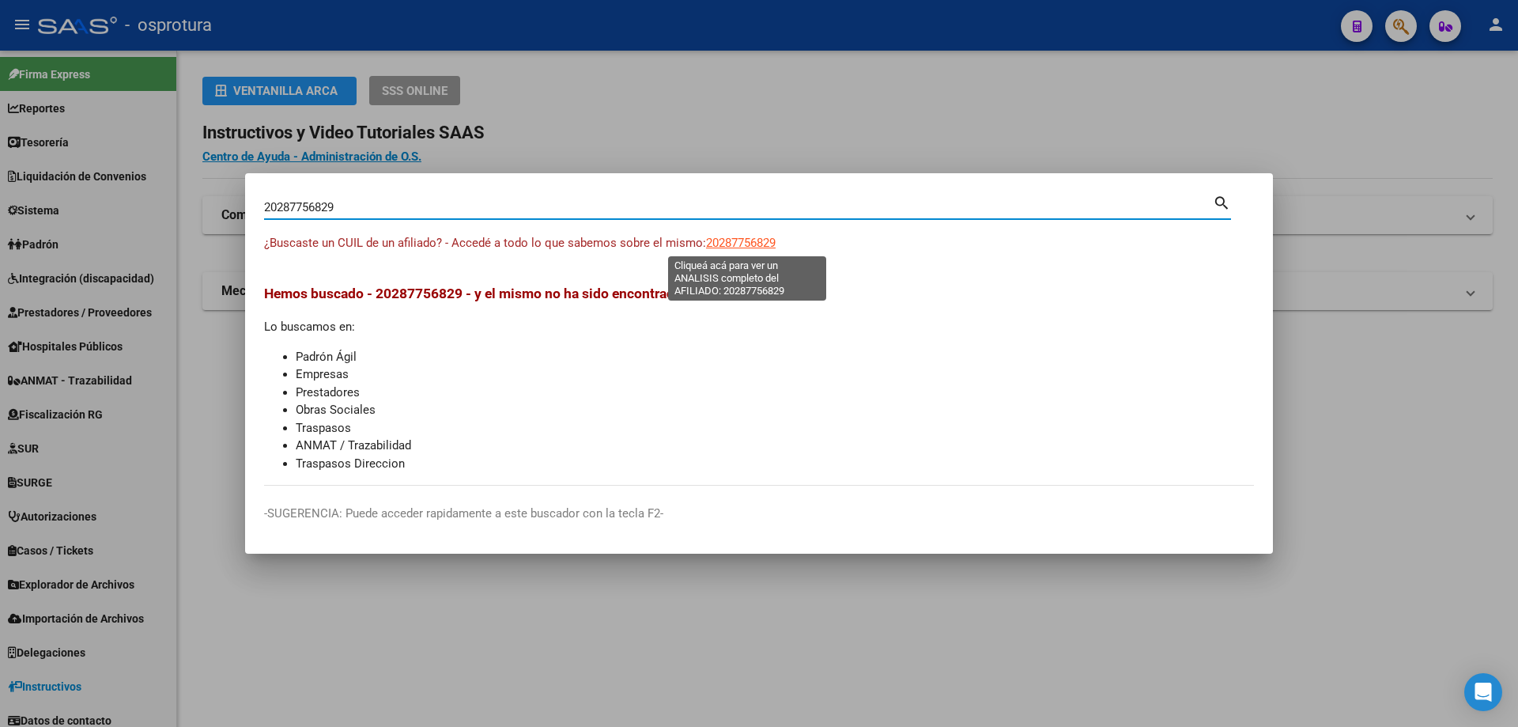
type textarea "20287756829"
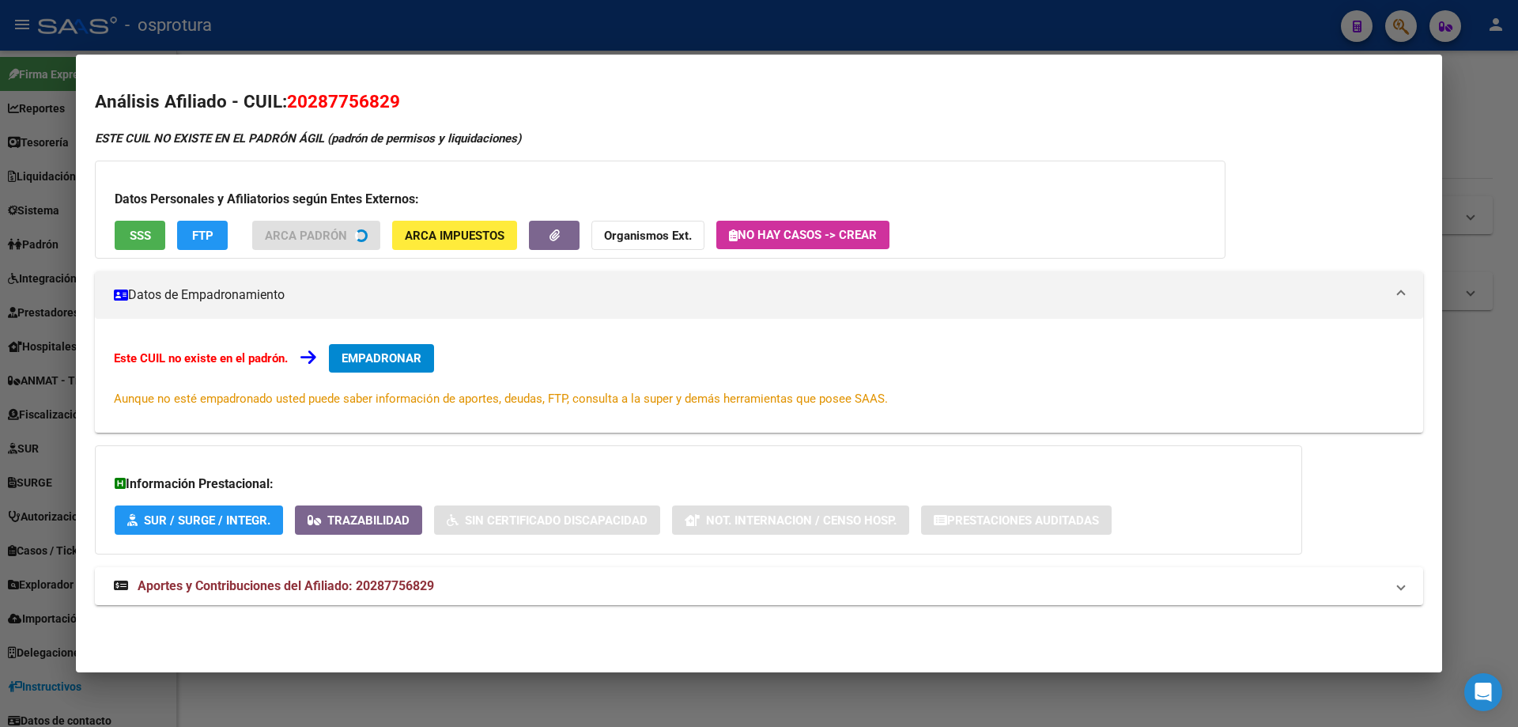
click at [131, 233] on span "SSS" at bounding box center [140, 235] width 21 height 14
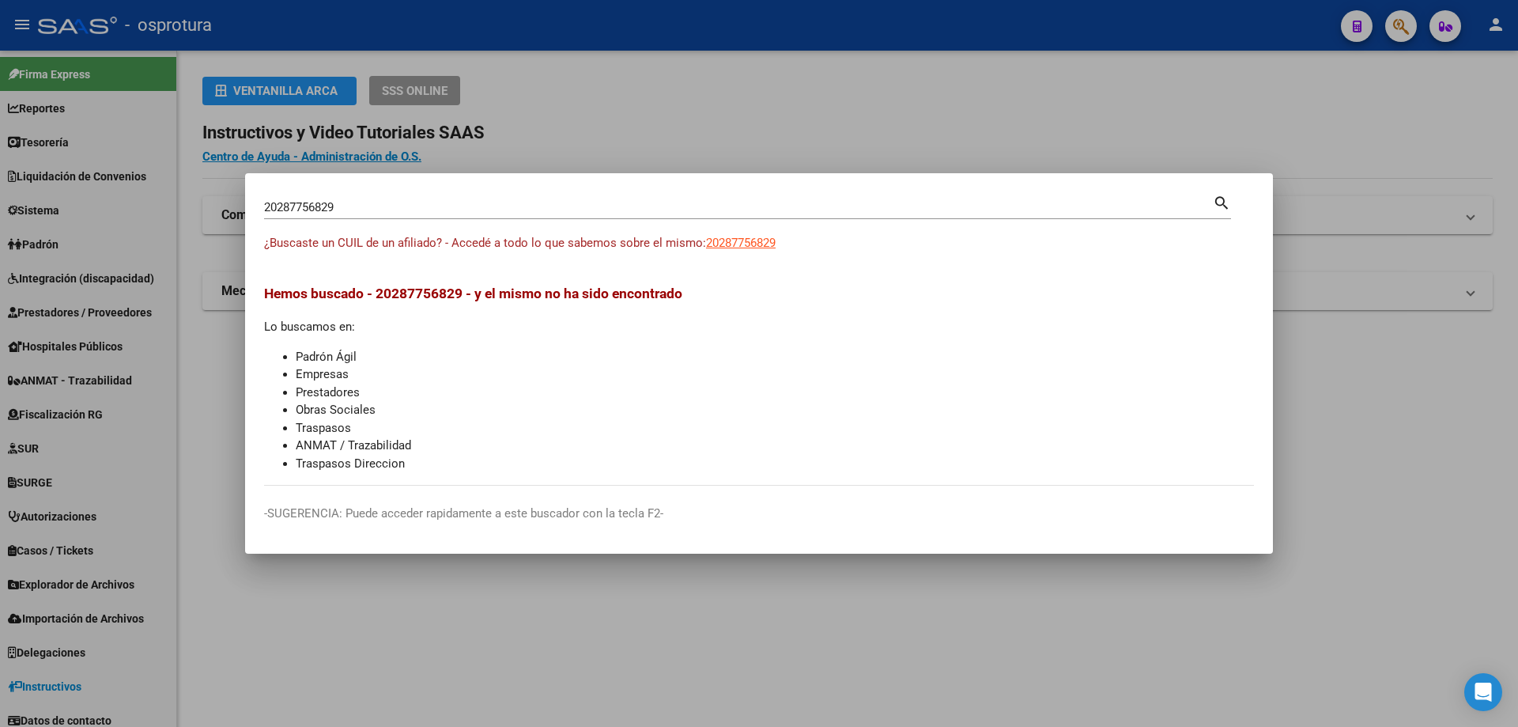
click at [368, 208] on input "20287756829" at bounding box center [738, 207] width 949 height 14
paste input "-28806866-7"
type input "20288068667"
click at [740, 242] on span "20288068667" at bounding box center [741, 243] width 70 height 14
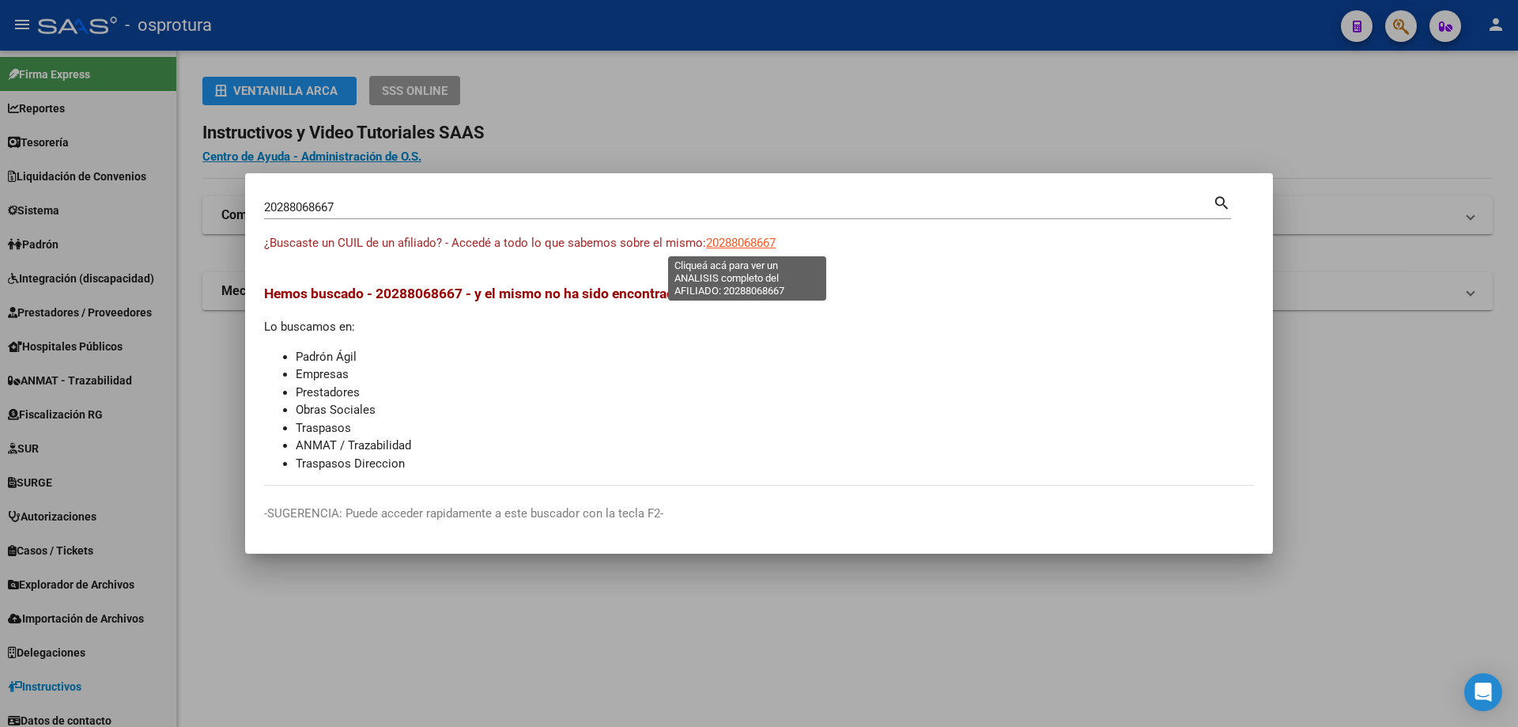
type textarea "20288068667"
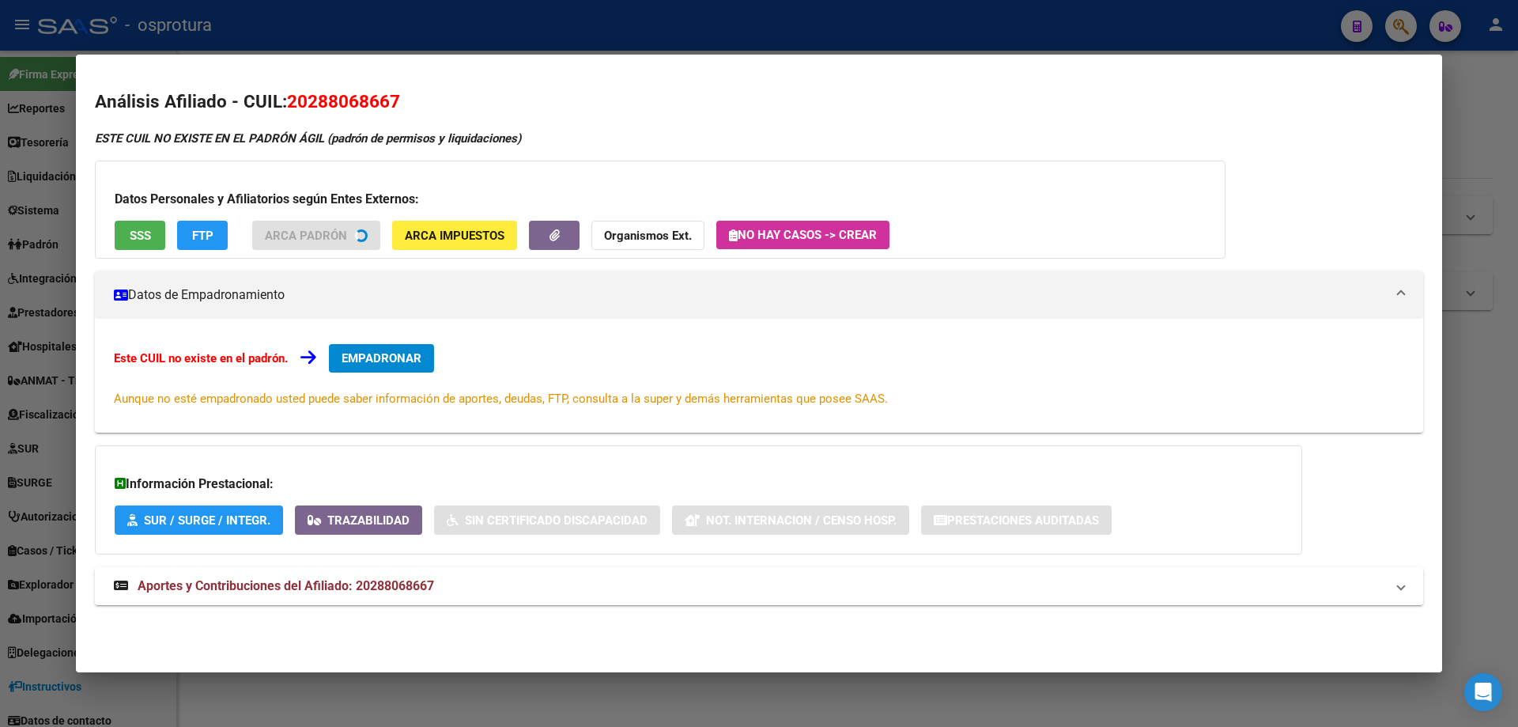
click at [153, 239] on button "SSS" at bounding box center [140, 235] width 51 height 29
